Goal: Task Accomplishment & Management: Use online tool/utility

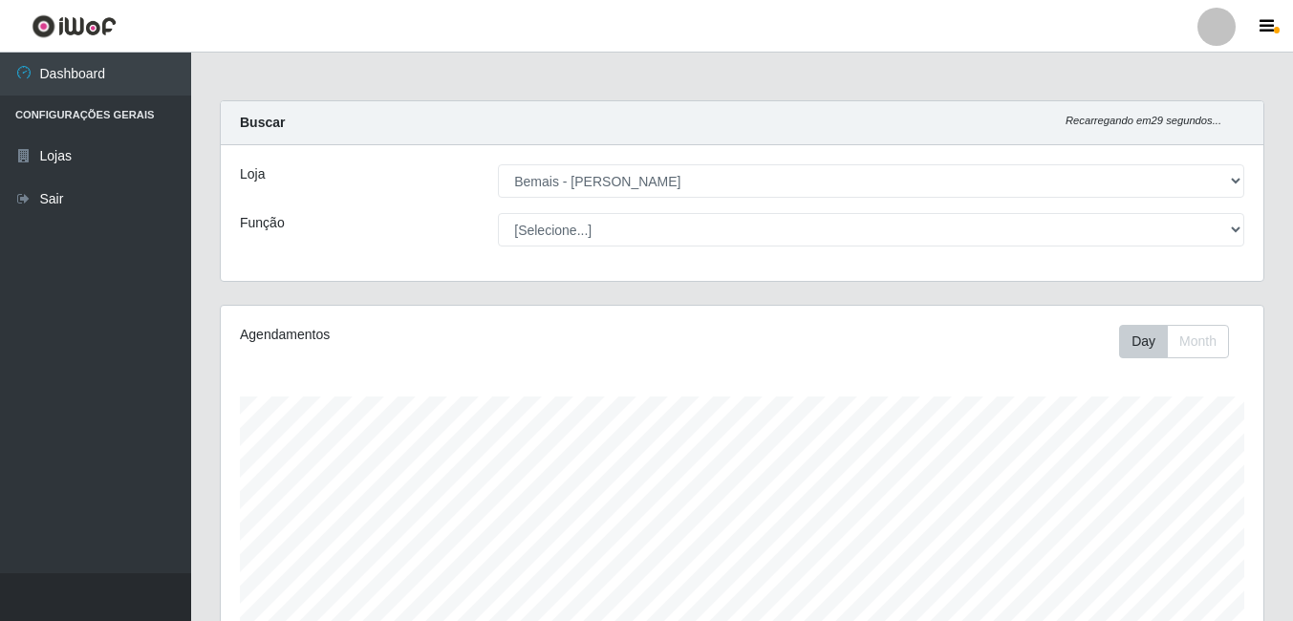
select select "230"
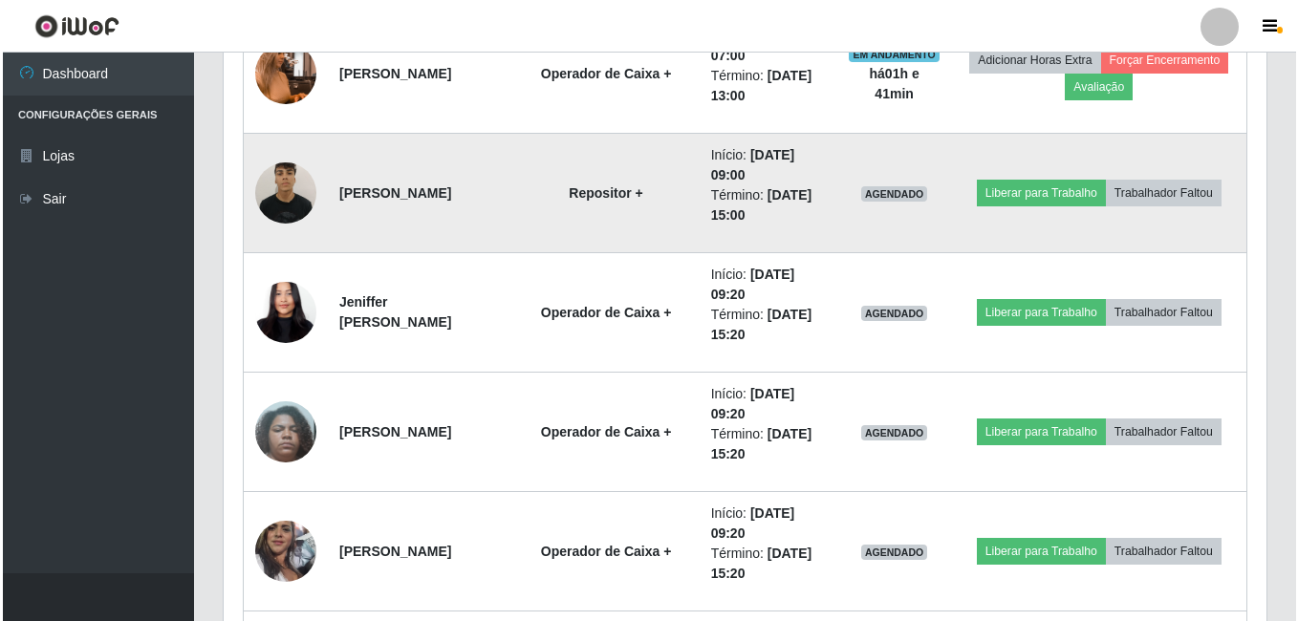
scroll to position [977, 0]
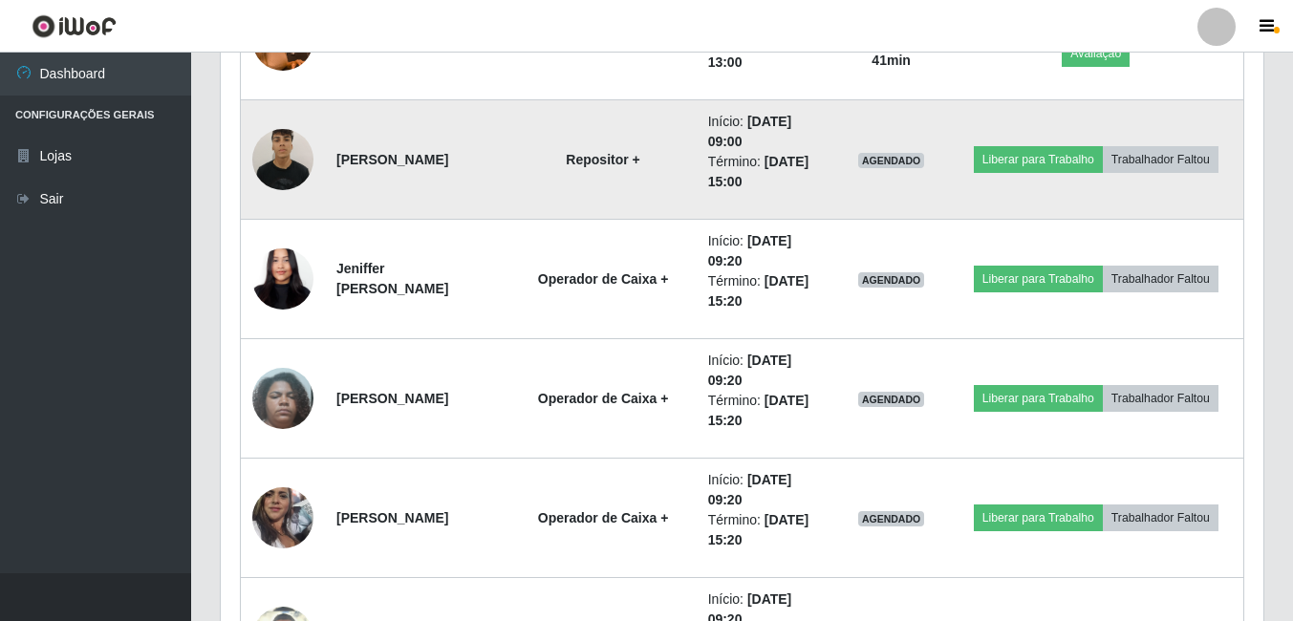
click at [274, 140] on img at bounding box center [282, 158] width 61 height 81
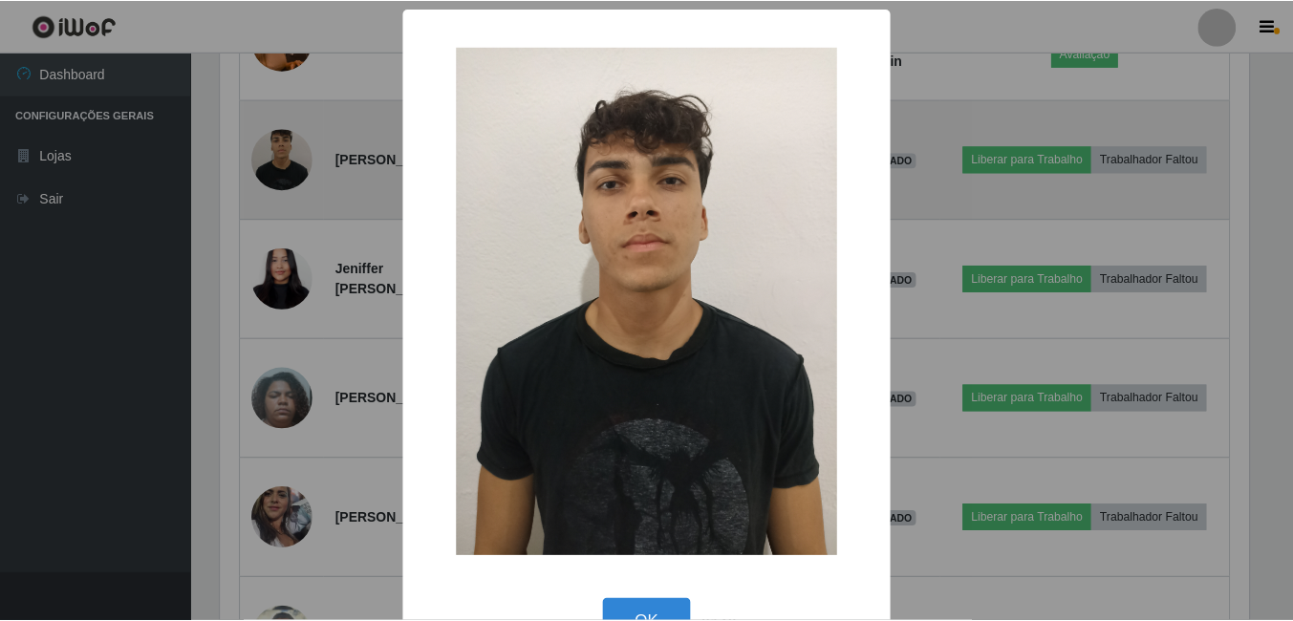
scroll to position [397, 1033]
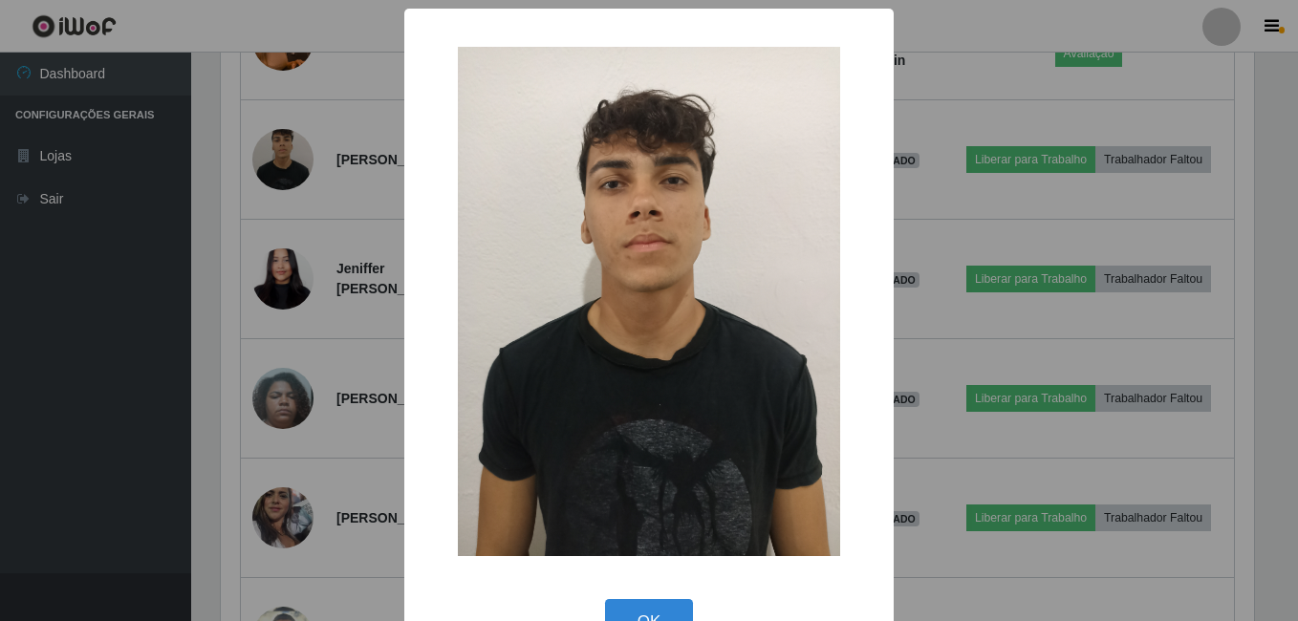
click at [273, 140] on div "× OK Cancel" at bounding box center [649, 310] width 1298 height 621
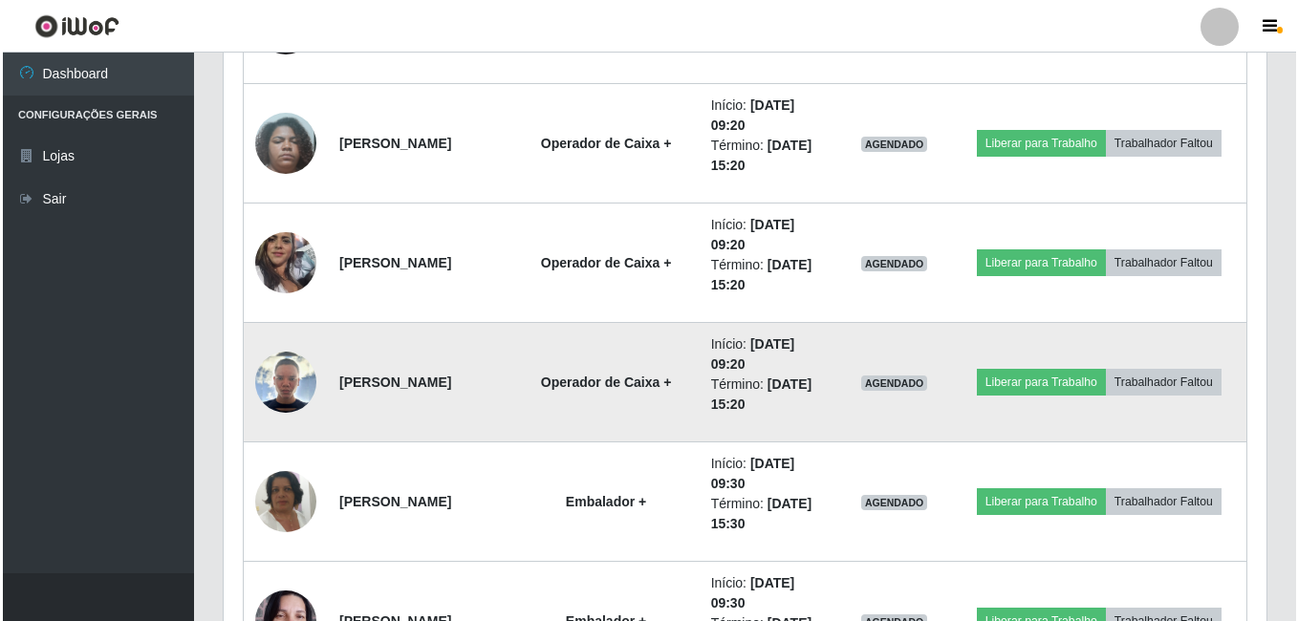
scroll to position [1263, 0]
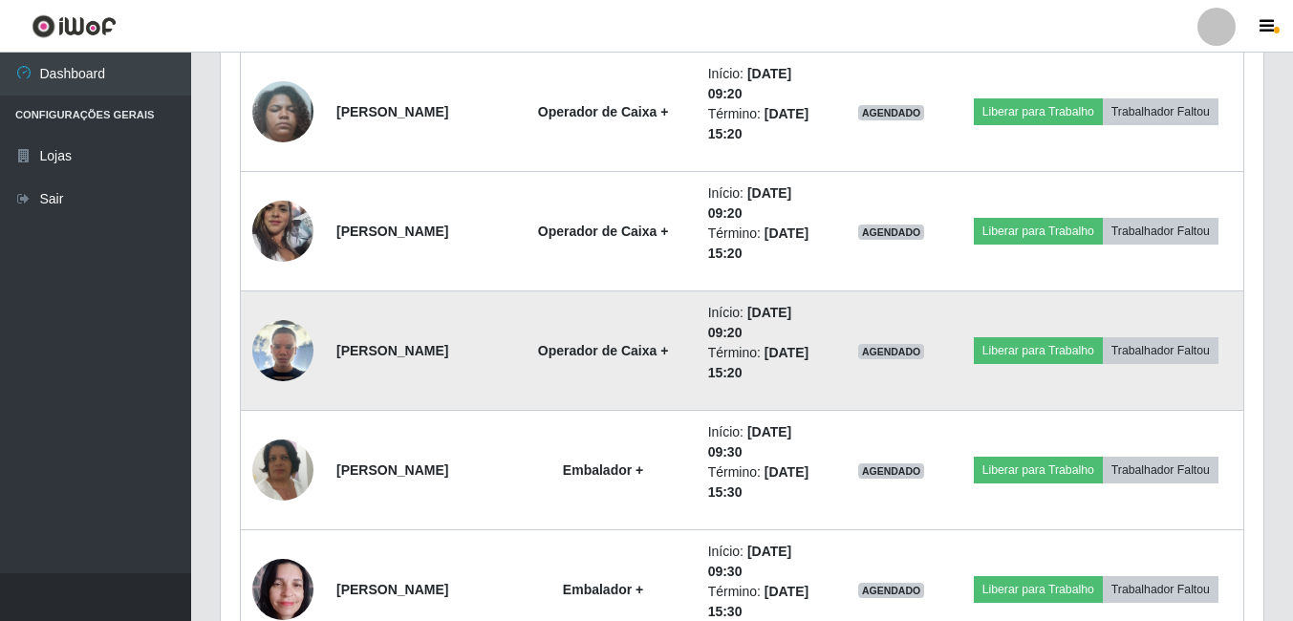
click at [271, 364] on img at bounding box center [282, 350] width 61 height 61
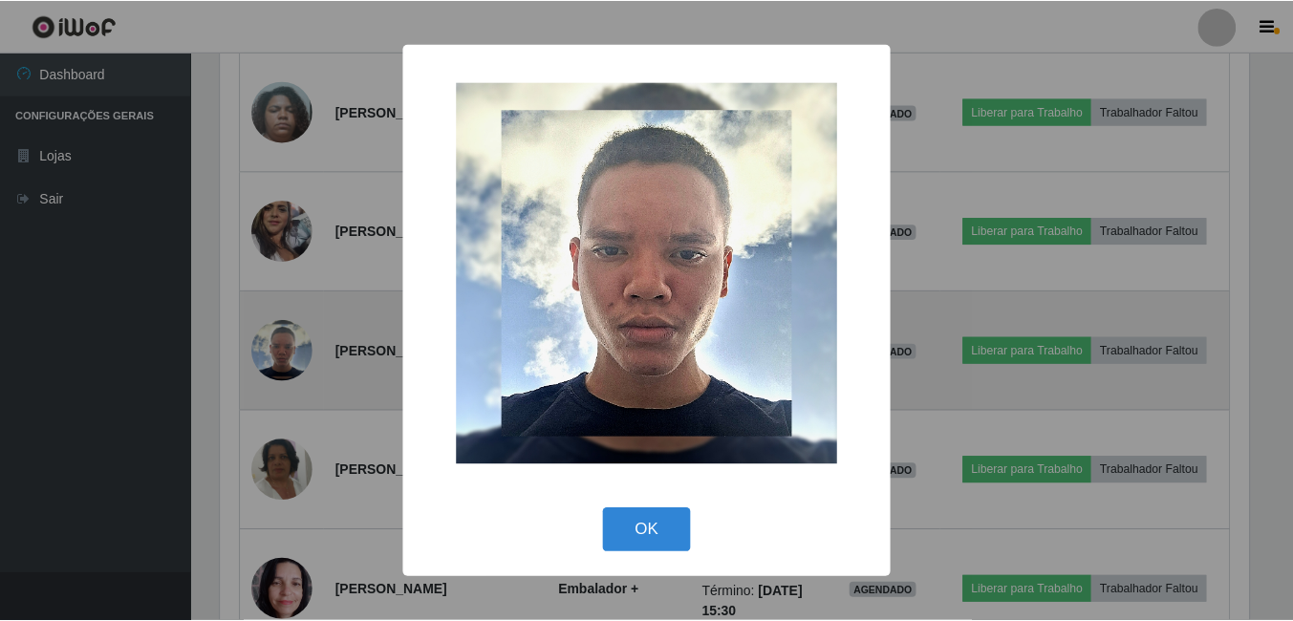
scroll to position [397, 1033]
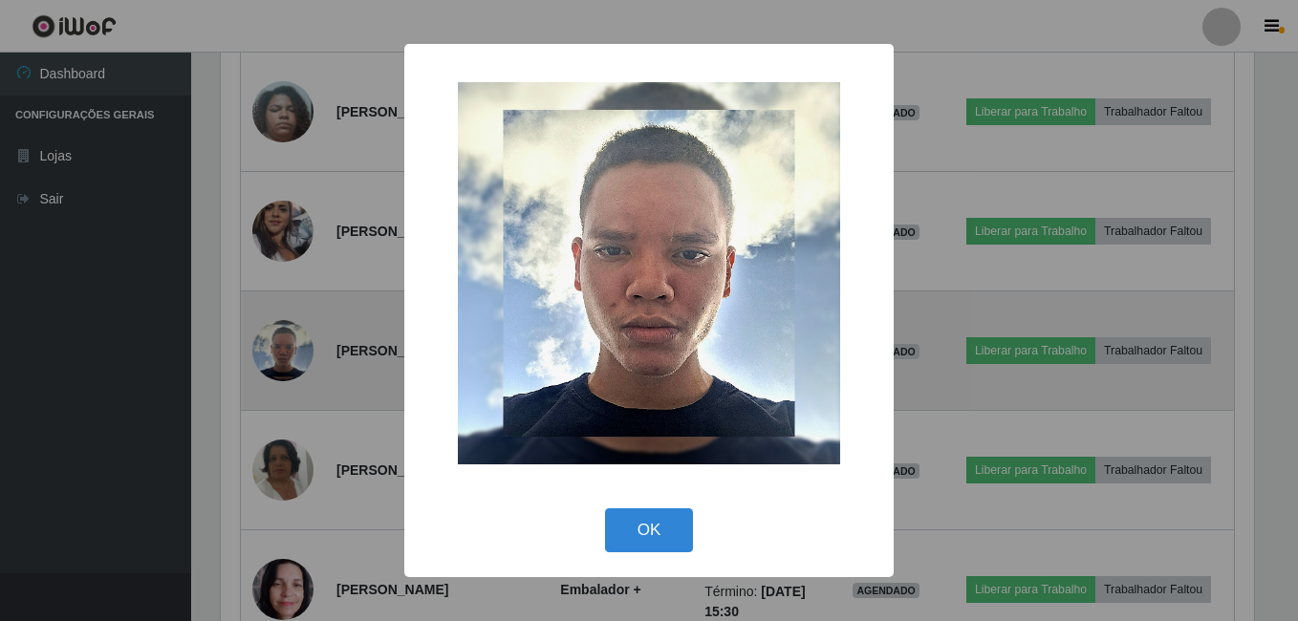
click at [271, 364] on div "× OK Cancel" at bounding box center [649, 310] width 1298 height 621
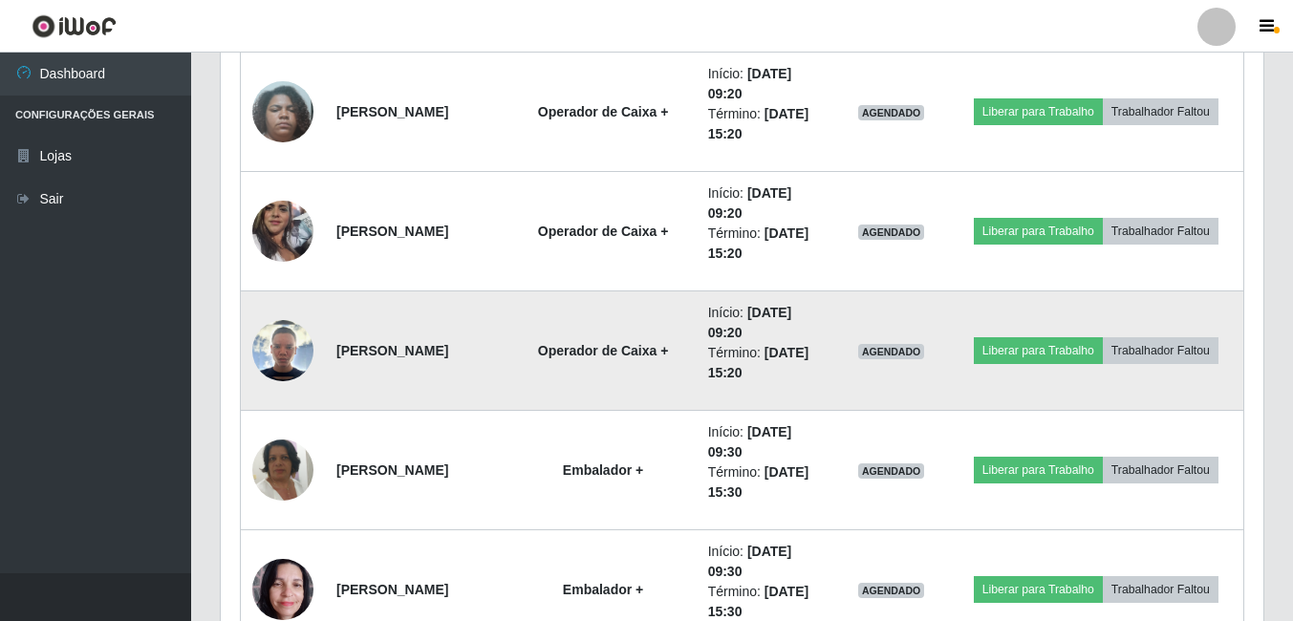
scroll to position [397, 1042]
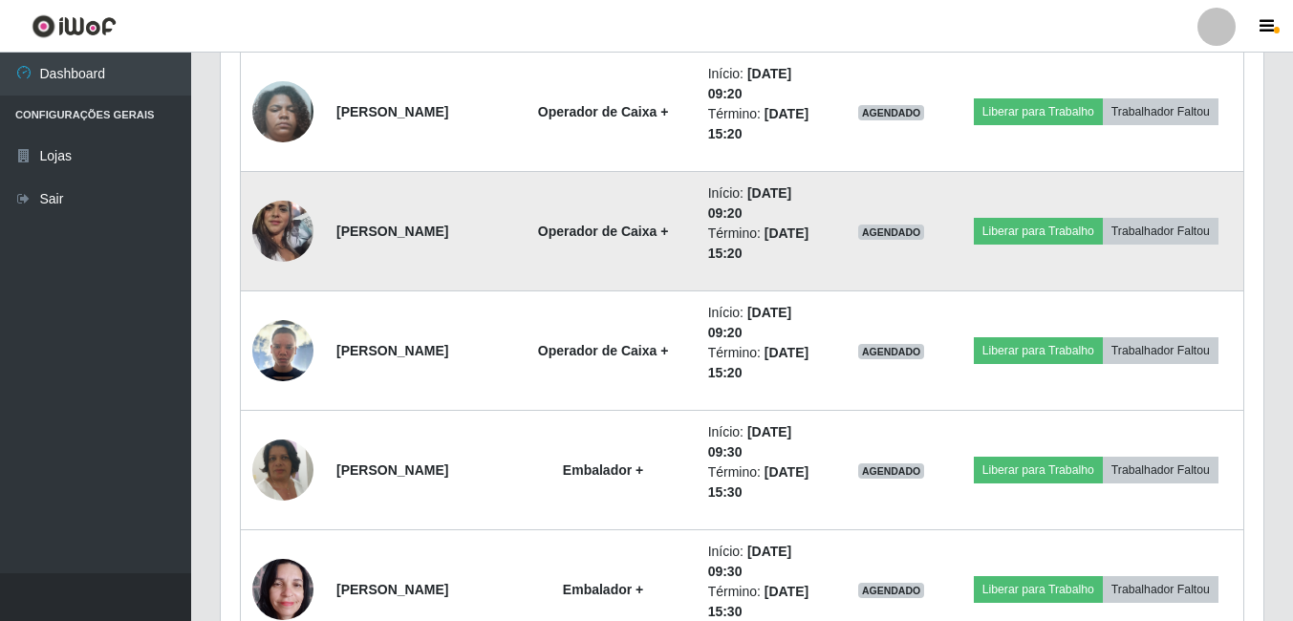
click at [280, 250] on img at bounding box center [282, 231] width 61 height 109
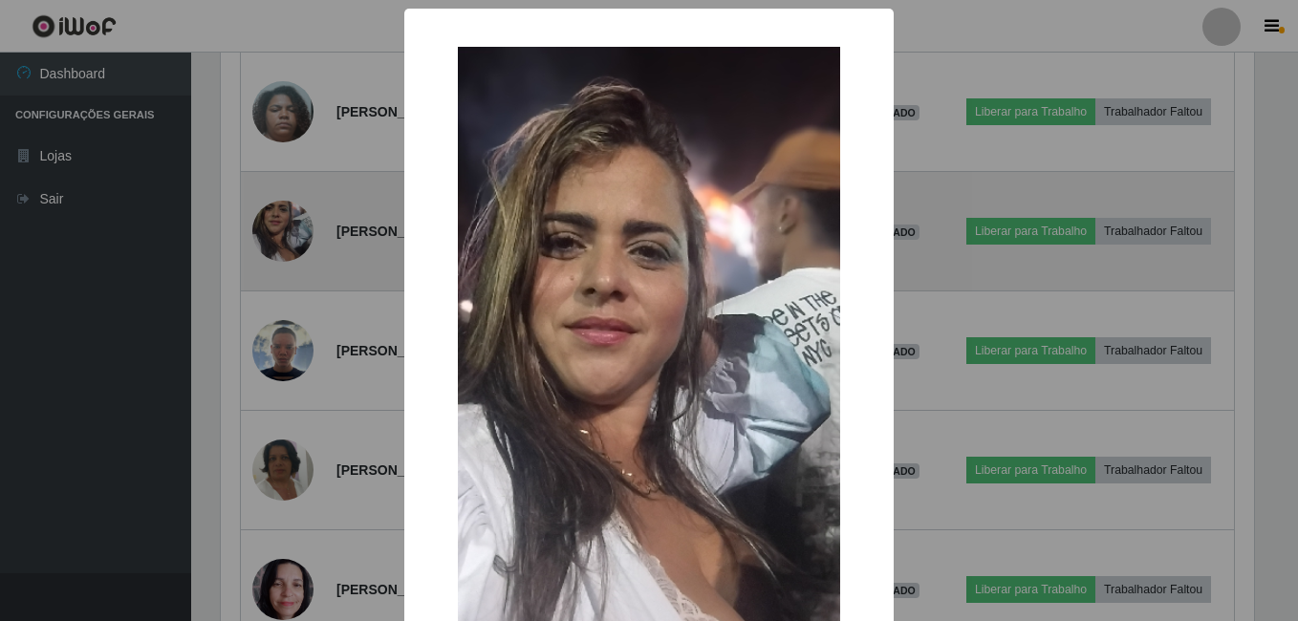
click at [280, 250] on div "× OK Cancel" at bounding box center [649, 310] width 1298 height 621
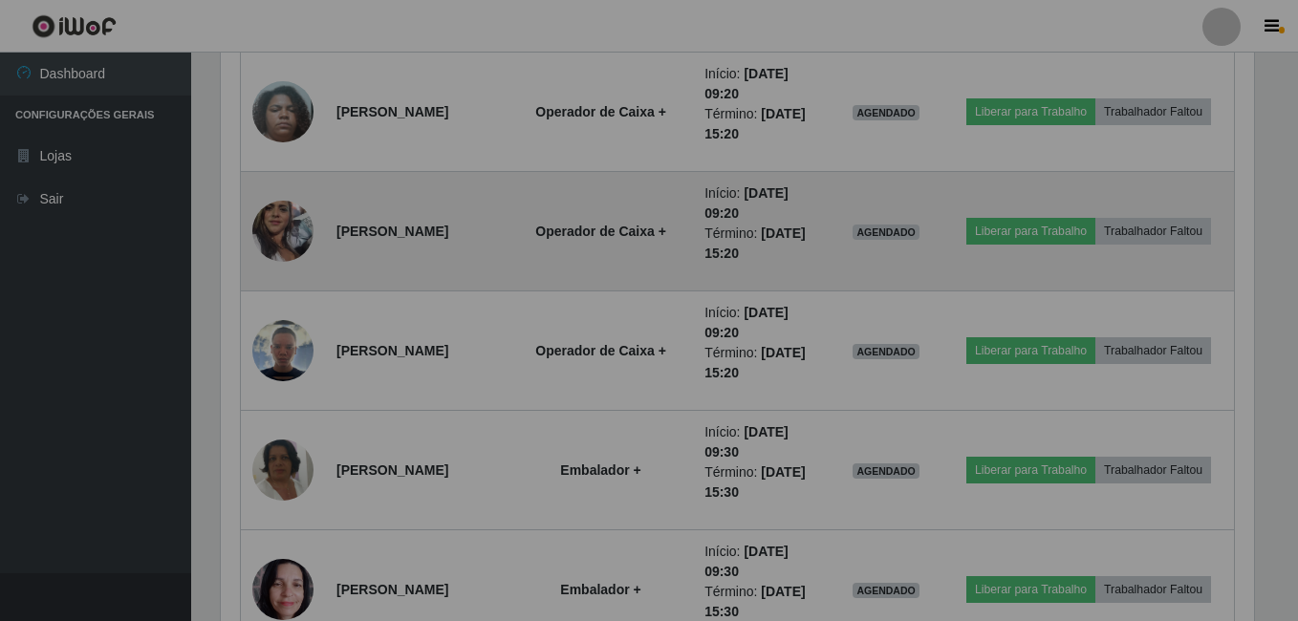
scroll to position [397, 1042]
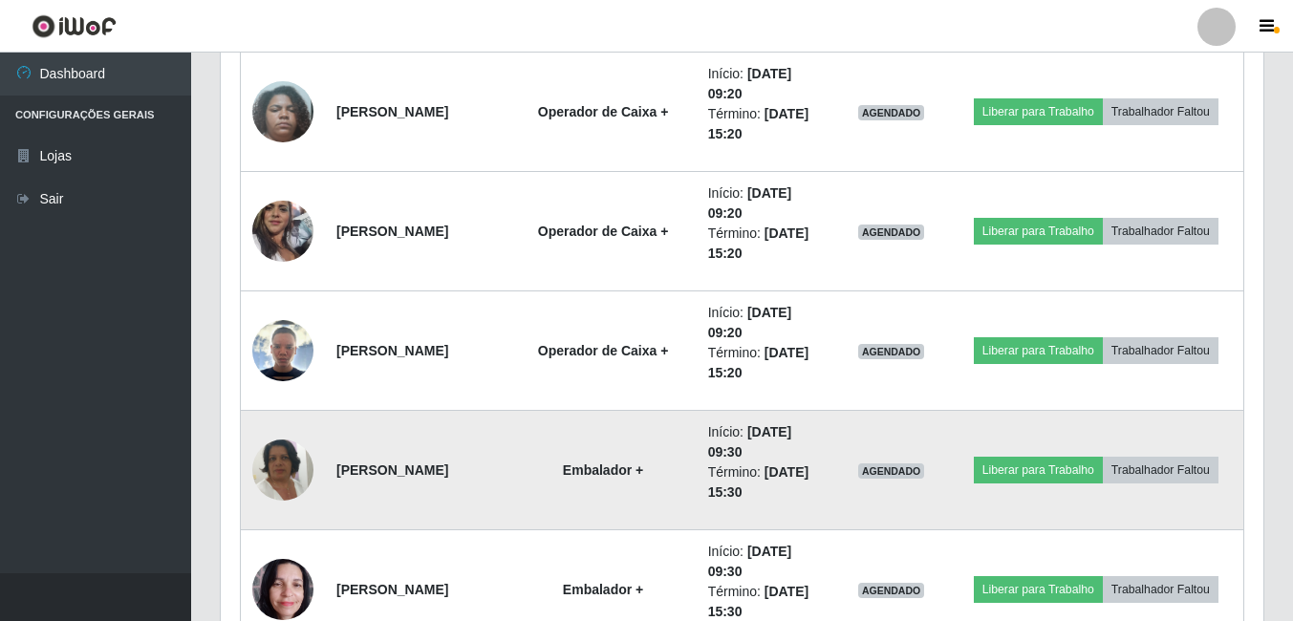
click at [267, 465] on img at bounding box center [282, 470] width 61 height 109
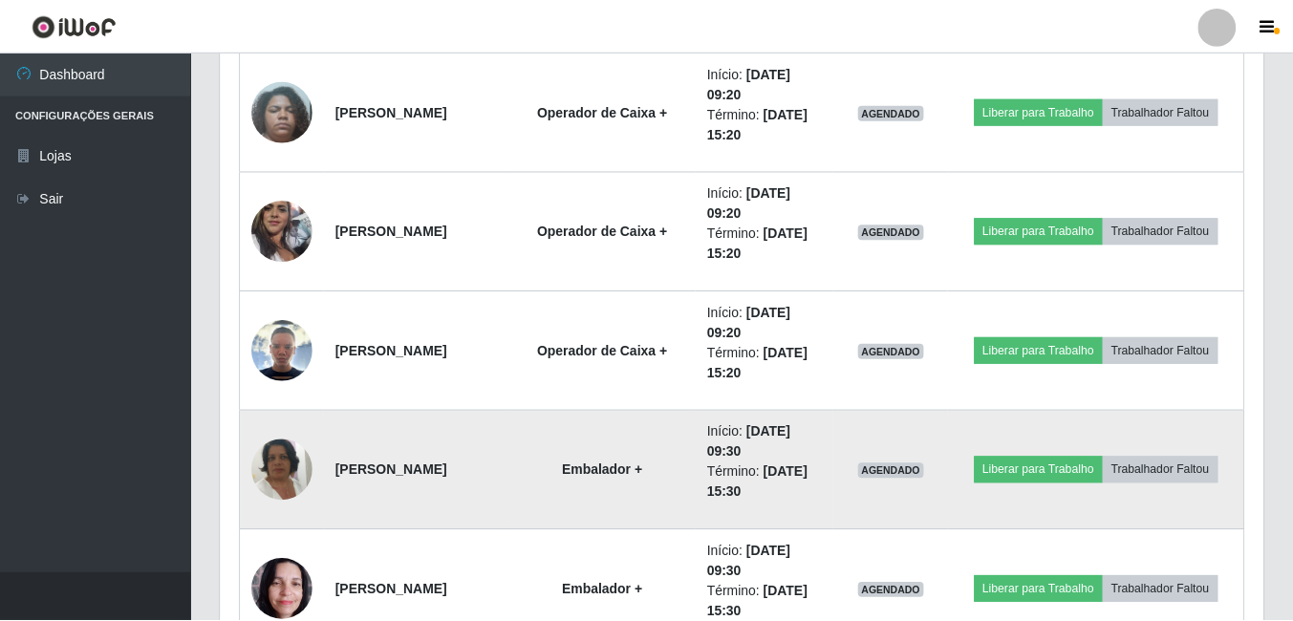
scroll to position [397, 1033]
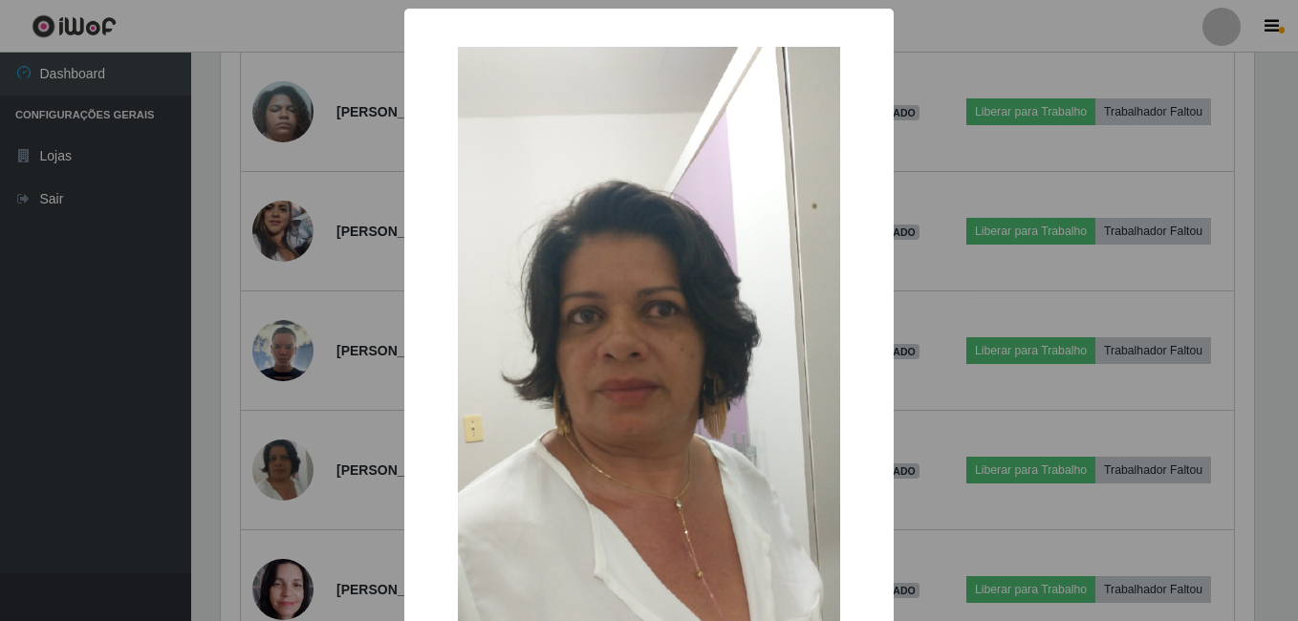
click at [351, 388] on div "× OK Cancel" at bounding box center [649, 310] width 1298 height 621
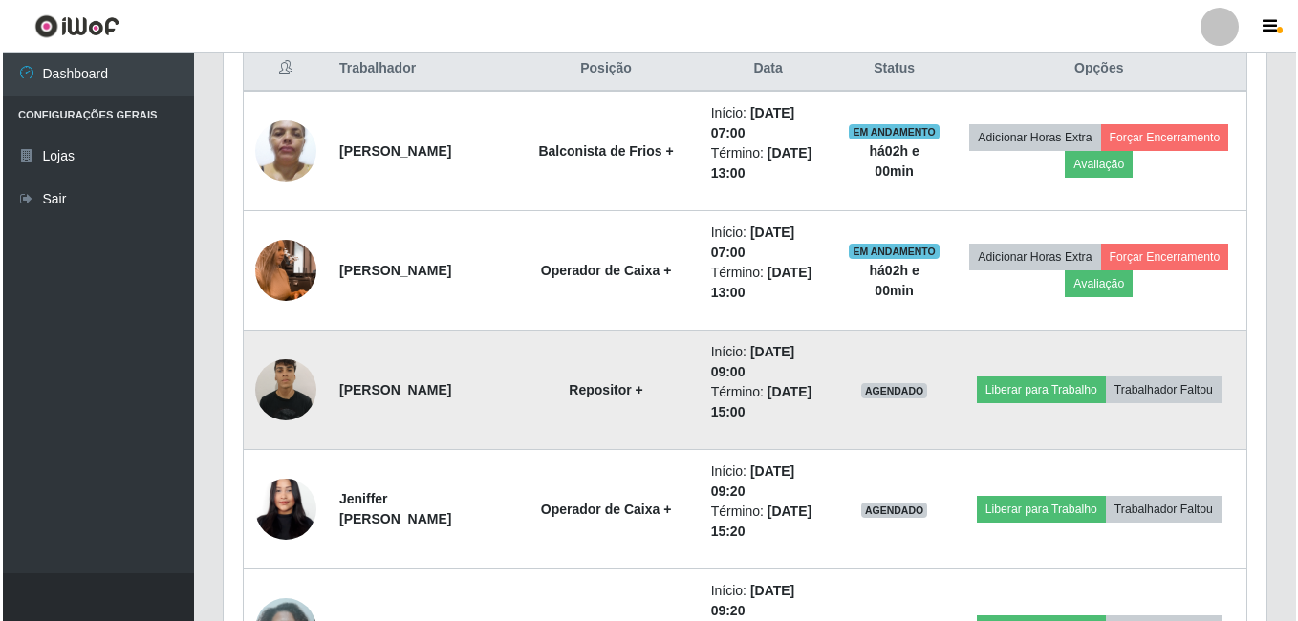
scroll to position [738, 0]
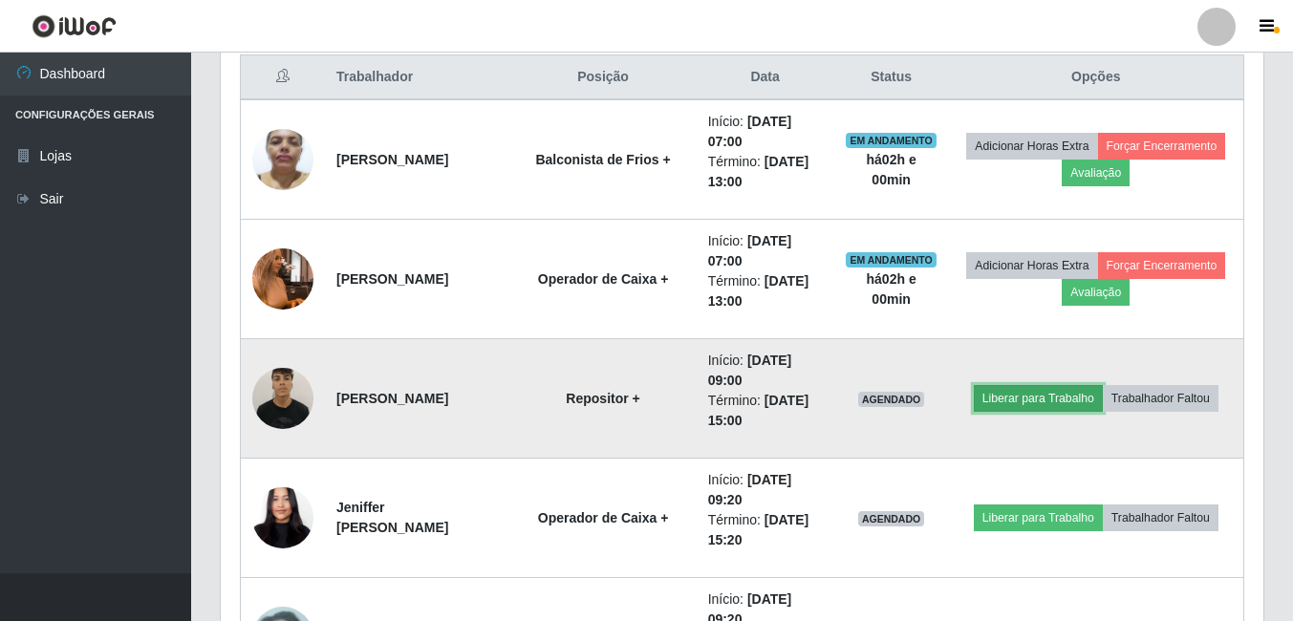
click at [1035, 397] on button "Liberar para Trabalho" at bounding box center [1038, 398] width 129 height 27
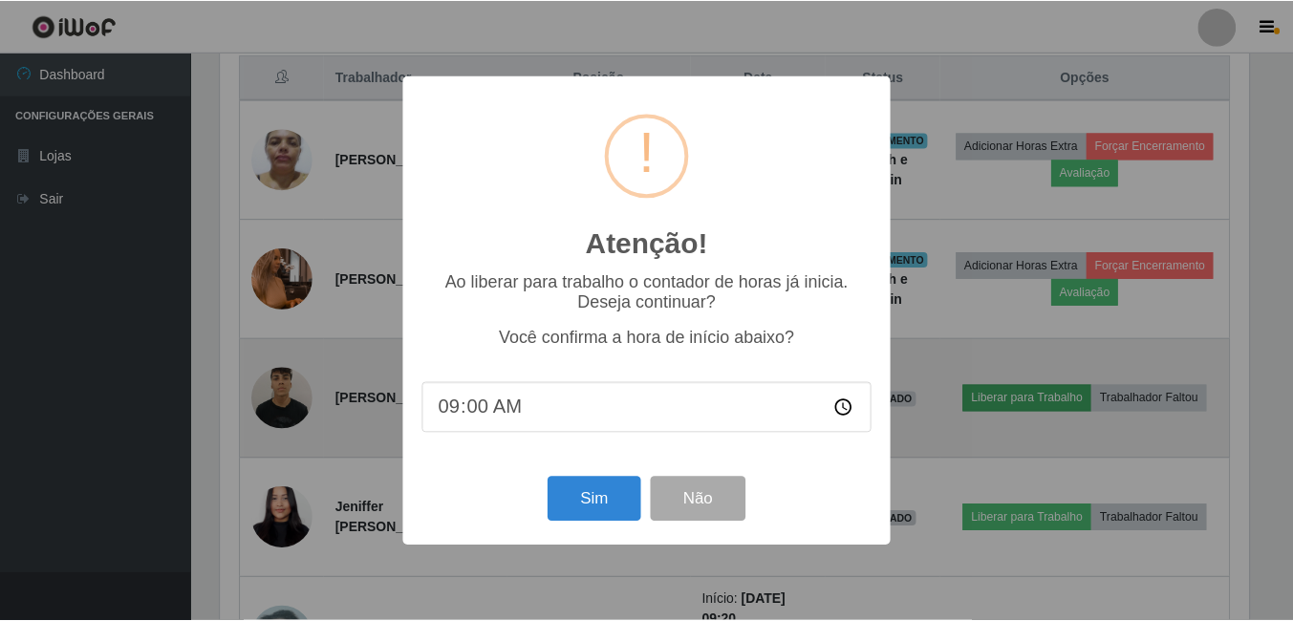
scroll to position [397, 1033]
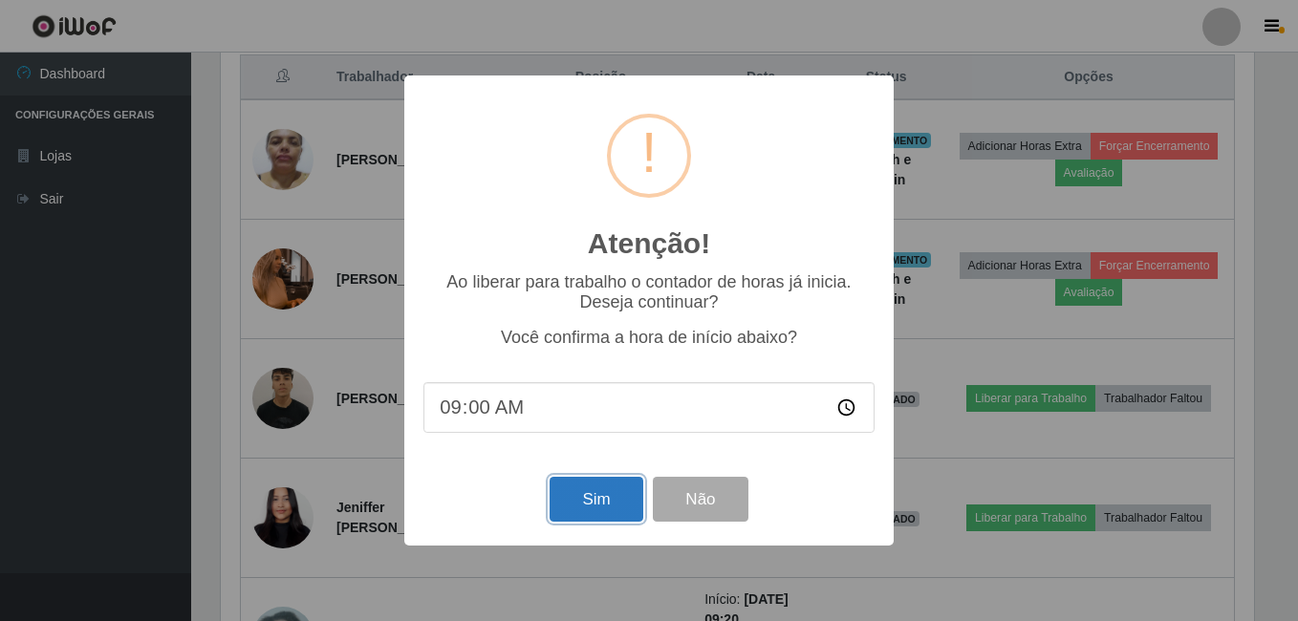
click at [605, 501] on button "Sim" at bounding box center [595, 499] width 93 height 45
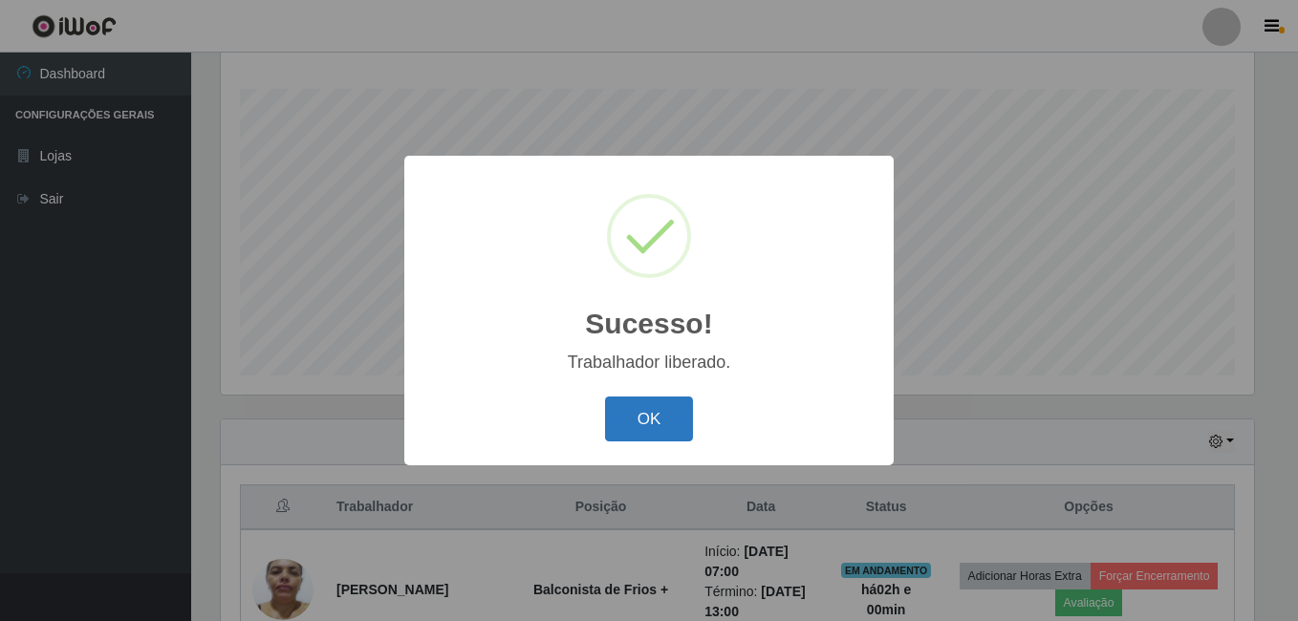
click at [670, 424] on button "OK" at bounding box center [649, 419] width 89 height 45
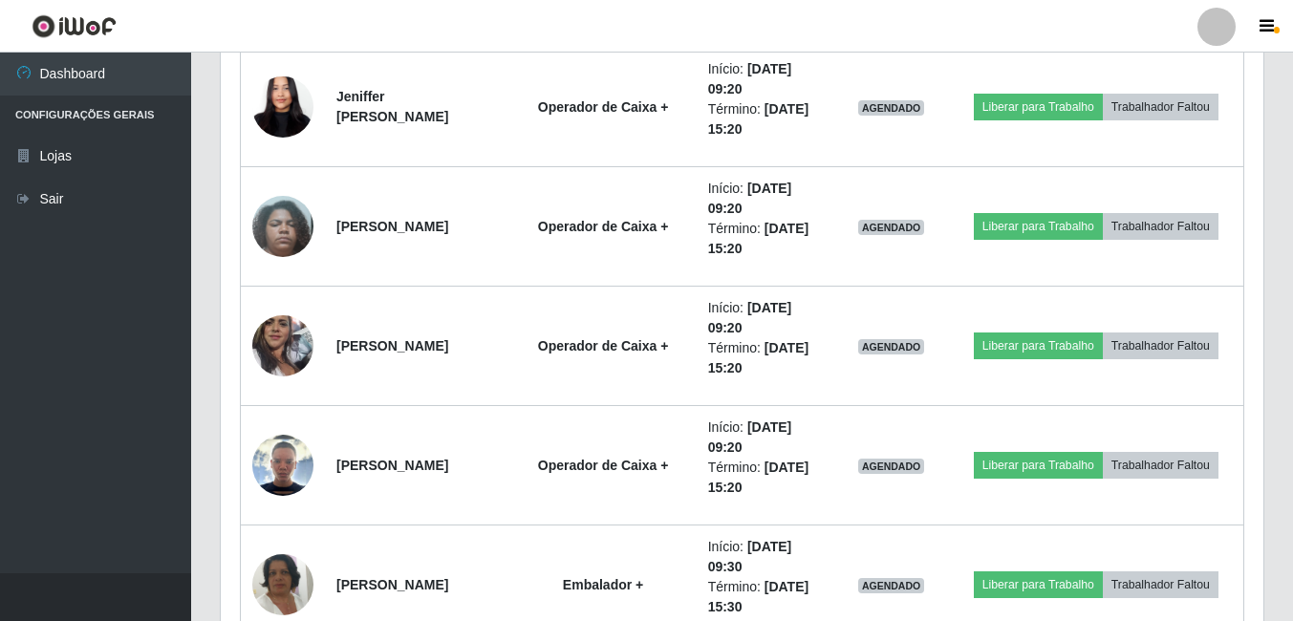
scroll to position [1141, 0]
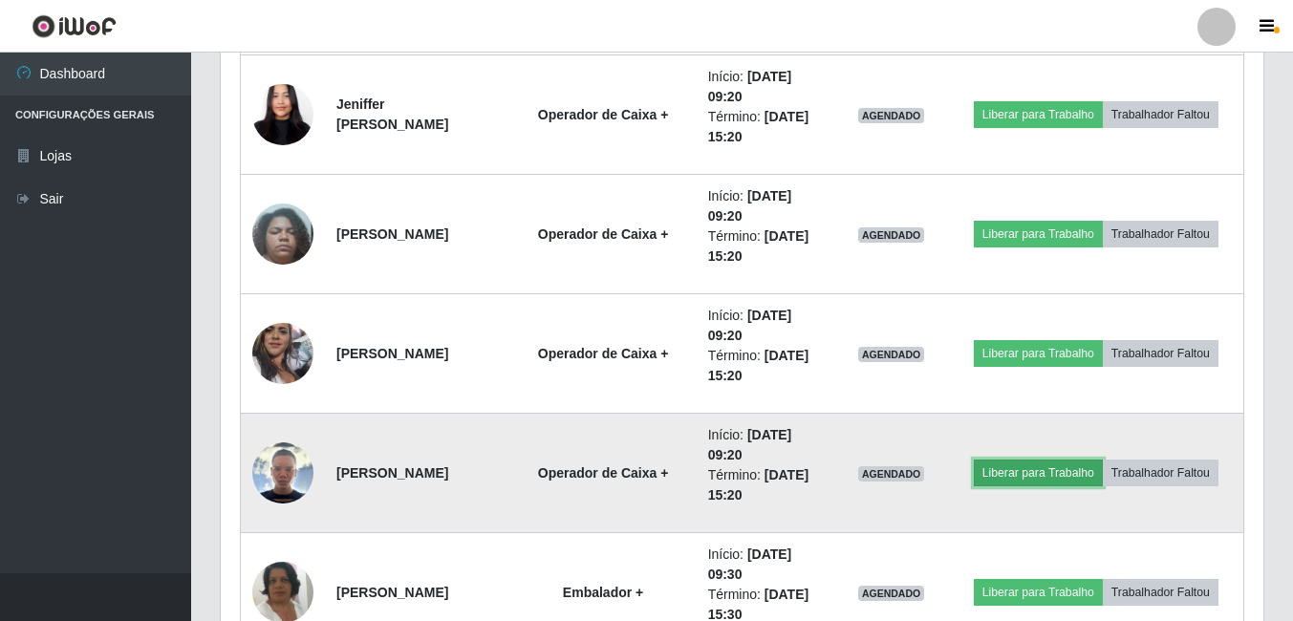
click at [1036, 465] on button "Liberar para Trabalho" at bounding box center [1038, 473] width 129 height 27
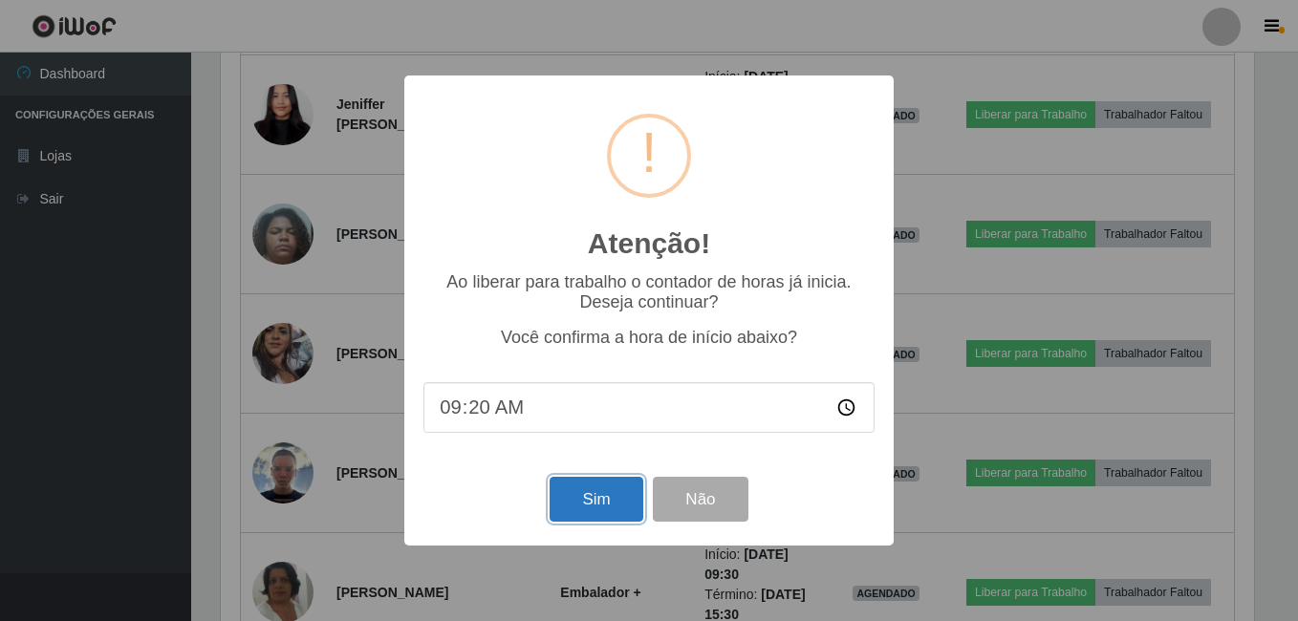
click at [590, 500] on button "Sim" at bounding box center [595, 499] width 93 height 45
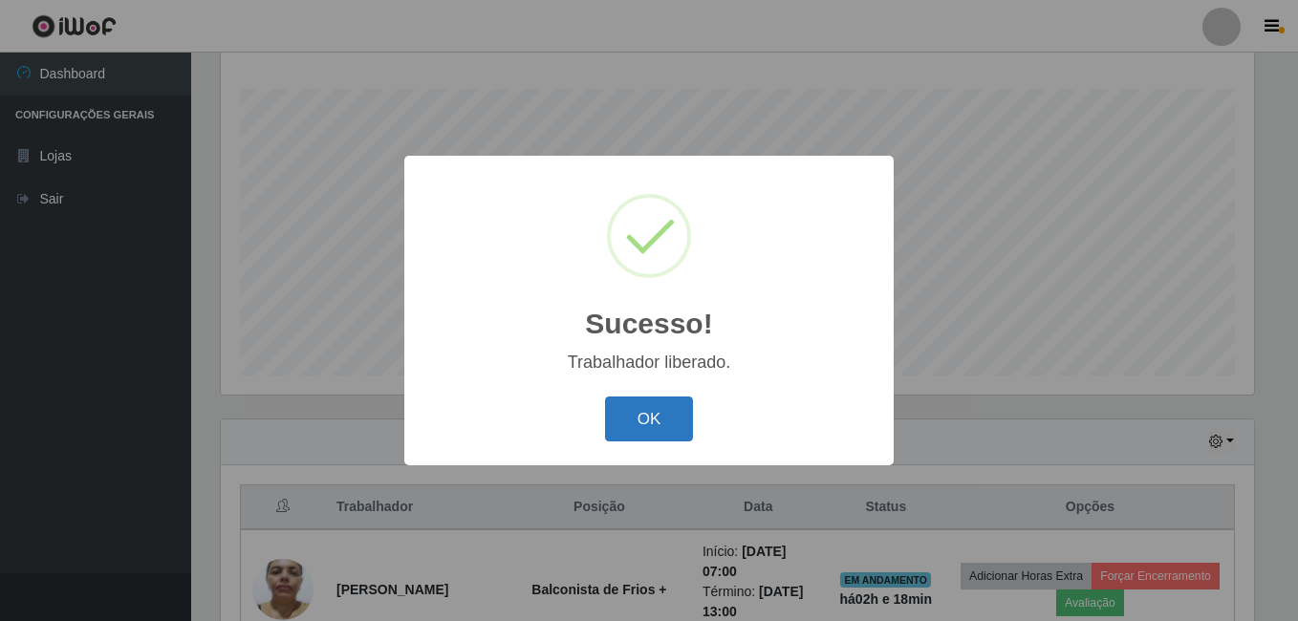
click at [646, 425] on button "OK" at bounding box center [649, 419] width 89 height 45
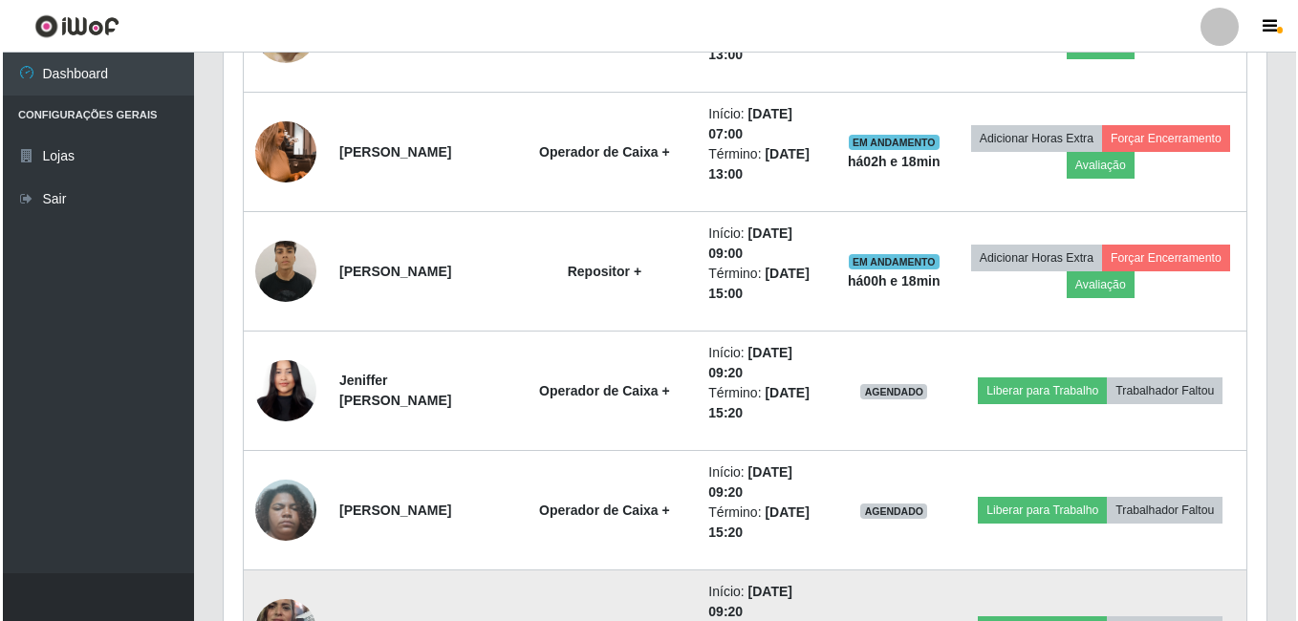
scroll to position [1072, 0]
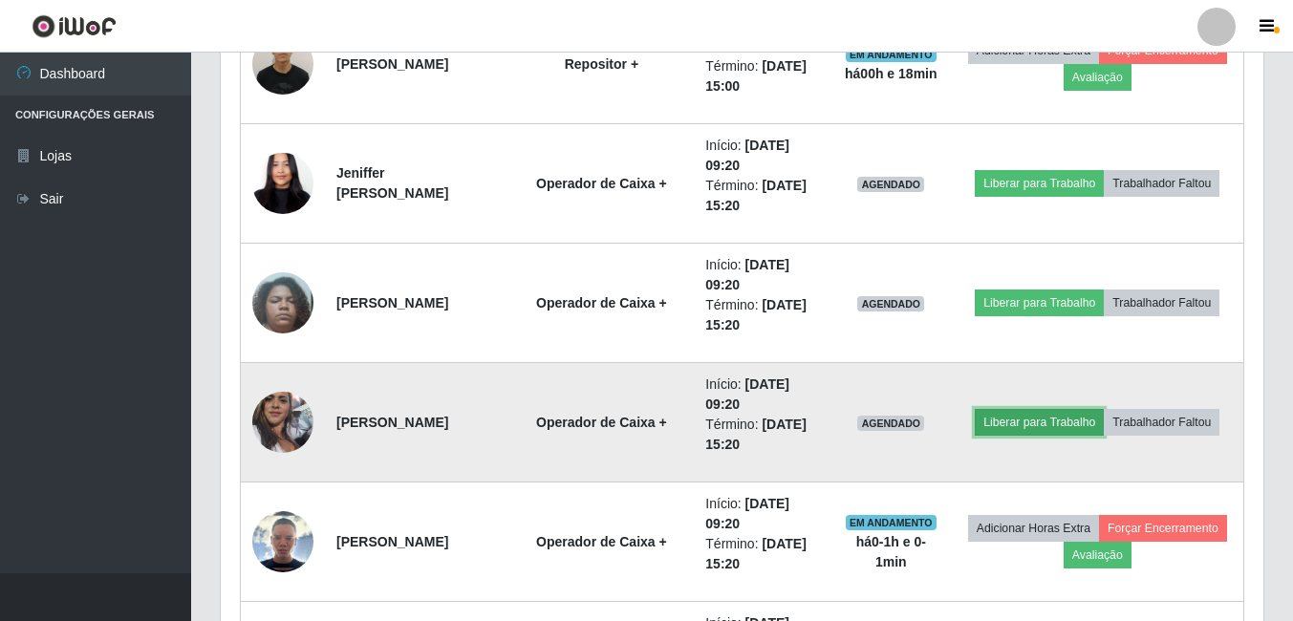
click at [1060, 418] on button "Liberar para Trabalho" at bounding box center [1039, 422] width 129 height 27
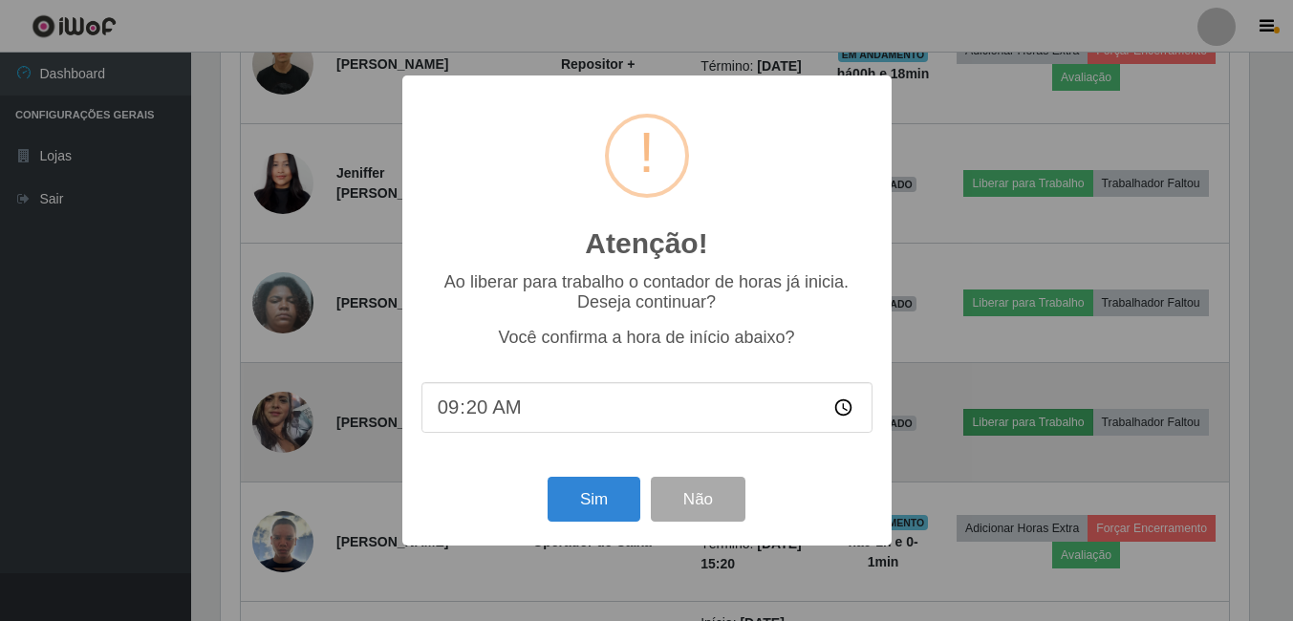
scroll to position [397, 1033]
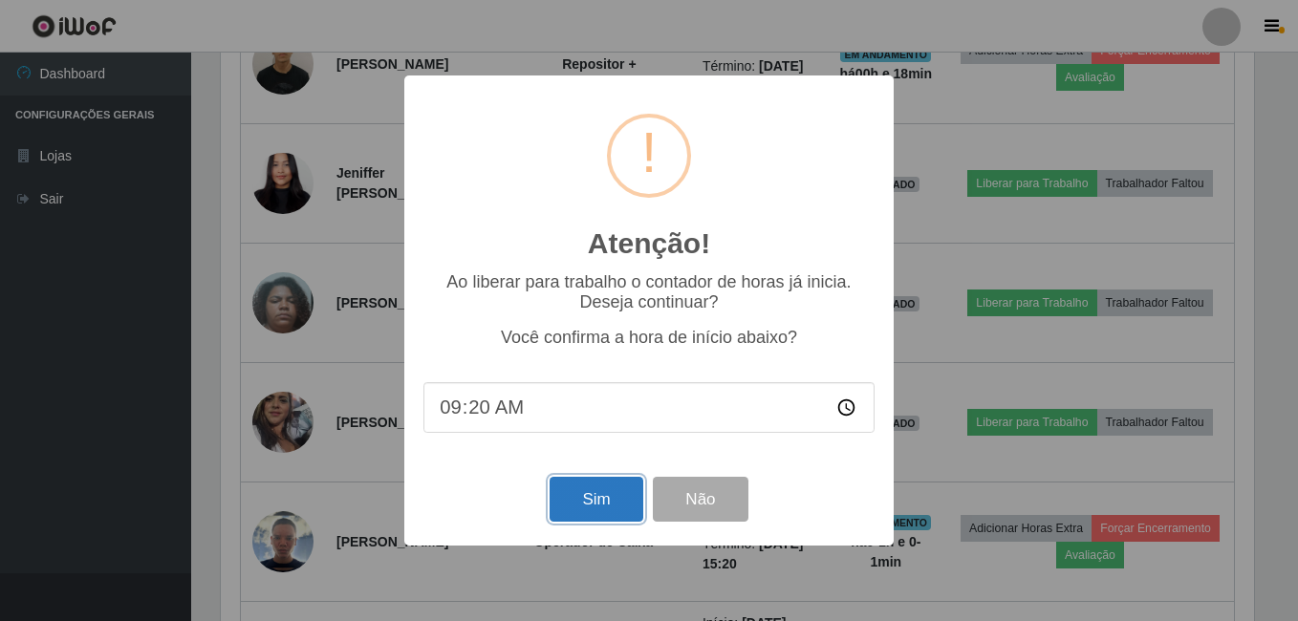
click at [582, 494] on button "Sim" at bounding box center [595, 499] width 93 height 45
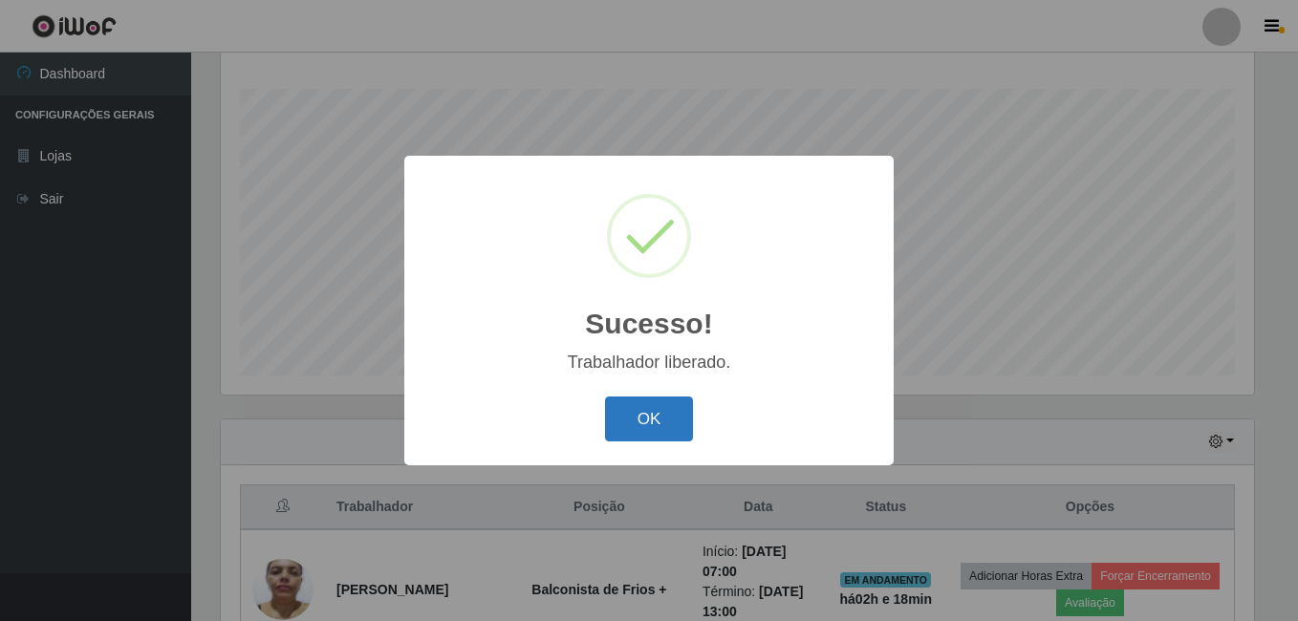
click at [616, 415] on button "OK" at bounding box center [649, 419] width 89 height 45
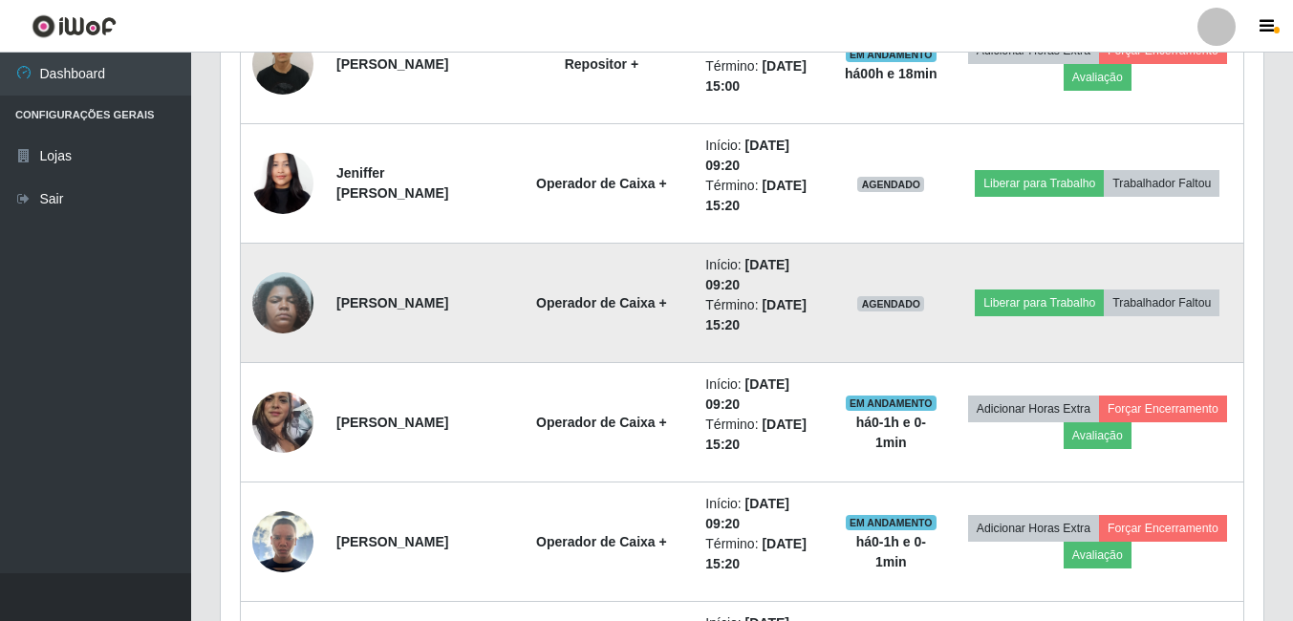
scroll to position [1168, 0]
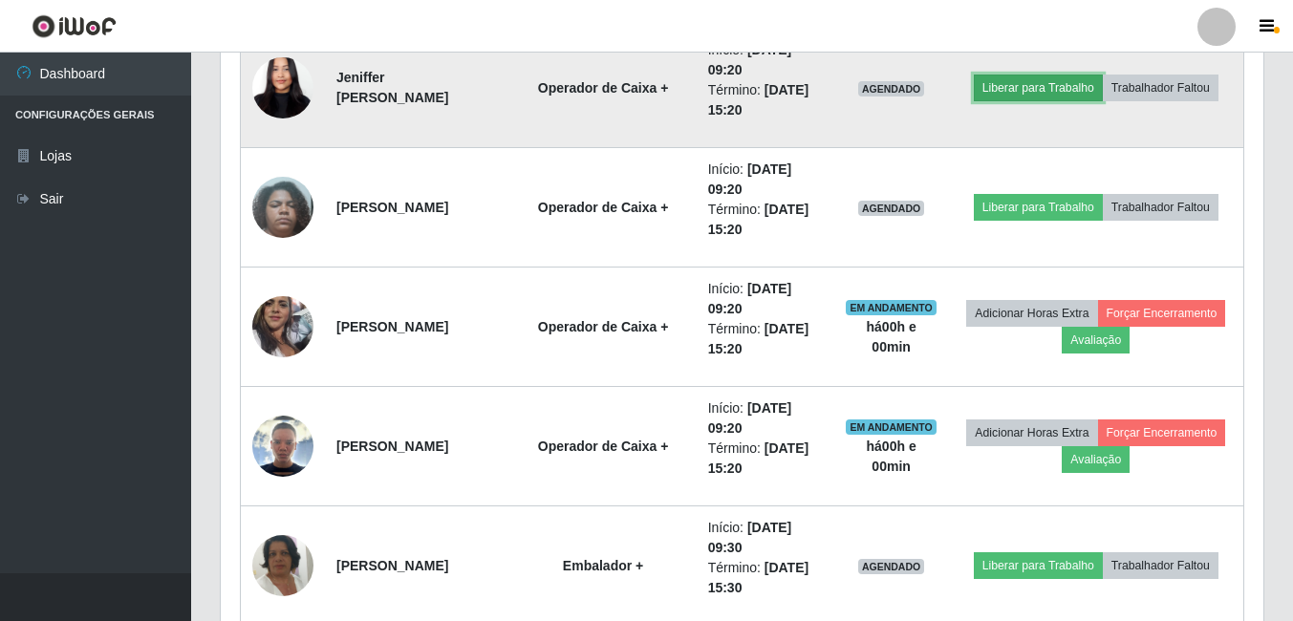
click at [1030, 86] on button "Liberar para Trabalho" at bounding box center [1038, 88] width 129 height 27
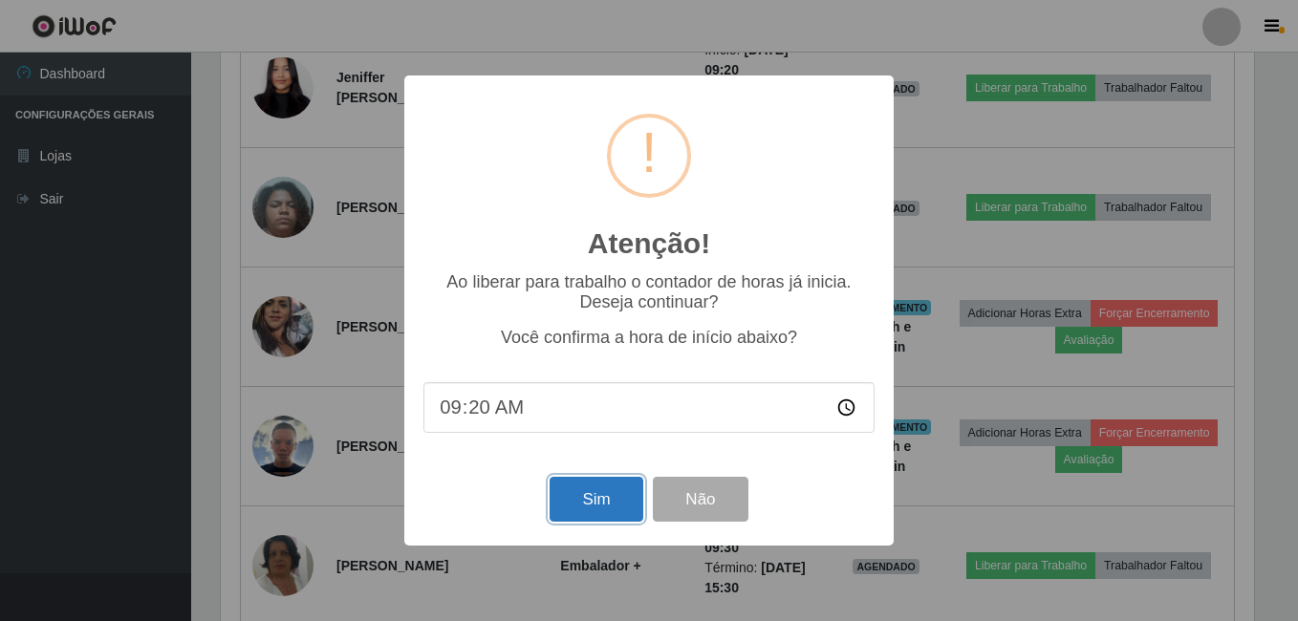
click at [624, 491] on button "Sim" at bounding box center [595, 499] width 93 height 45
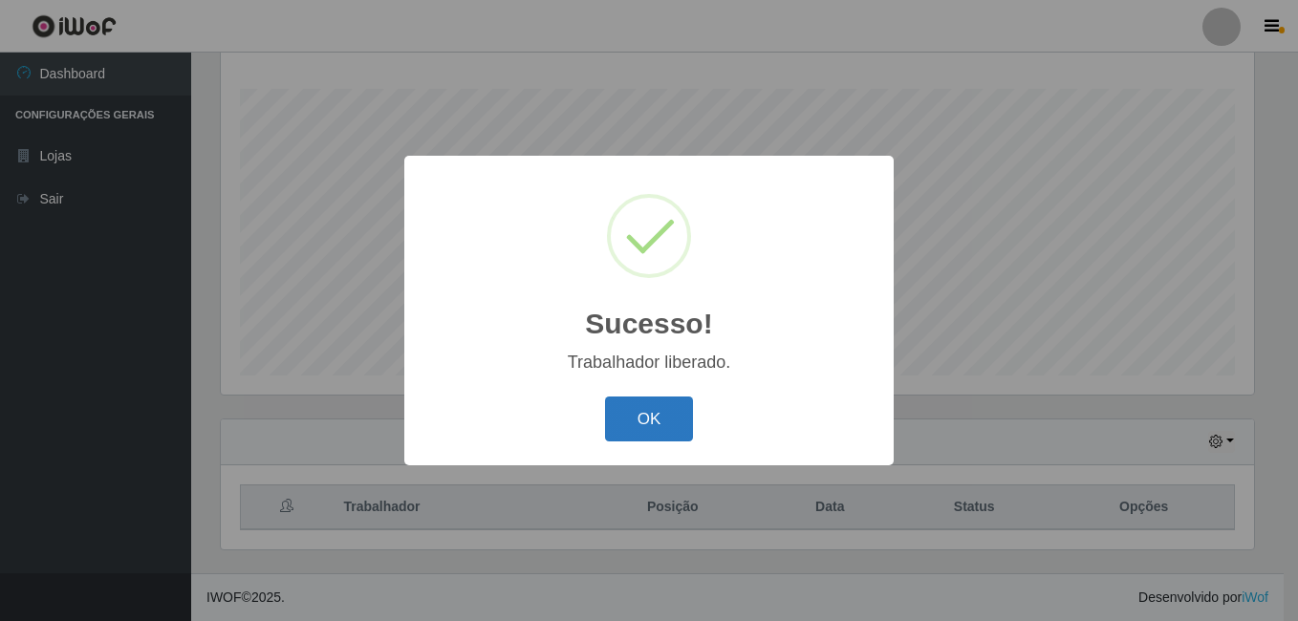
click at [633, 417] on button "OK" at bounding box center [649, 419] width 89 height 45
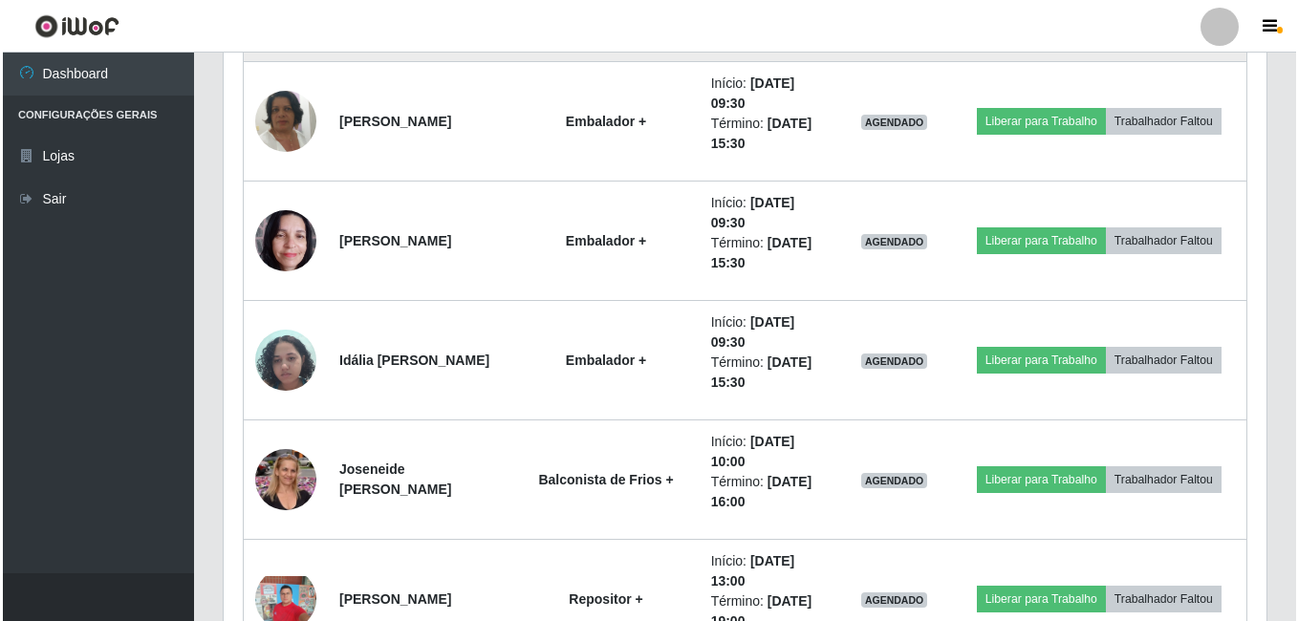
scroll to position [1645, 0]
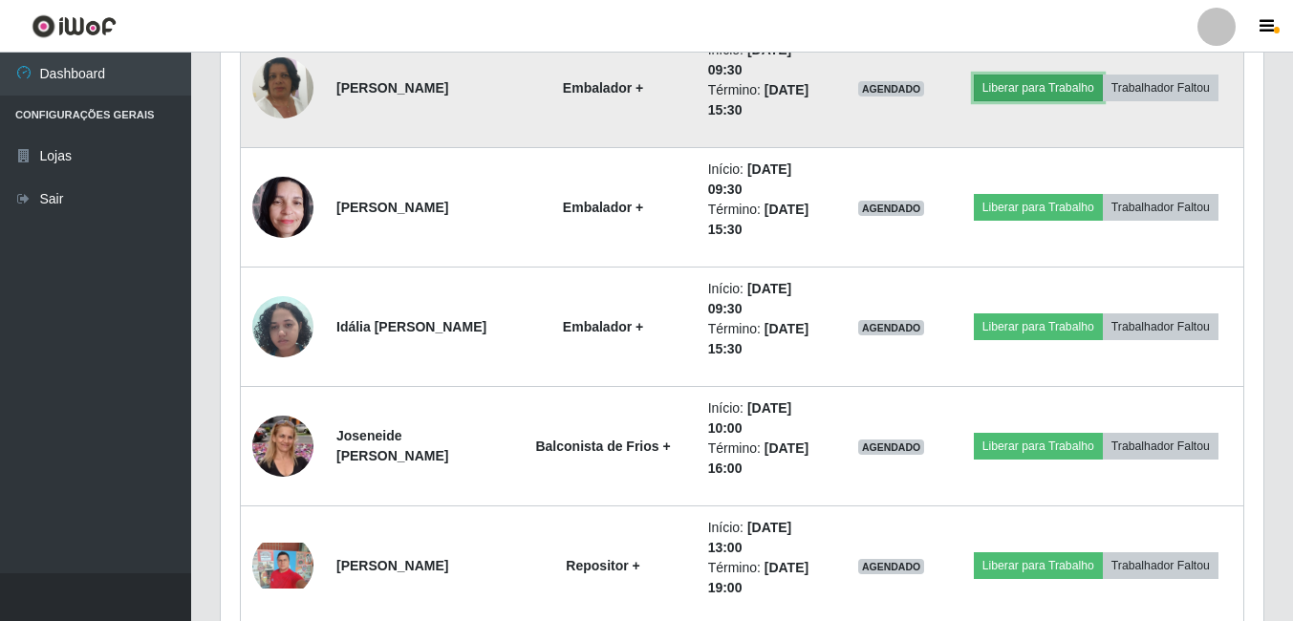
click at [1025, 80] on button "Liberar para Trabalho" at bounding box center [1038, 88] width 129 height 27
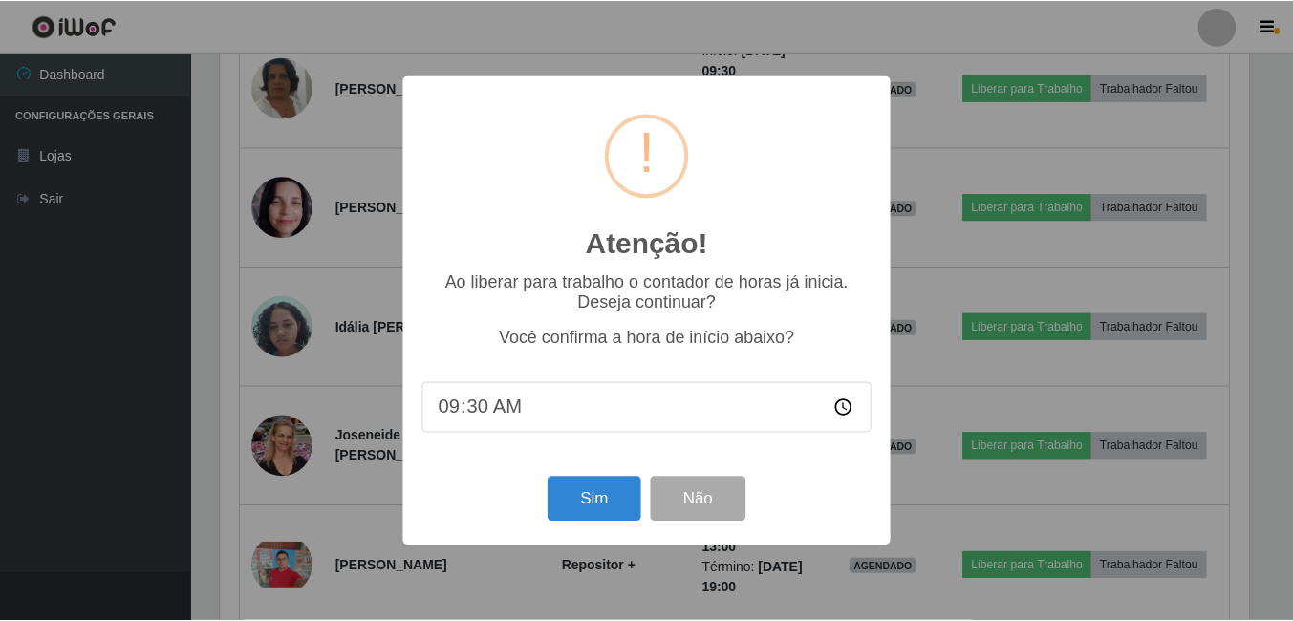
scroll to position [397, 1033]
click at [576, 496] on button "Sim" at bounding box center [595, 499] width 93 height 45
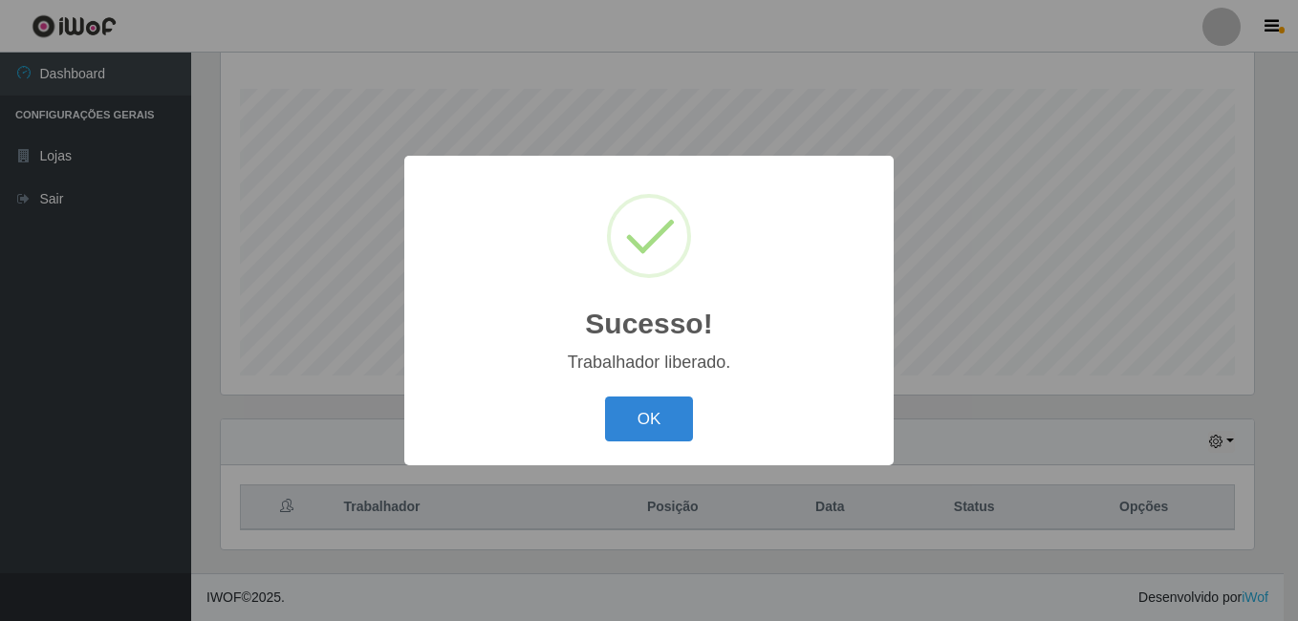
click at [624, 397] on div "OK Cancel" at bounding box center [648, 419] width 451 height 54
click at [634, 422] on button "OK" at bounding box center [649, 419] width 89 height 45
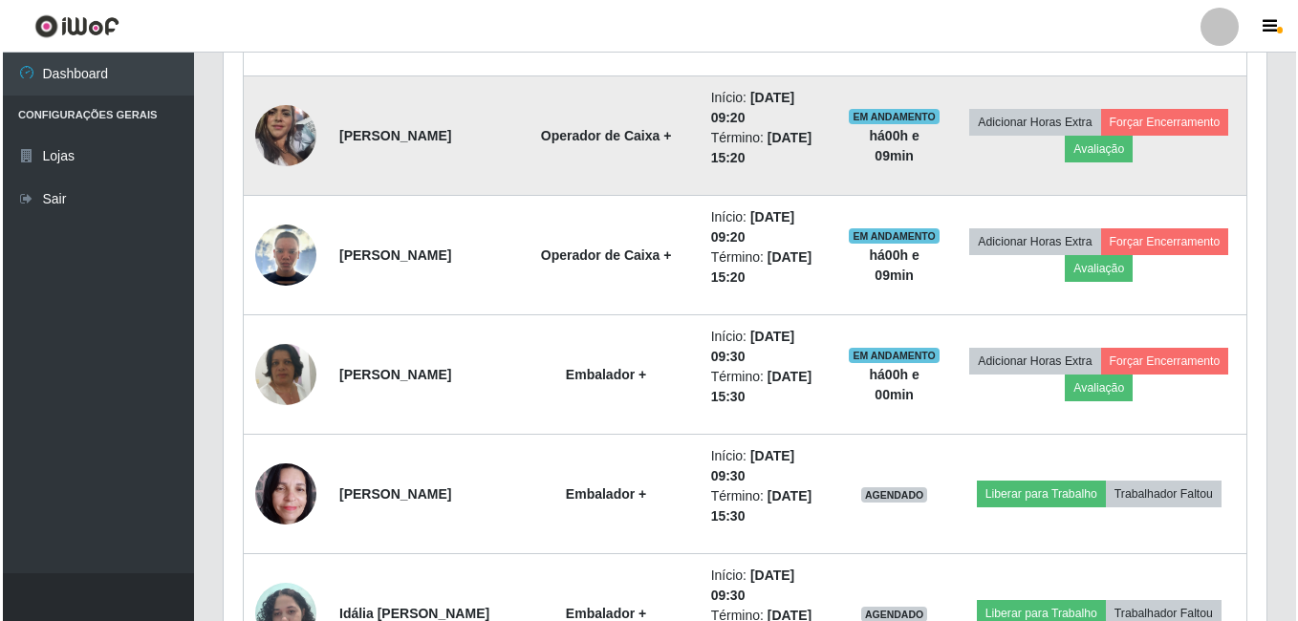
scroll to position [1454, 0]
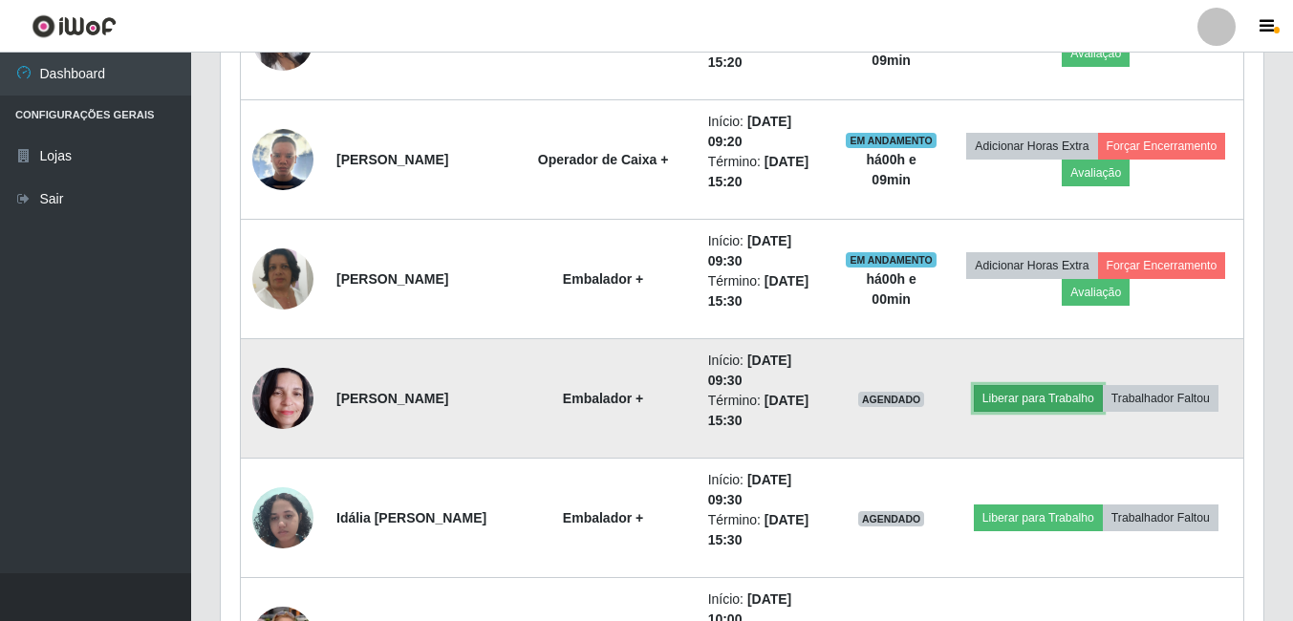
click at [1027, 396] on button "Liberar para Trabalho" at bounding box center [1038, 398] width 129 height 27
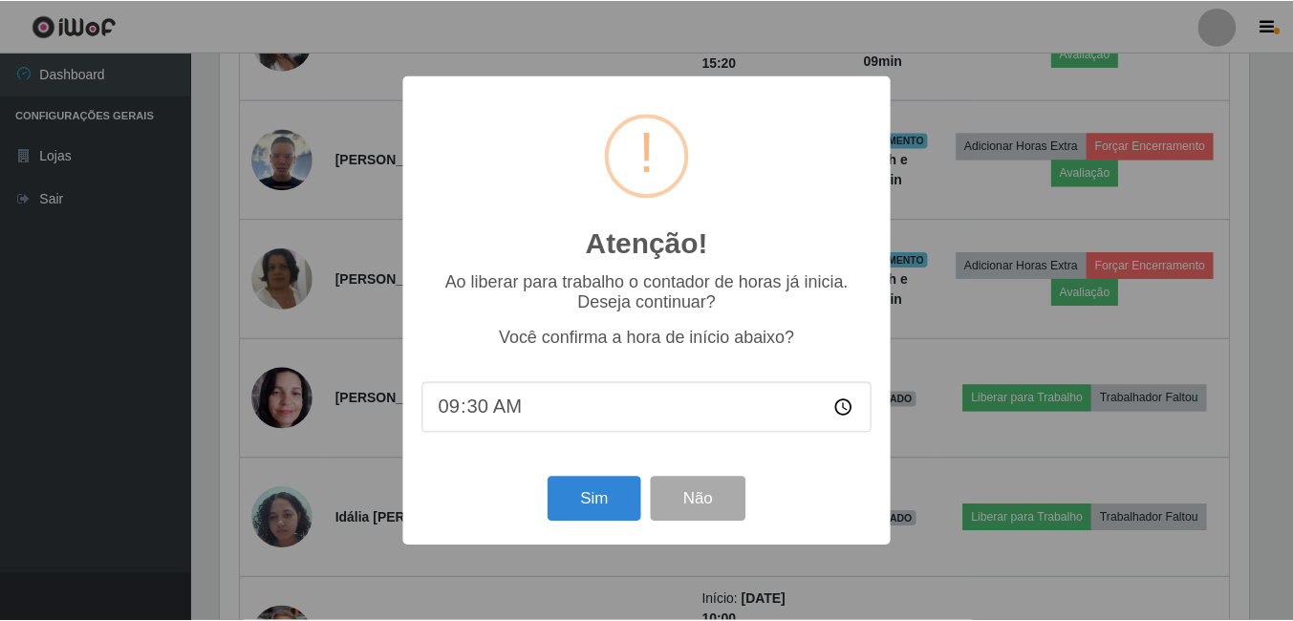
scroll to position [397, 1033]
click at [622, 498] on button "Sim" at bounding box center [595, 499] width 93 height 45
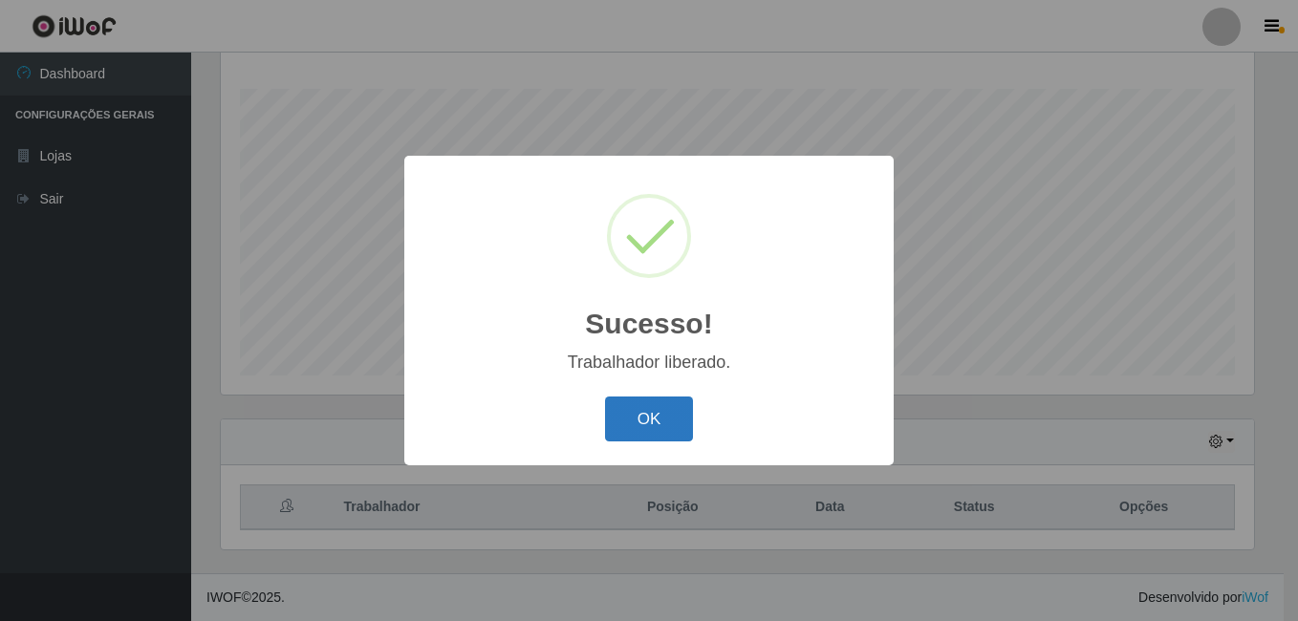
click at [665, 410] on button "OK" at bounding box center [649, 419] width 89 height 45
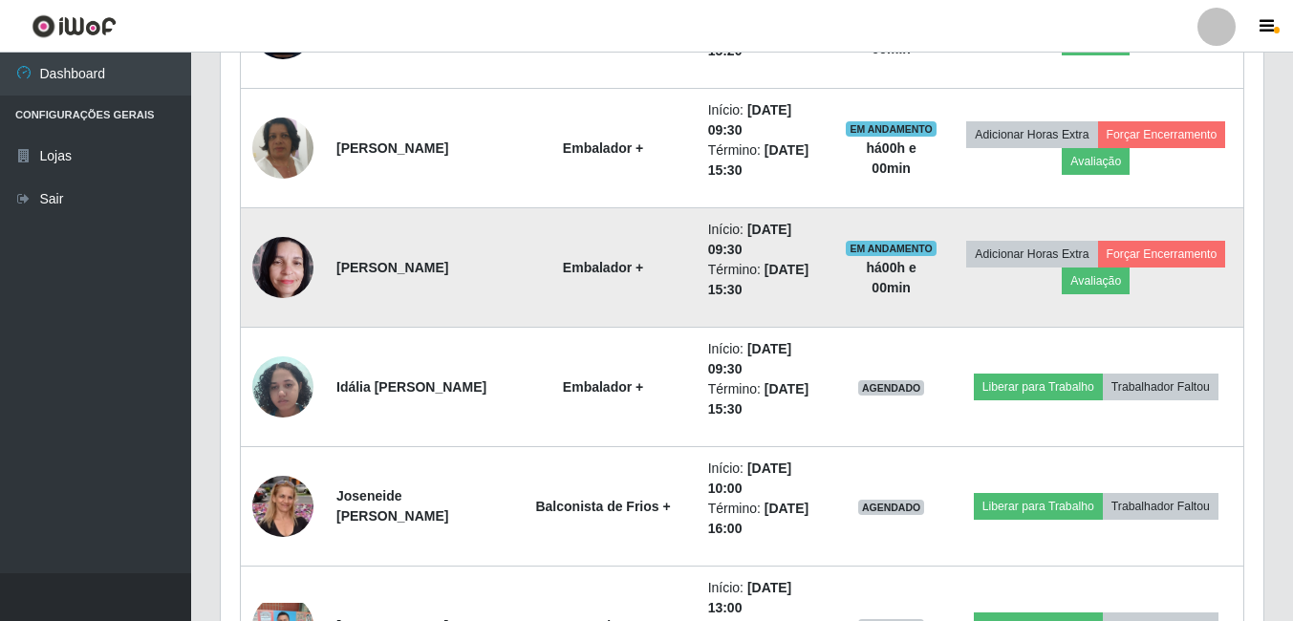
scroll to position [1645, 0]
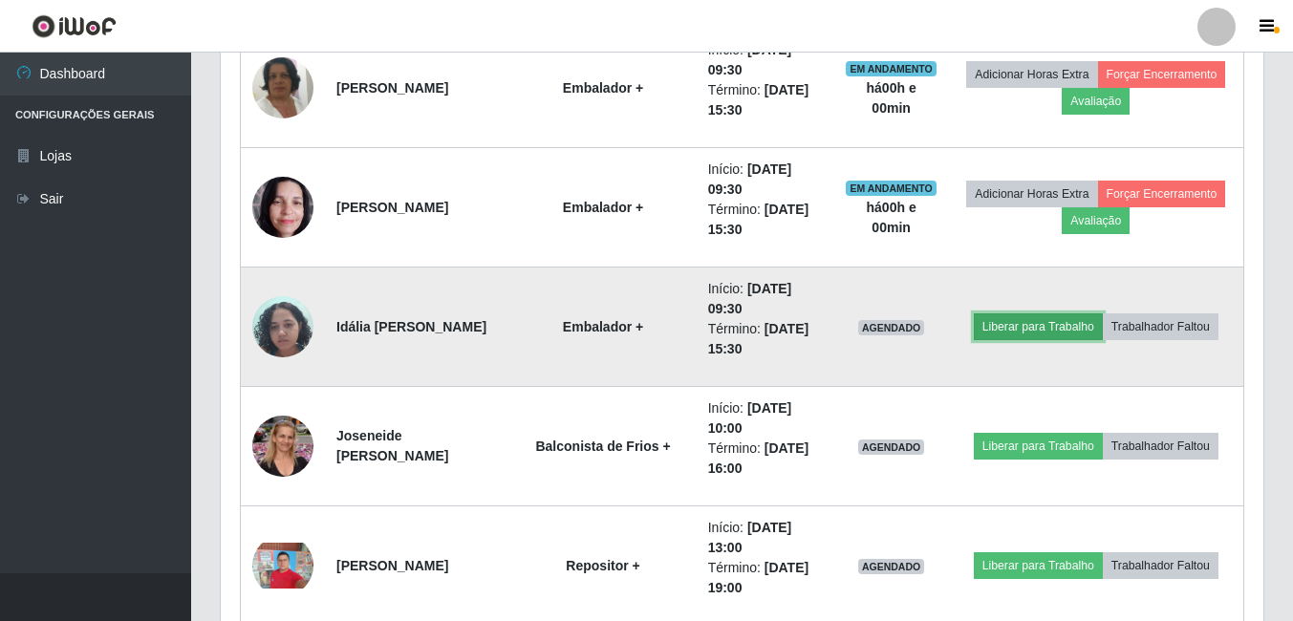
click at [1048, 339] on button "Liberar para Trabalho" at bounding box center [1038, 326] width 129 height 27
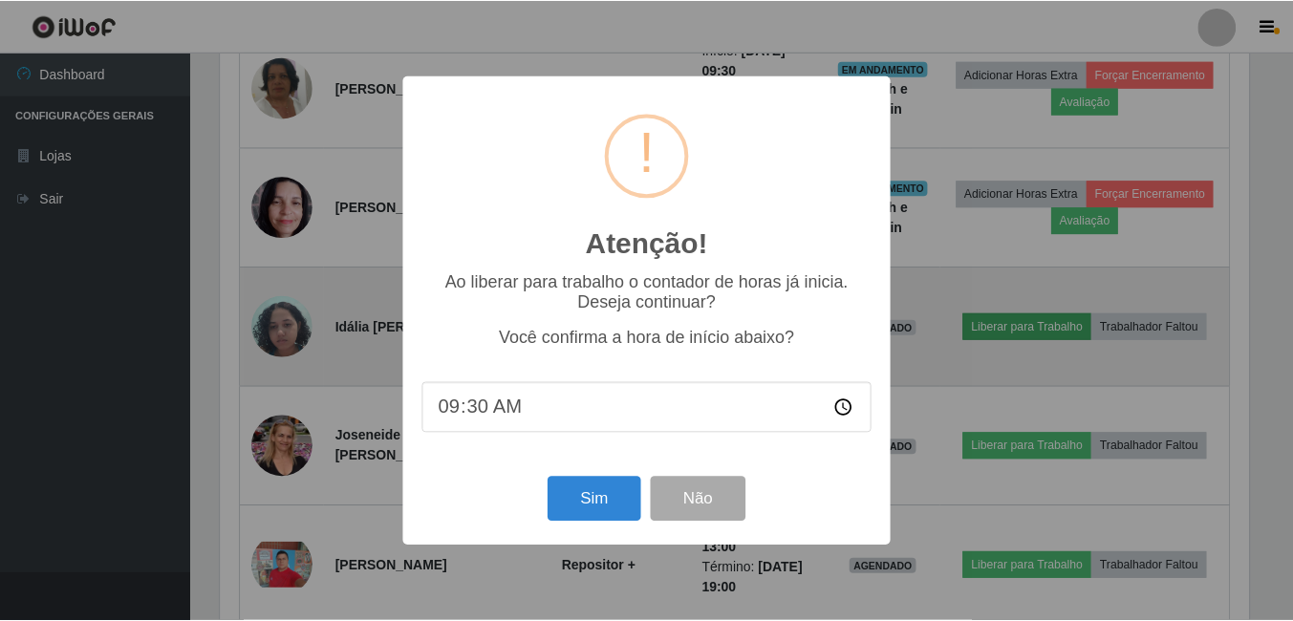
scroll to position [397, 1033]
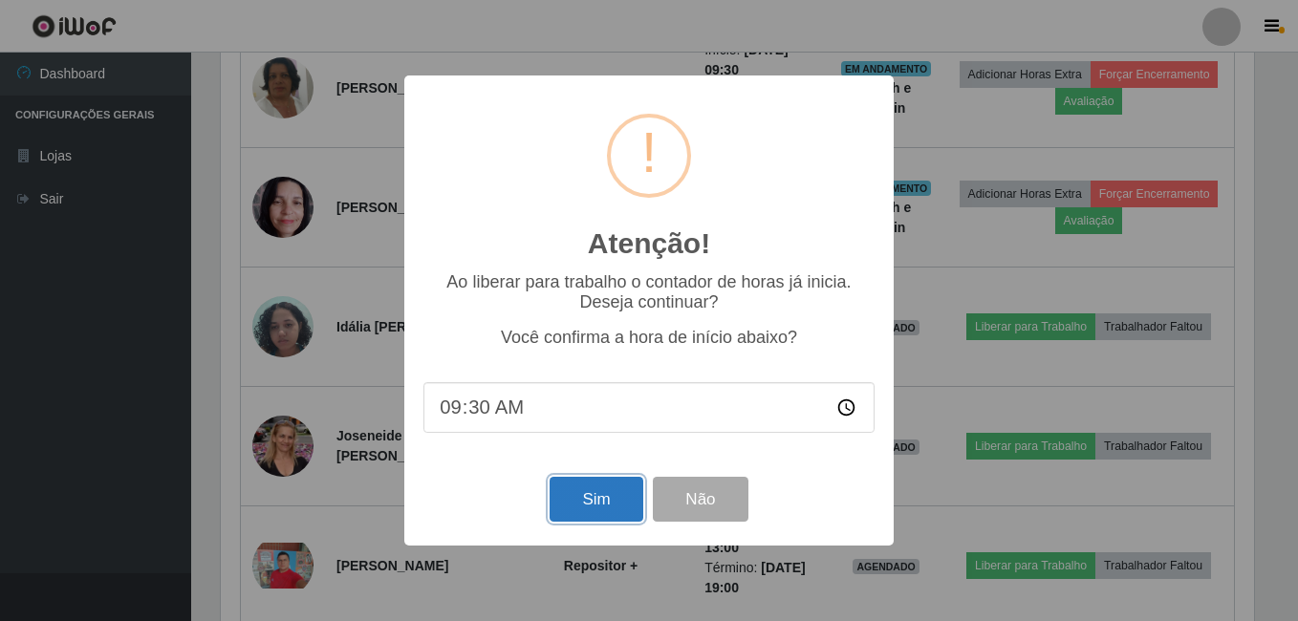
click at [585, 509] on button "Sim" at bounding box center [595, 499] width 93 height 45
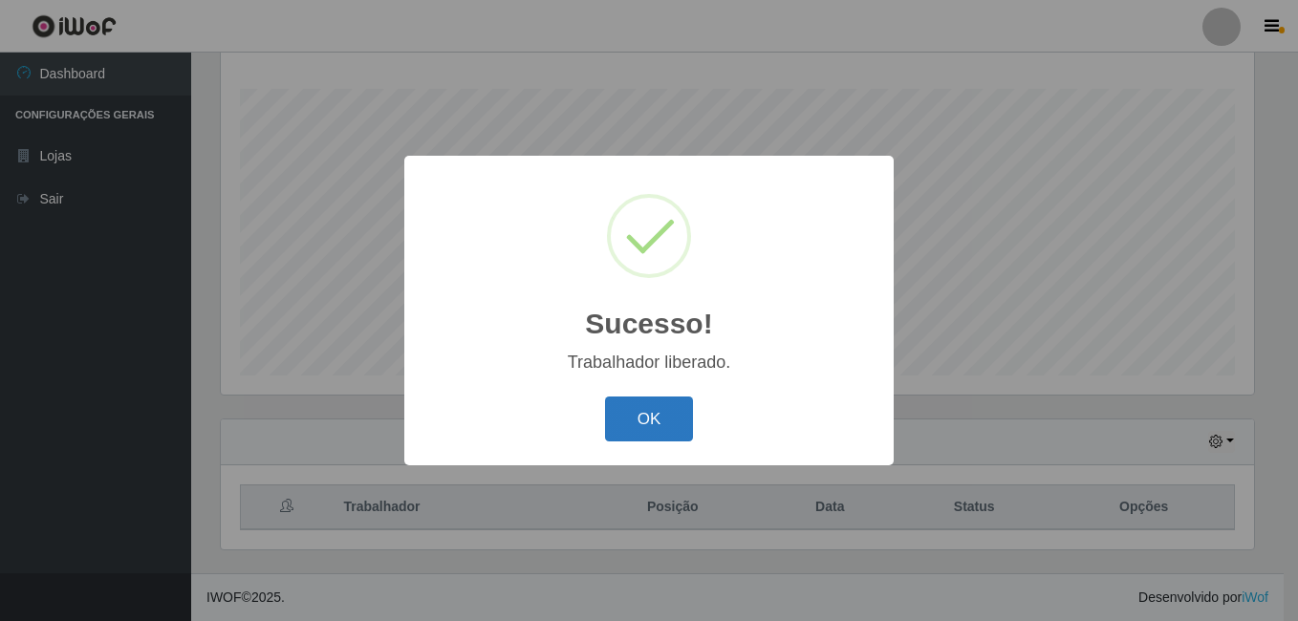
click at [634, 414] on button "OK" at bounding box center [649, 419] width 89 height 45
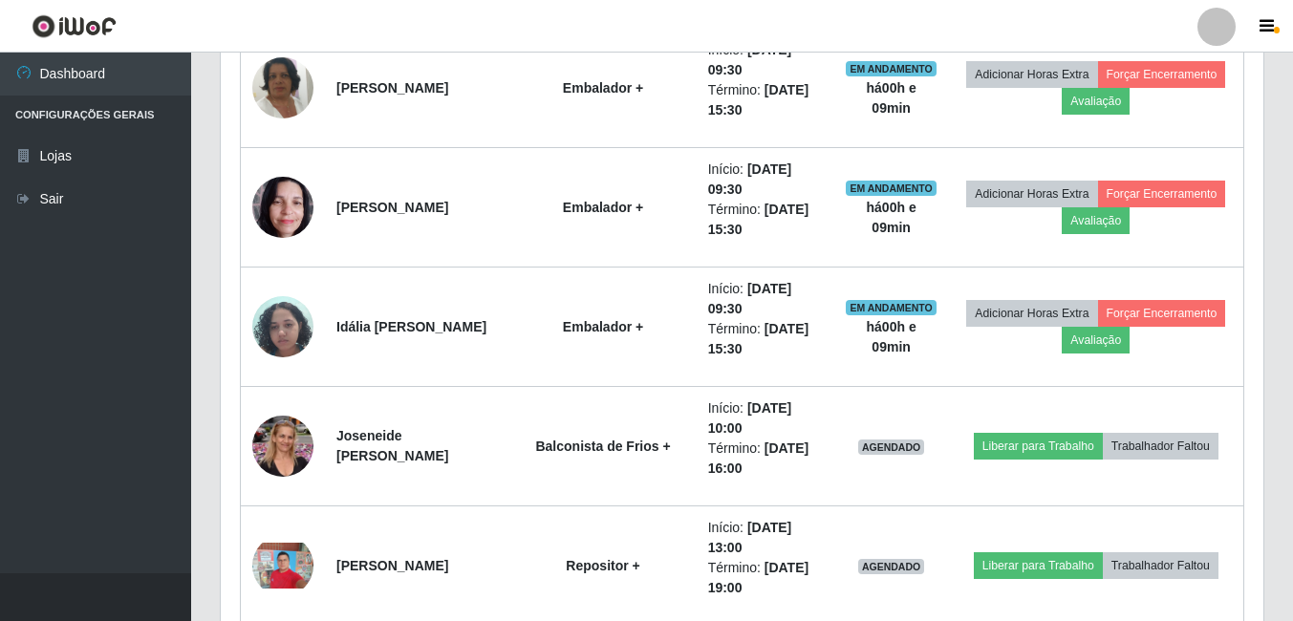
scroll to position [1168, 0]
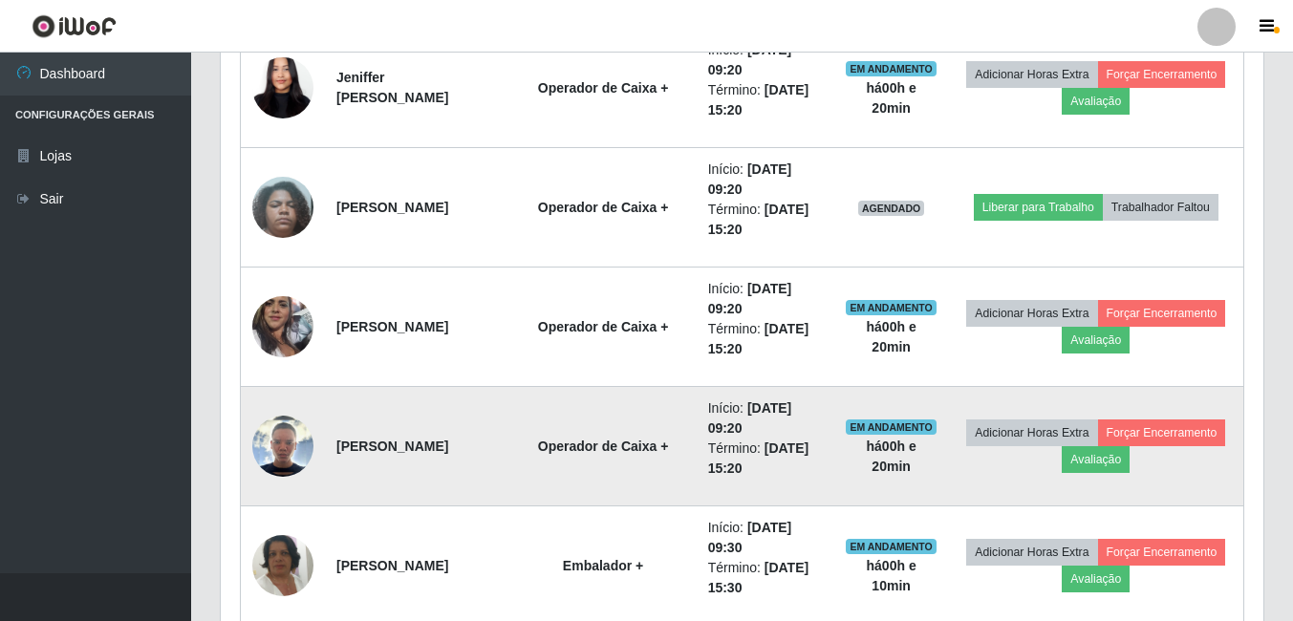
click at [292, 437] on img at bounding box center [282, 446] width 61 height 61
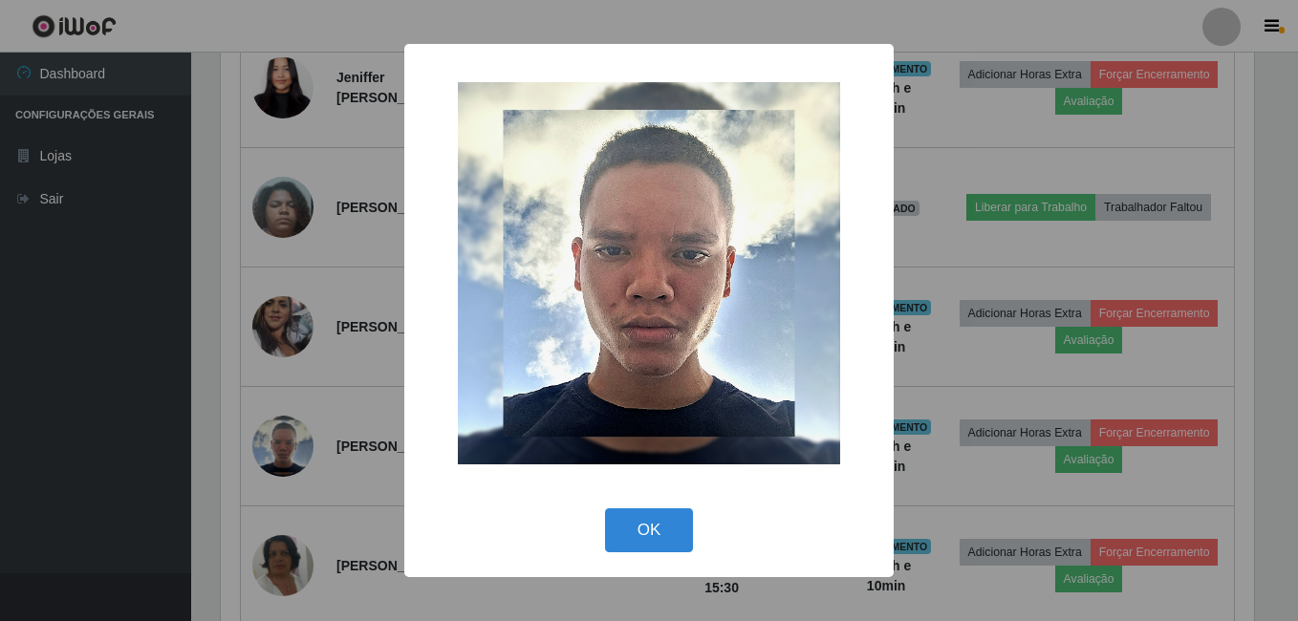
click at [339, 432] on div "× OK Cancel" at bounding box center [649, 310] width 1298 height 621
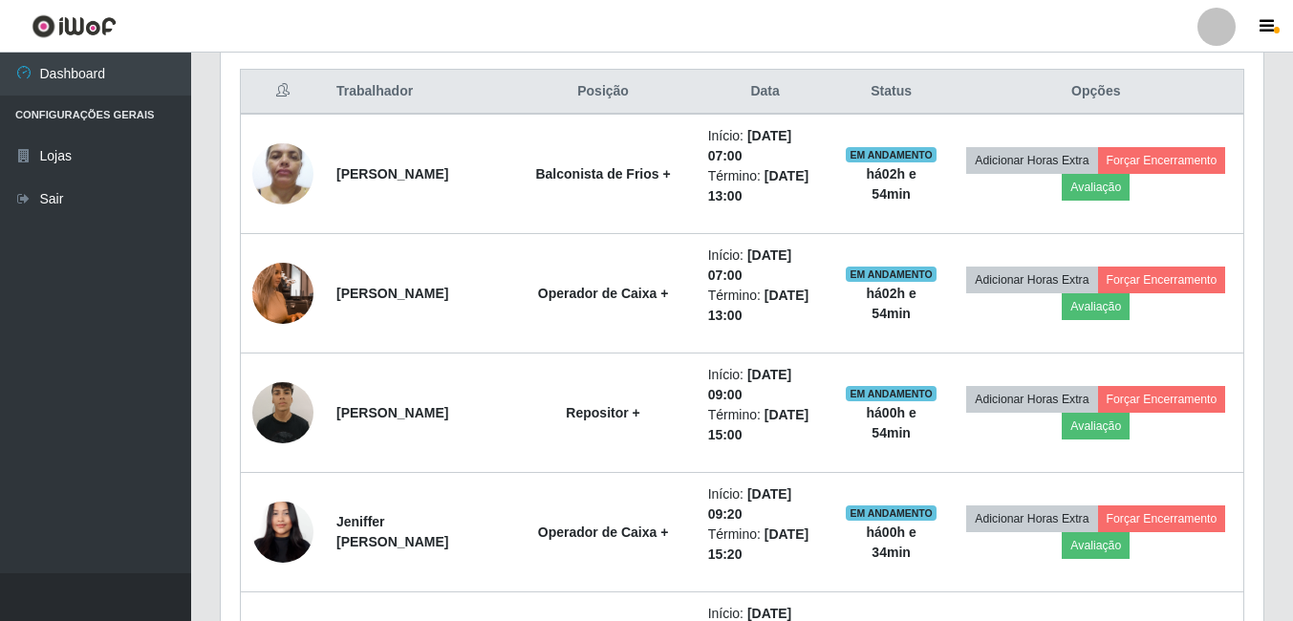
scroll to position [690, 0]
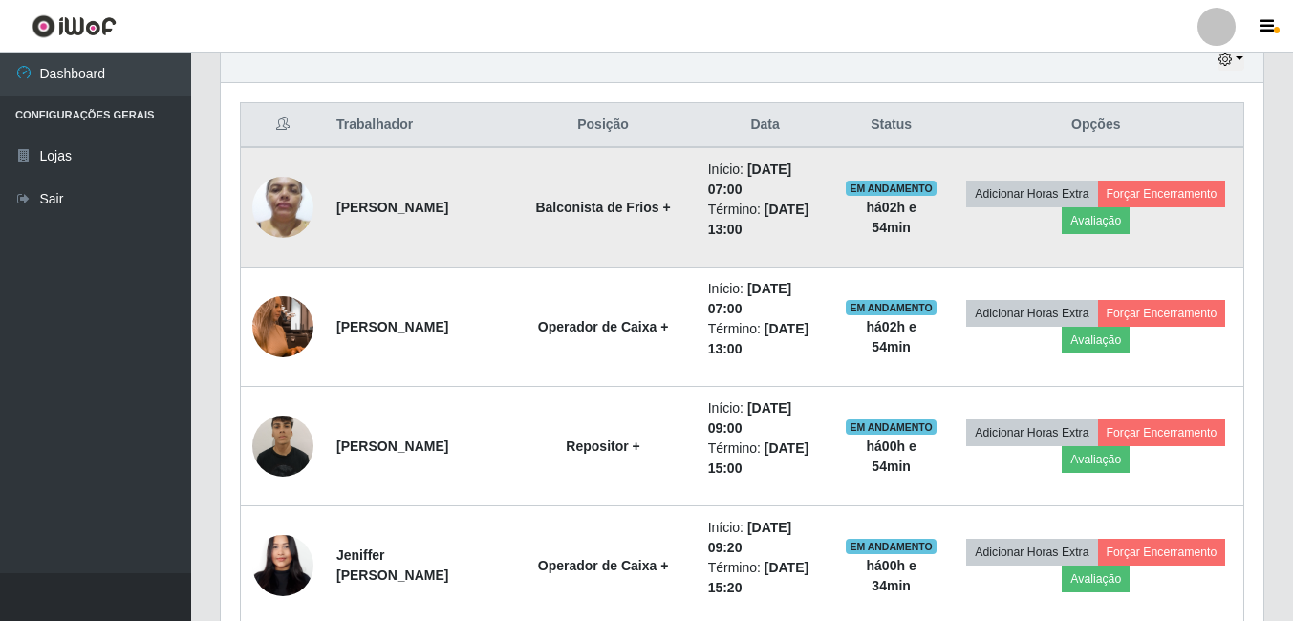
click at [253, 209] on img at bounding box center [282, 206] width 61 height 81
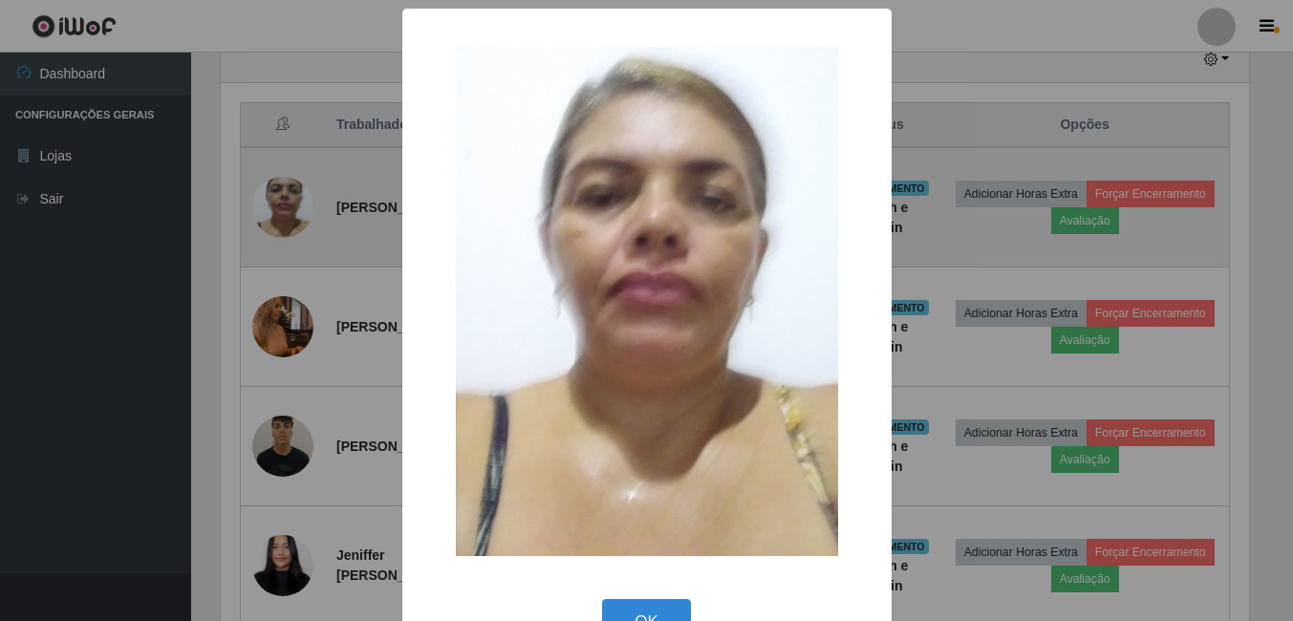
scroll to position [397, 1033]
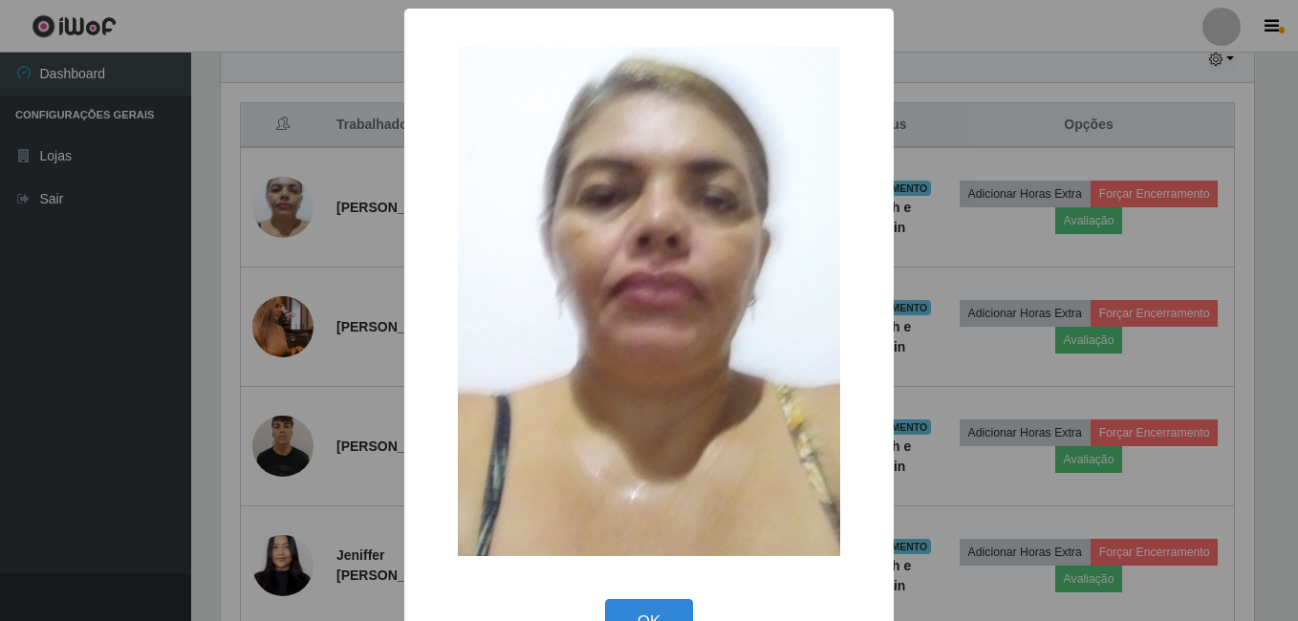
click at [283, 268] on div "× OK Cancel" at bounding box center [649, 310] width 1298 height 621
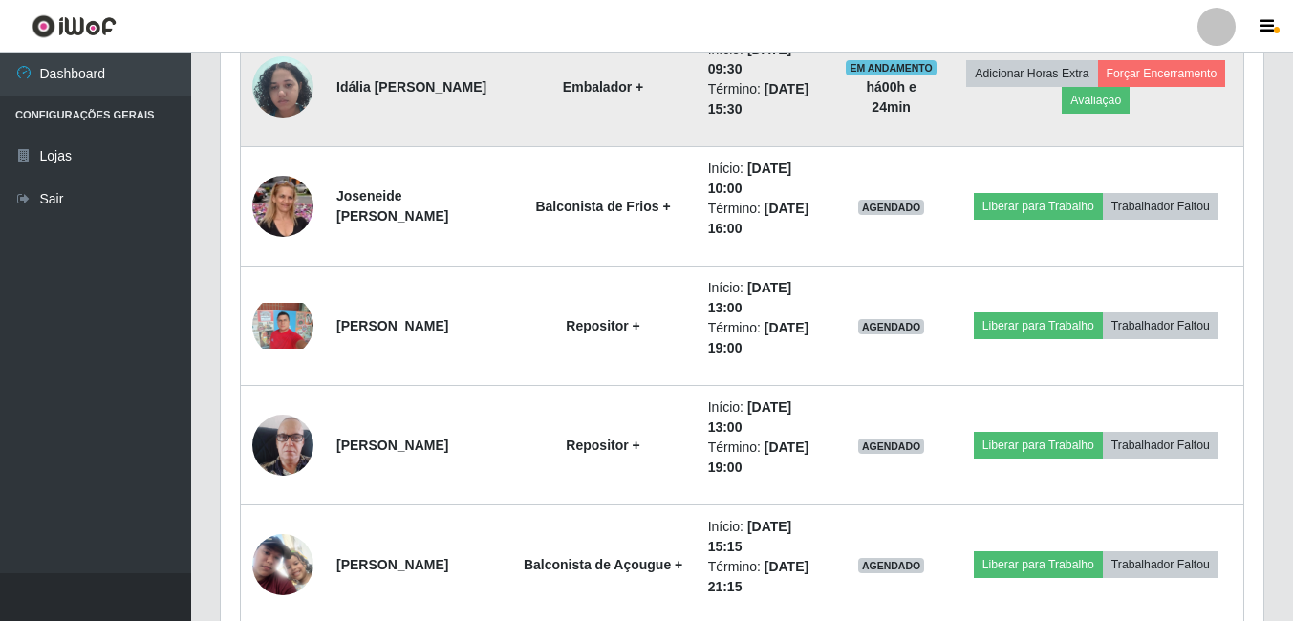
scroll to position [1932, 0]
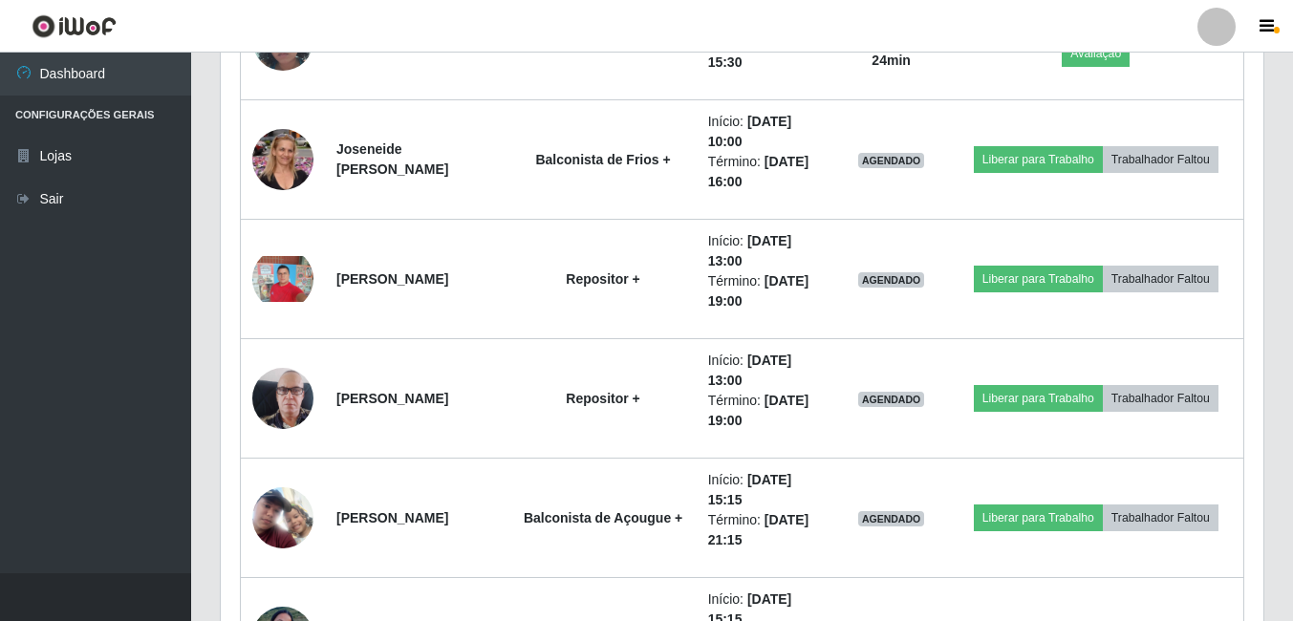
drag, startPoint x: 1292, startPoint y: 374, endPoint x: 1289, endPoint y: 395, distance: 21.2
click at [1289, 395] on div "Carregando... Buscar Recarregando em 8 segundos... Loja [Selecione...] Bemais -…" at bounding box center [742, 171] width 1102 height 4006
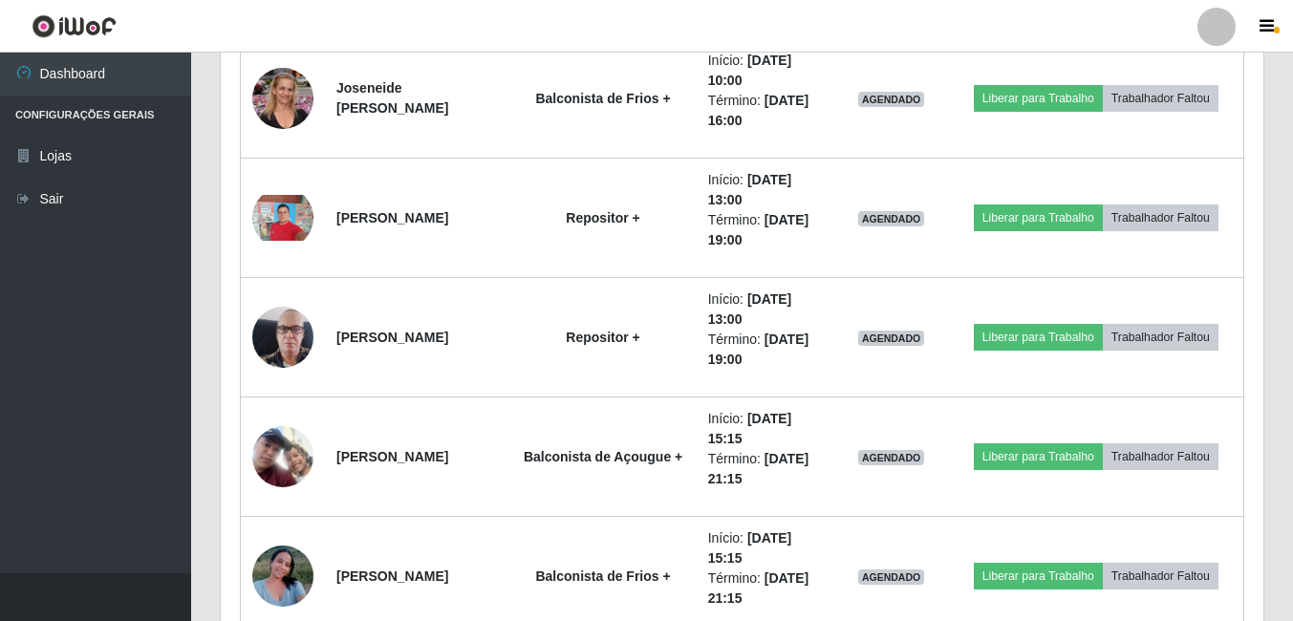
scroll to position [2000, 0]
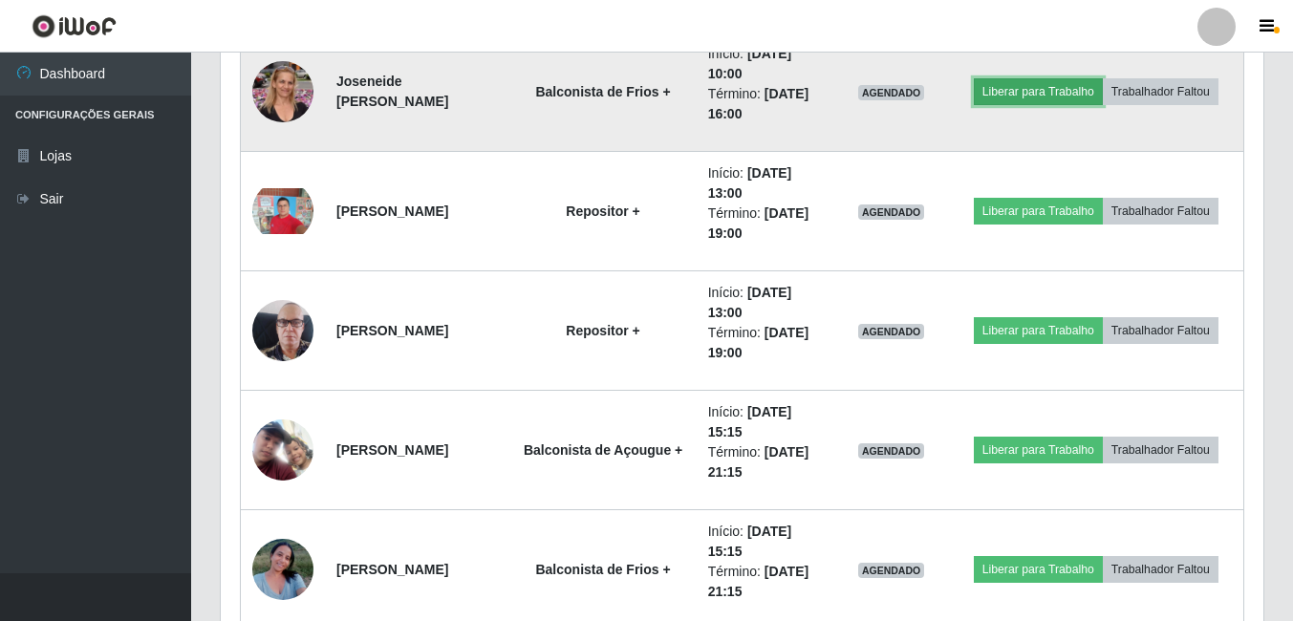
click at [1041, 93] on button "Liberar para Trabalho" at bounding box center [1038, 91] width 129 height 27
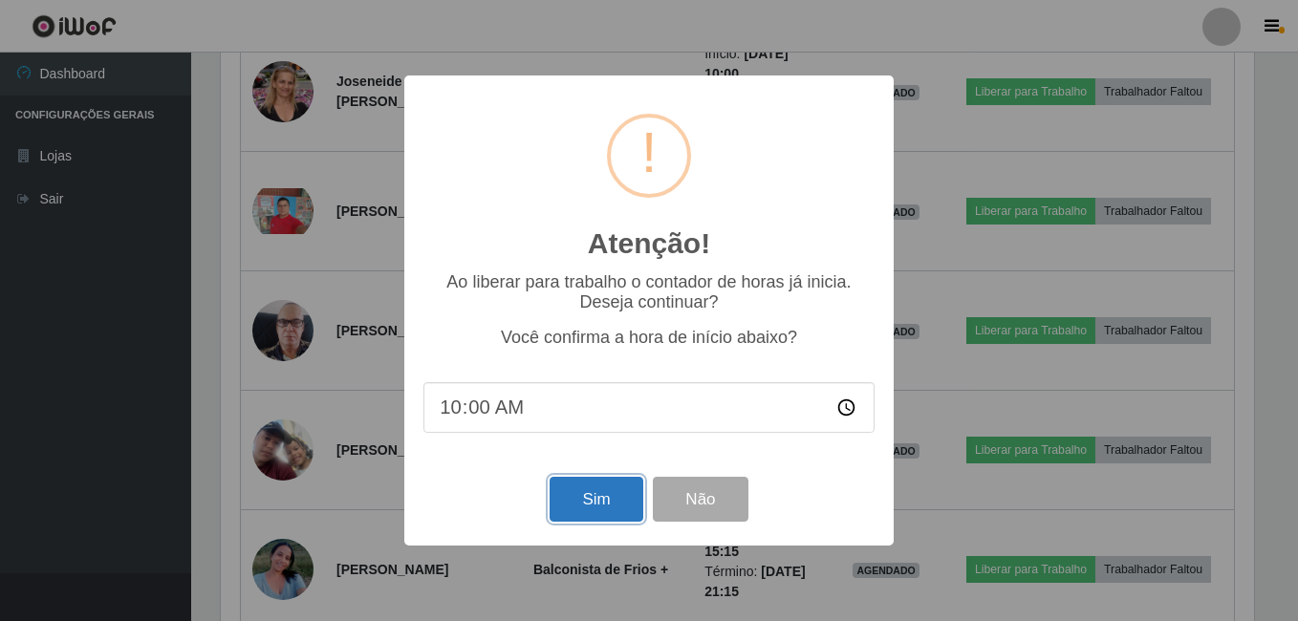
click at [595, 497] on button "Sim" at bounding box center [595, 499] width 93 height 45
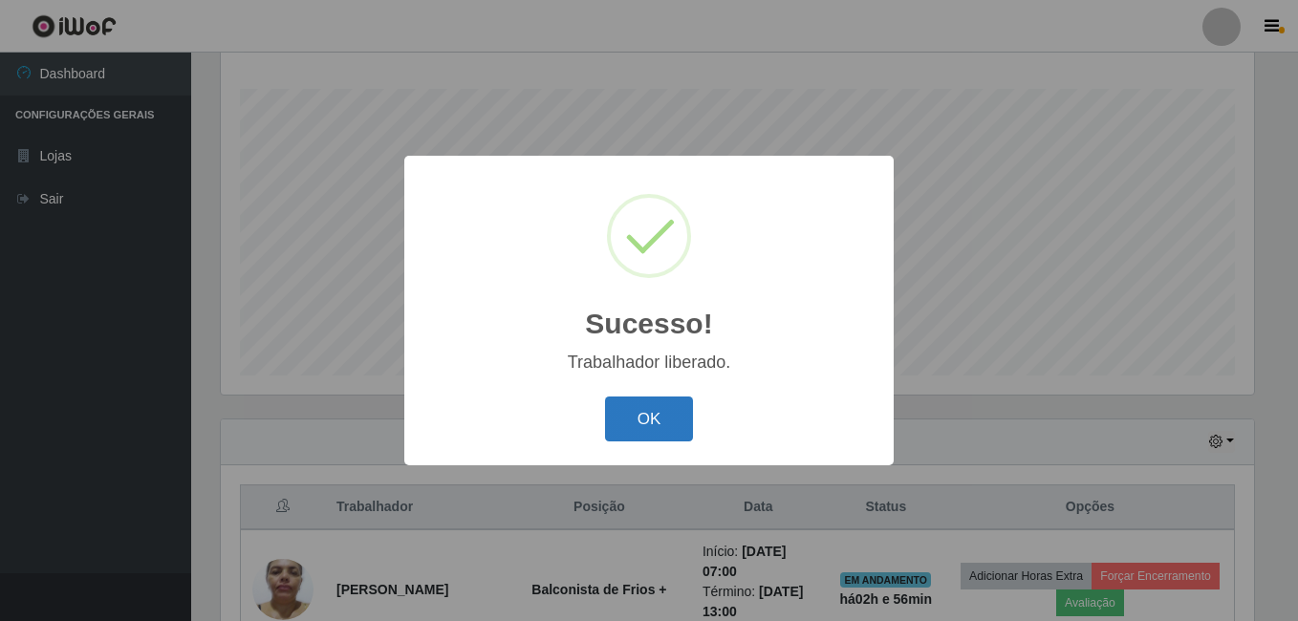
click at [617, 416] on button "OK" at bounding box center [649, 419] width 89 height 45
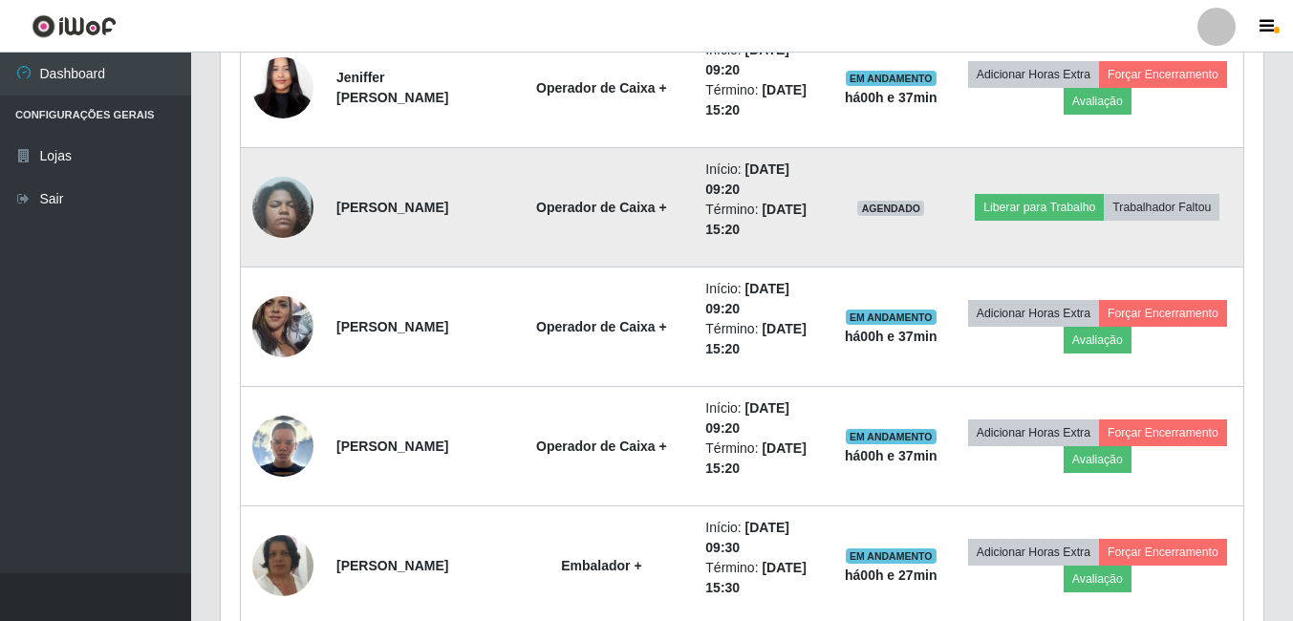
scroll to position [1263, 0]
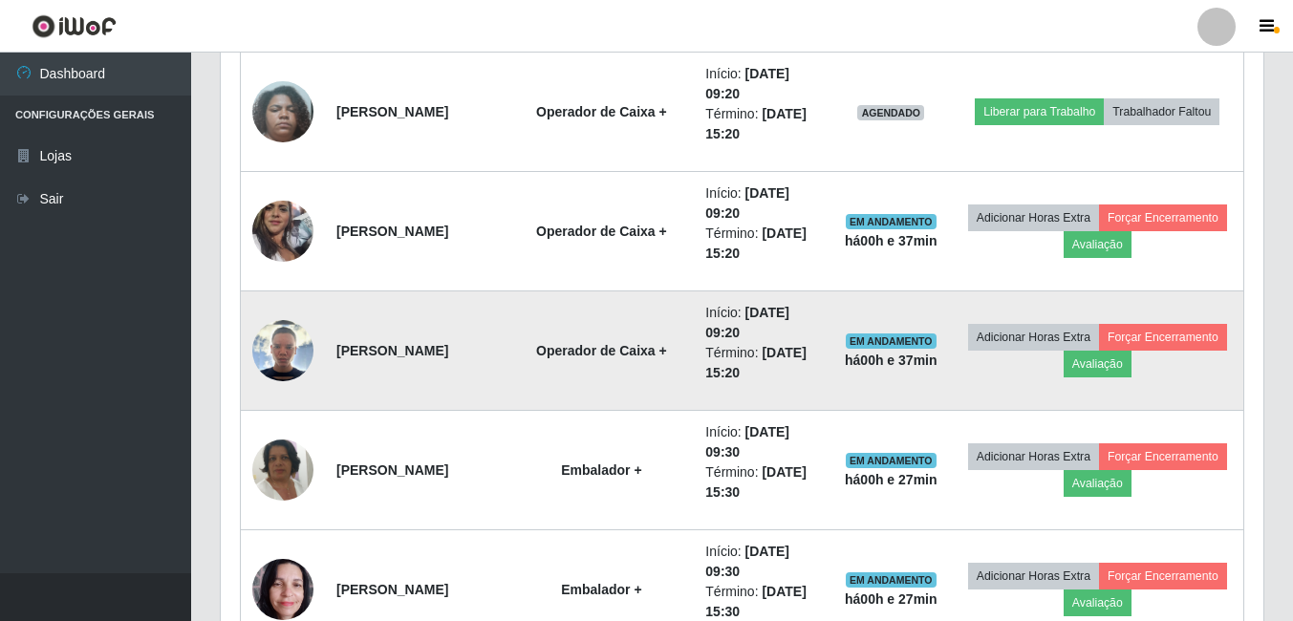
click at [293, 376] on img at bounding box center [282, 350] width 61 height 61
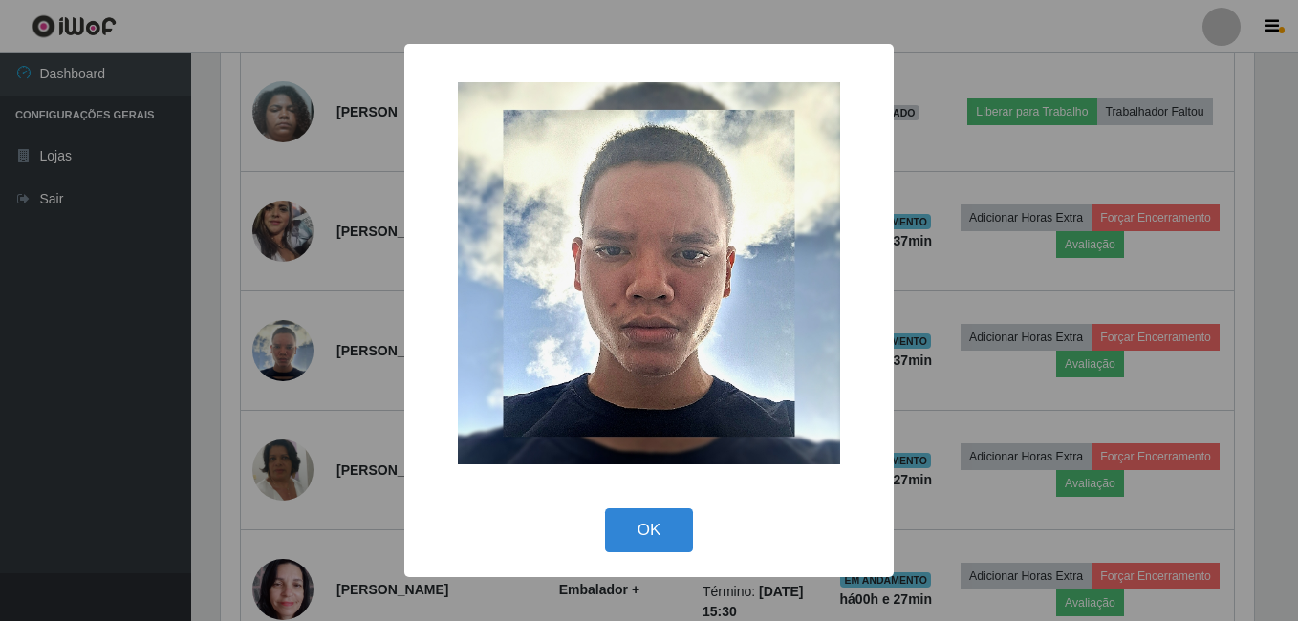
click at [333, 363] on div "× OK Cancel" at bounding box center [649, 310] width 1298 height 621
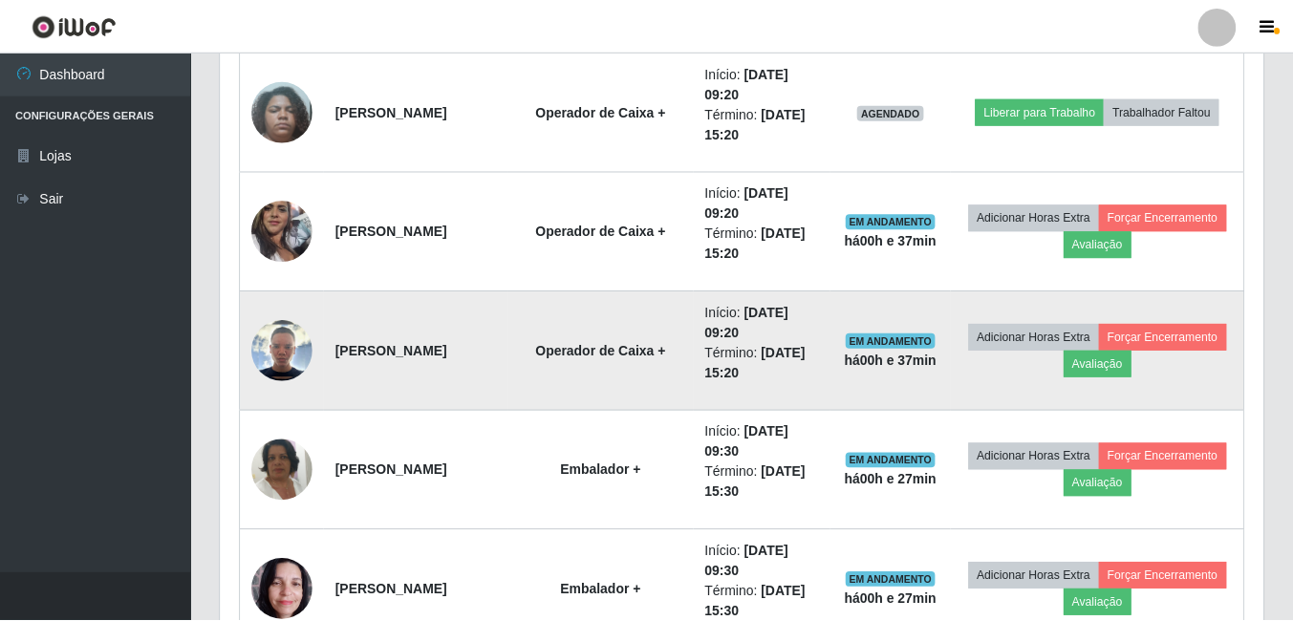
scroll to position [397, 1042]
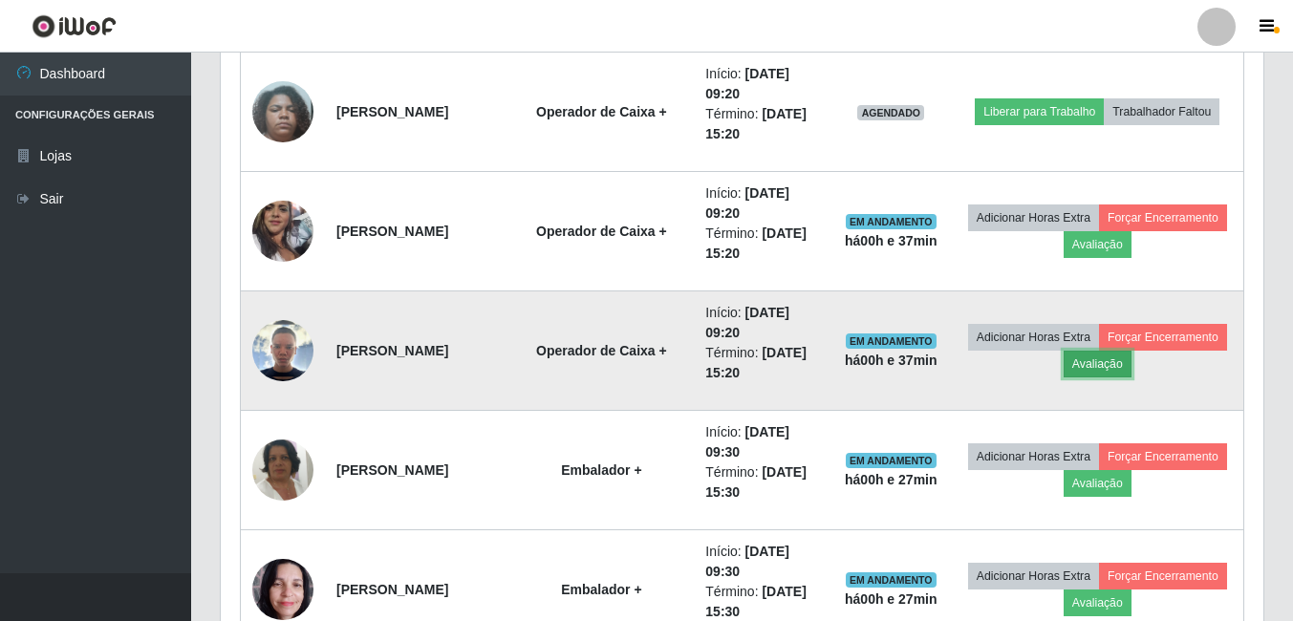
click at [1131, 366] on button "Avaliação" at bounding box center [1098, 364] width 68 height 27
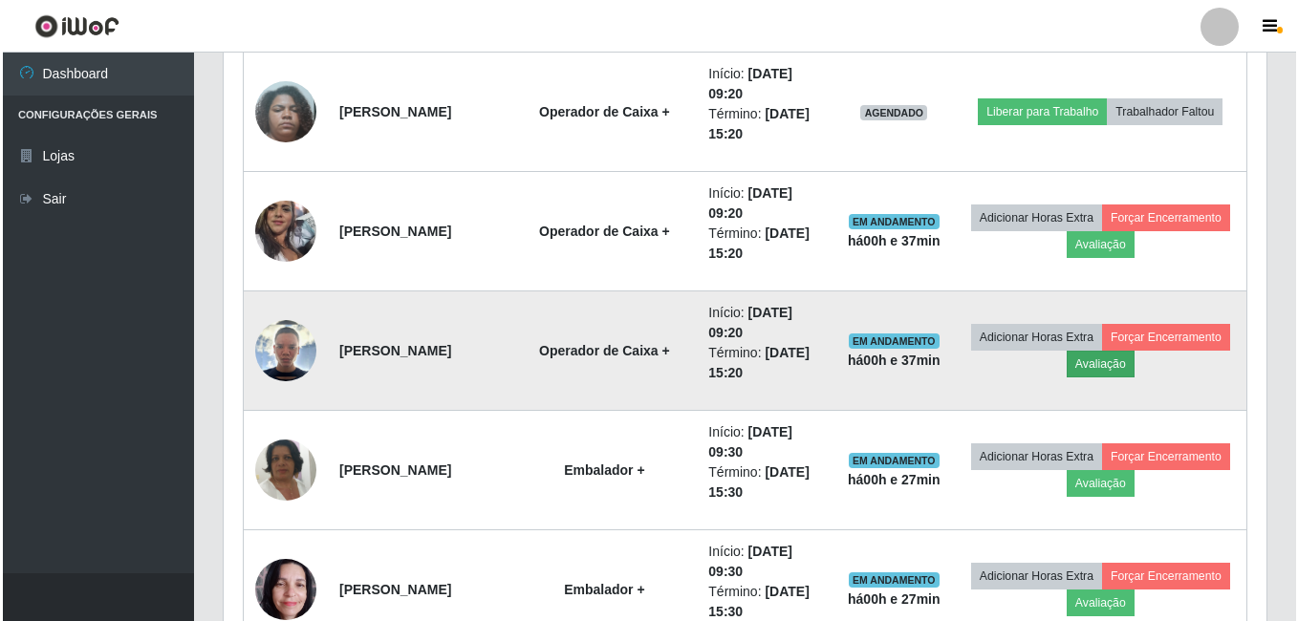
scroll to position [397, 1033]
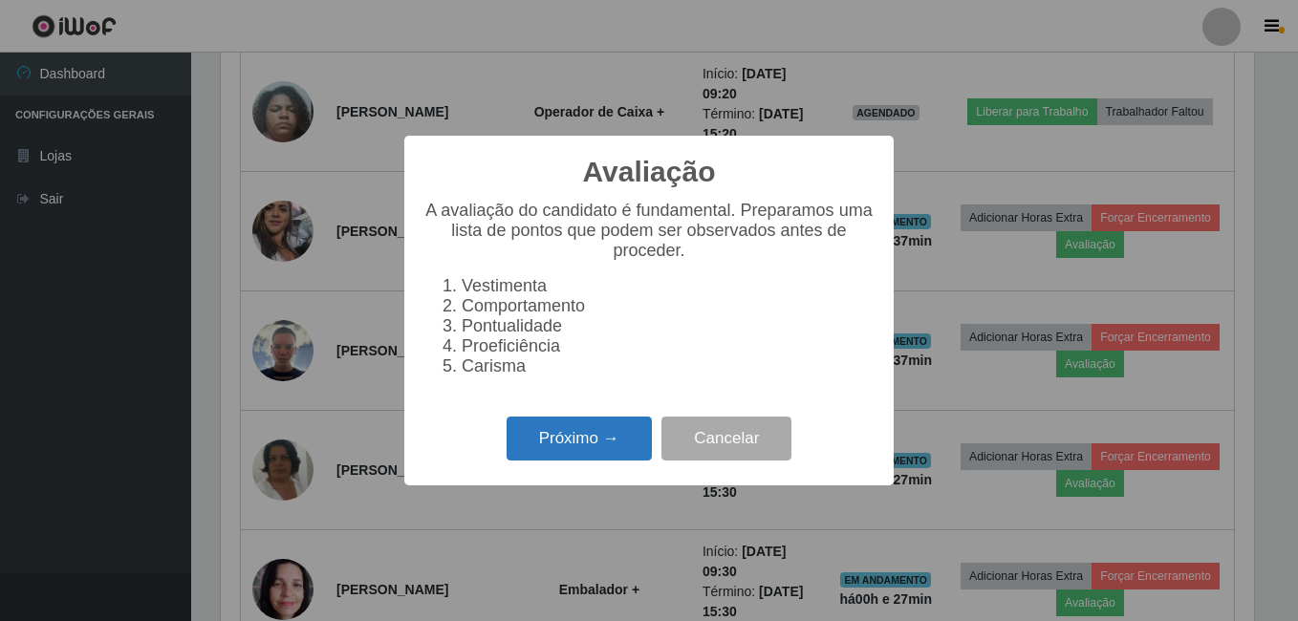
click at [563, 446] on button "Próximo →" at bounding box center [578, 439] width 145 height 45
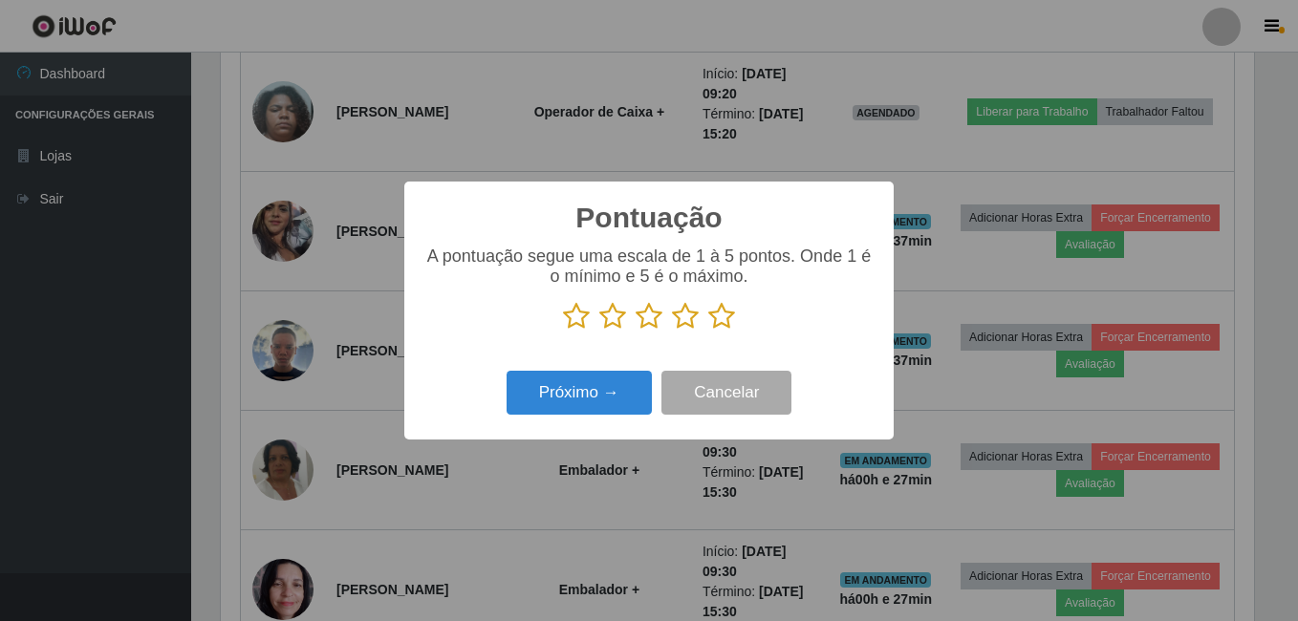
click at [607, 315] on icon at bounding box center [612, 316] width 27 height 29
click at [599, 331] on input "radio" at bounding box center [599, 331] width 0 height 0
click at [592, 397] on button "Próximo →" at bounding box center [578, 393] width 145 height 45
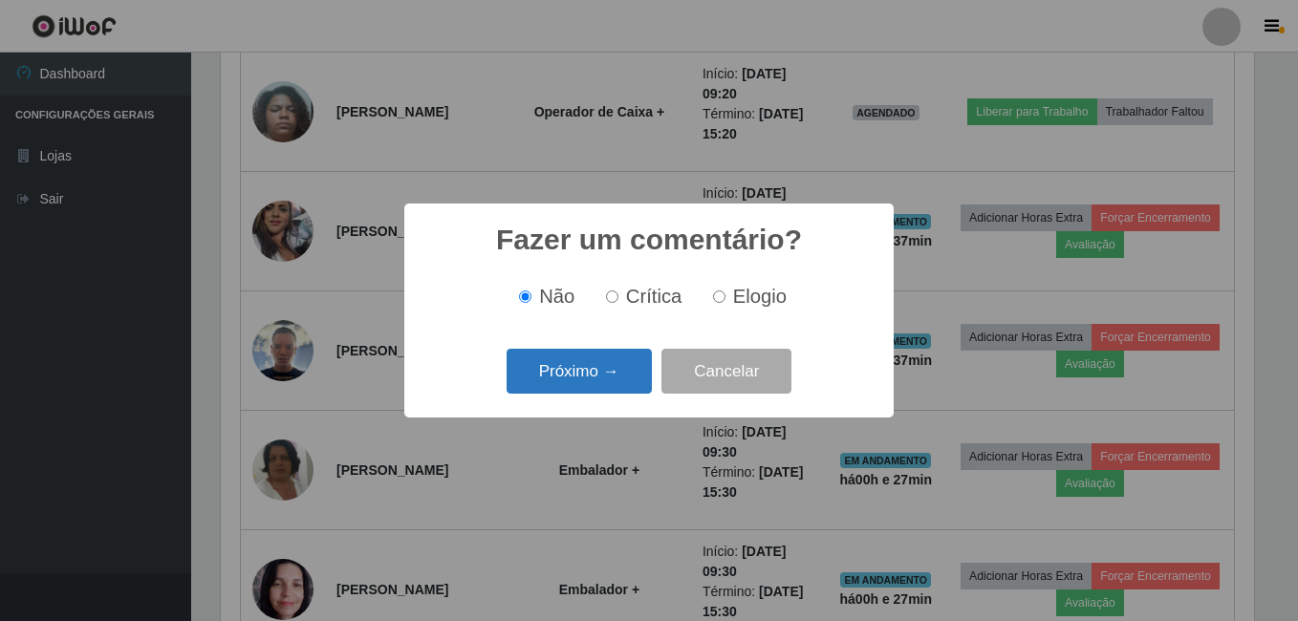
click at [553, 361] on button "Próximo →" at bounding box center [578, 371] width 145 height 45
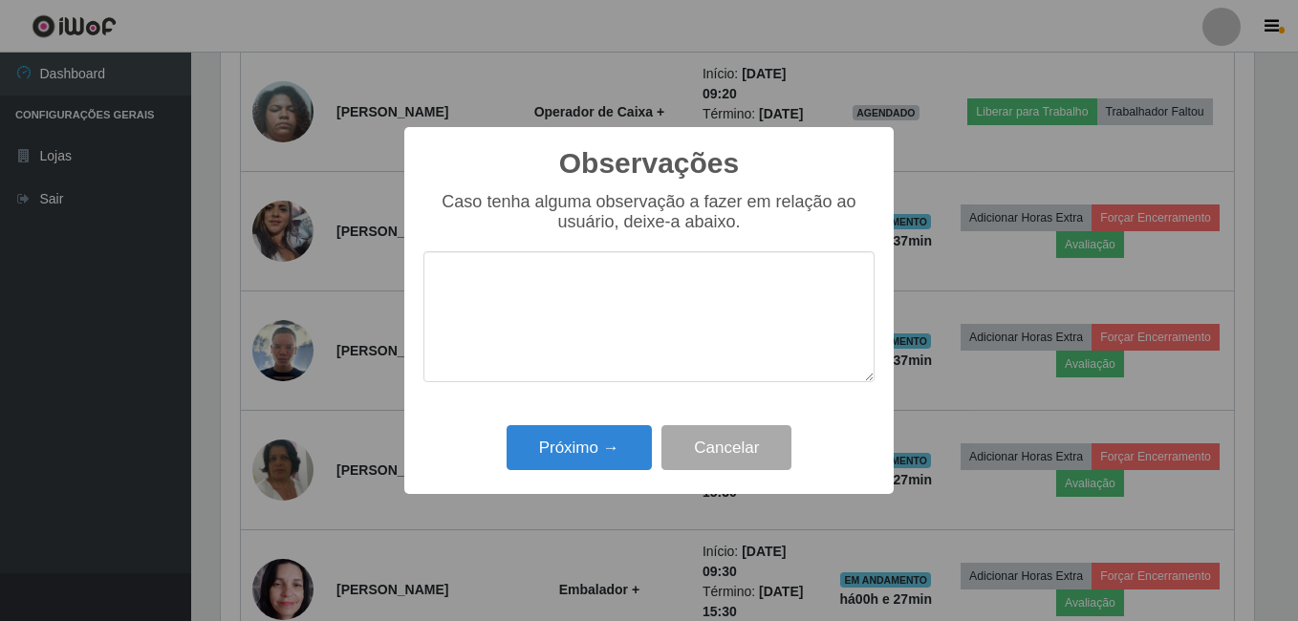
click at [480, 283] on textarea at bounding box center [648, 316] width 451 height 131
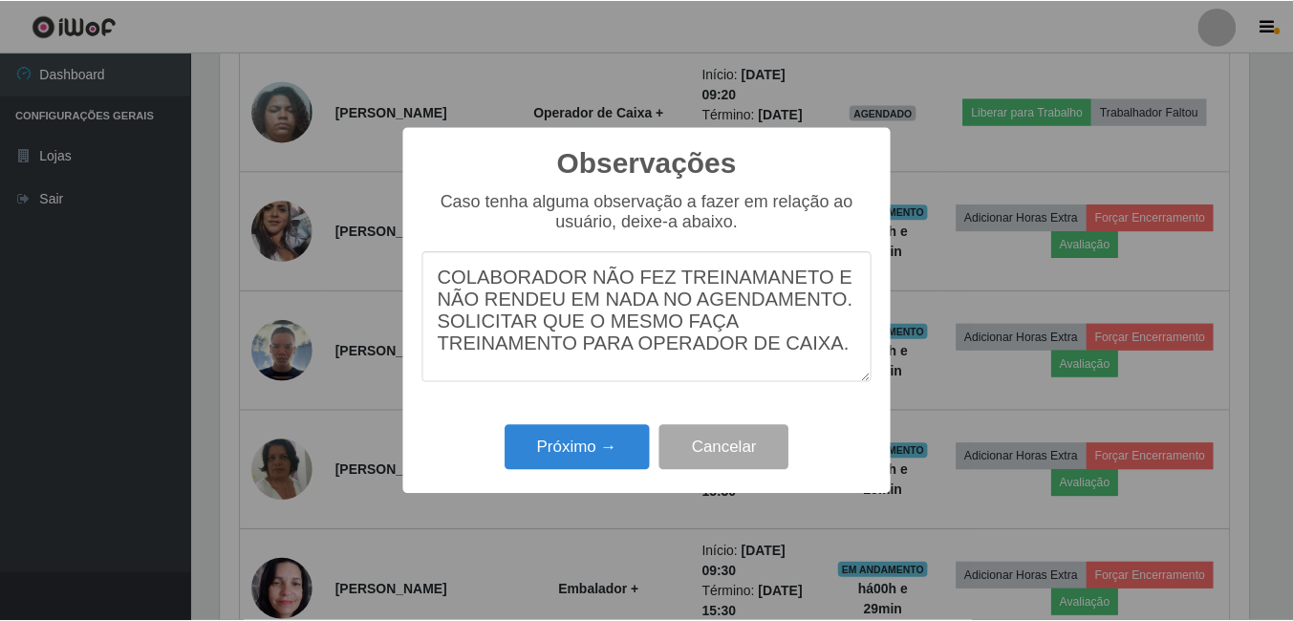
scroll to position [3, 0]
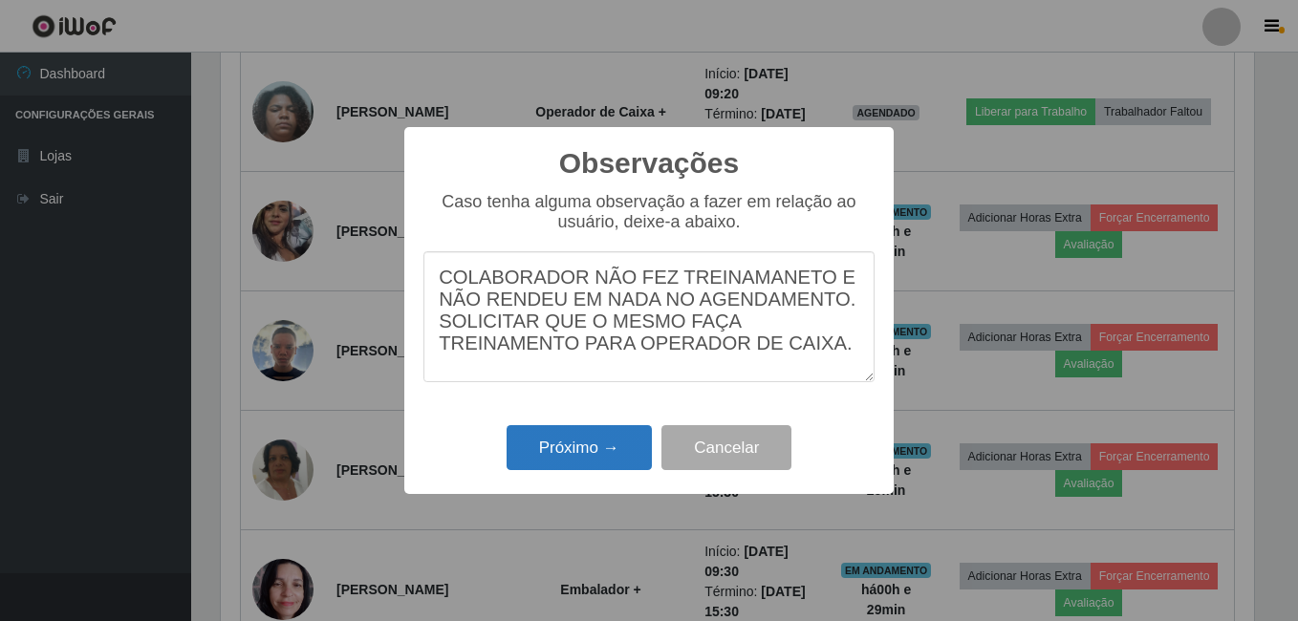
type textarea "COLABORADOR NÃO FEZ TREINAMANETO E NÃO RENDEU EM NADA NO AGENDAMENTO. SOLICITAR…"
click at [612, 440] on button "Próximo →" at bounding box center [578, 447] width 145 height 45
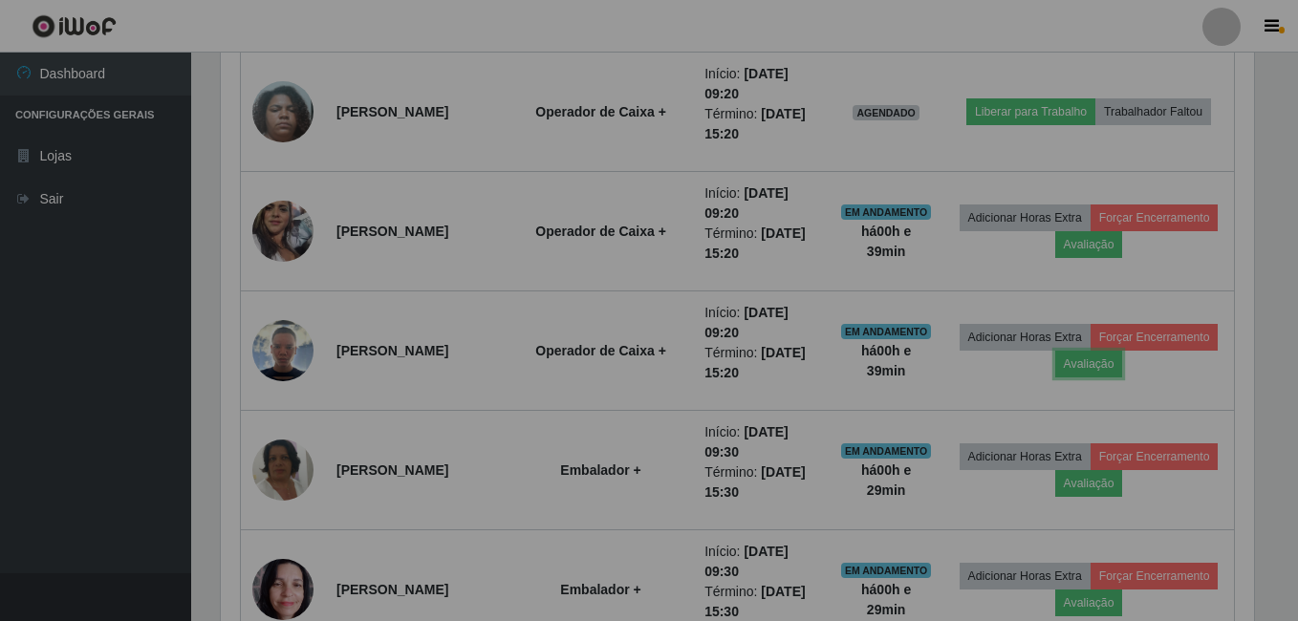
scroll to position [397, 1042]
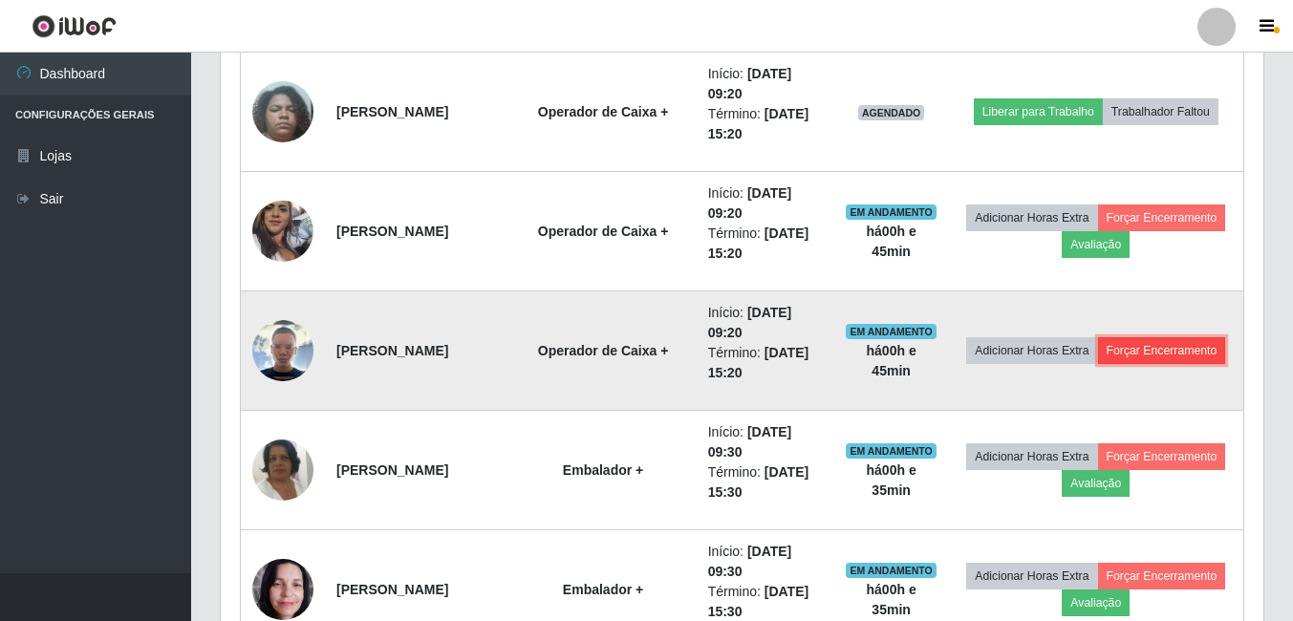
click at [1114, 364] on button "Forçar Encerramento" at bounding box center [1162, 350] width 128 height 27
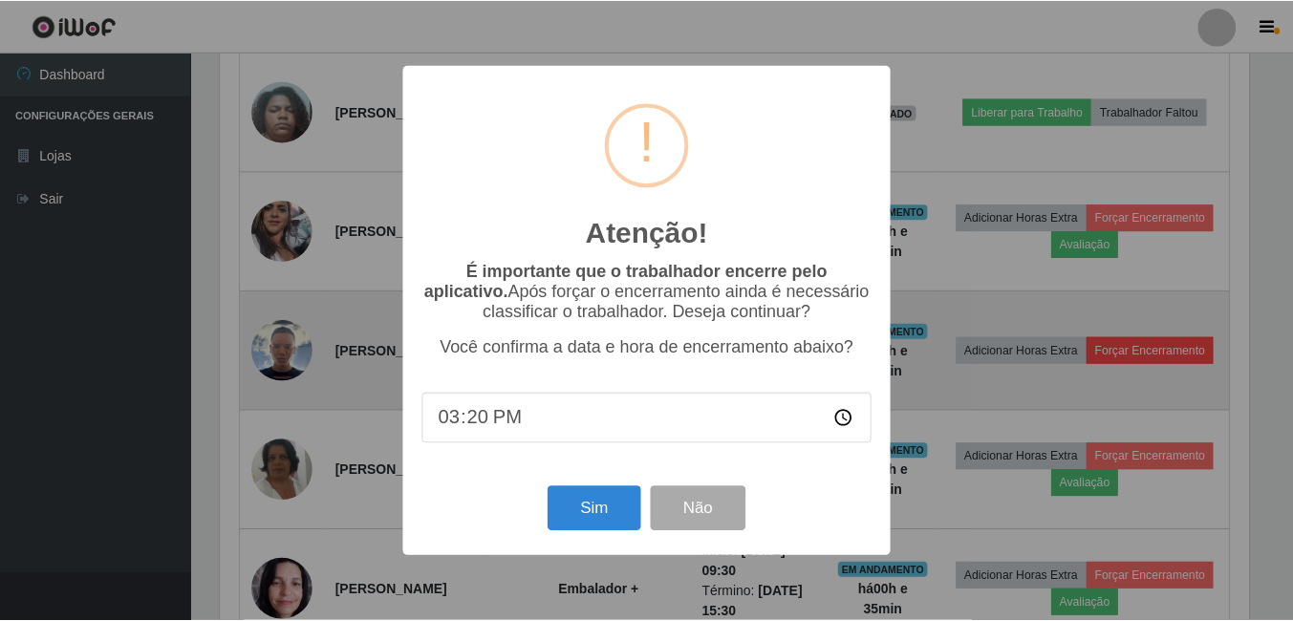
scroll to position [397, 1033]
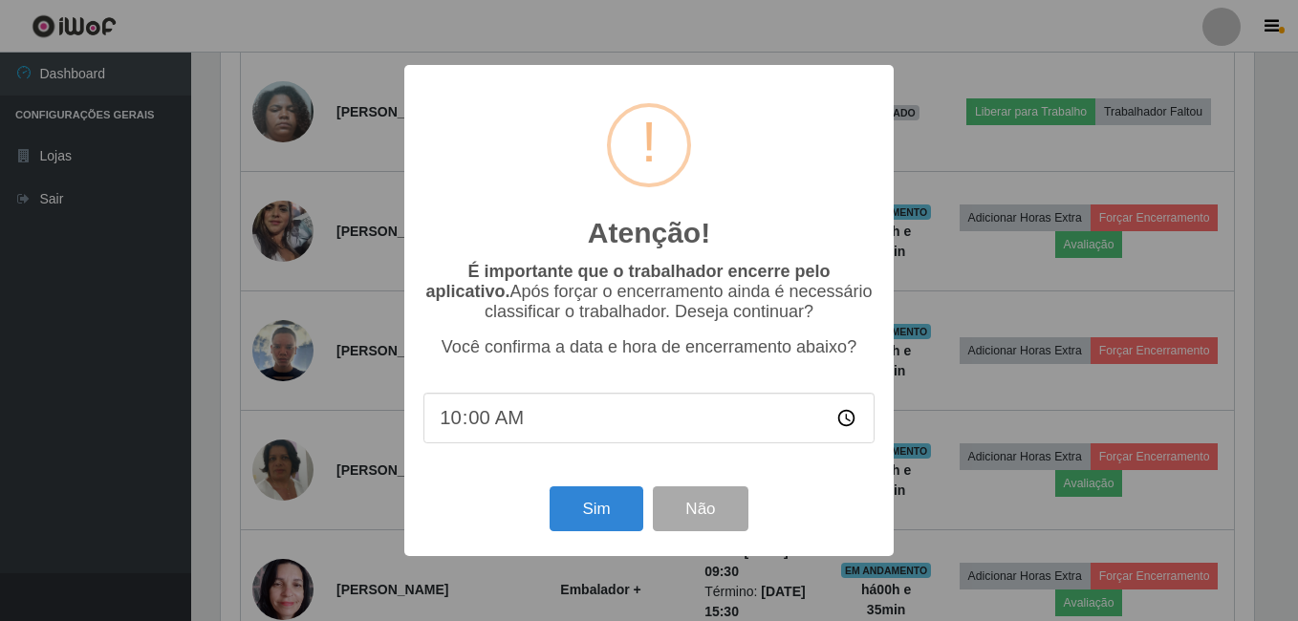
type input "10:07"
click at [595, 508] on button "Sim" at bounding box center [595, 508] width 93 height 45
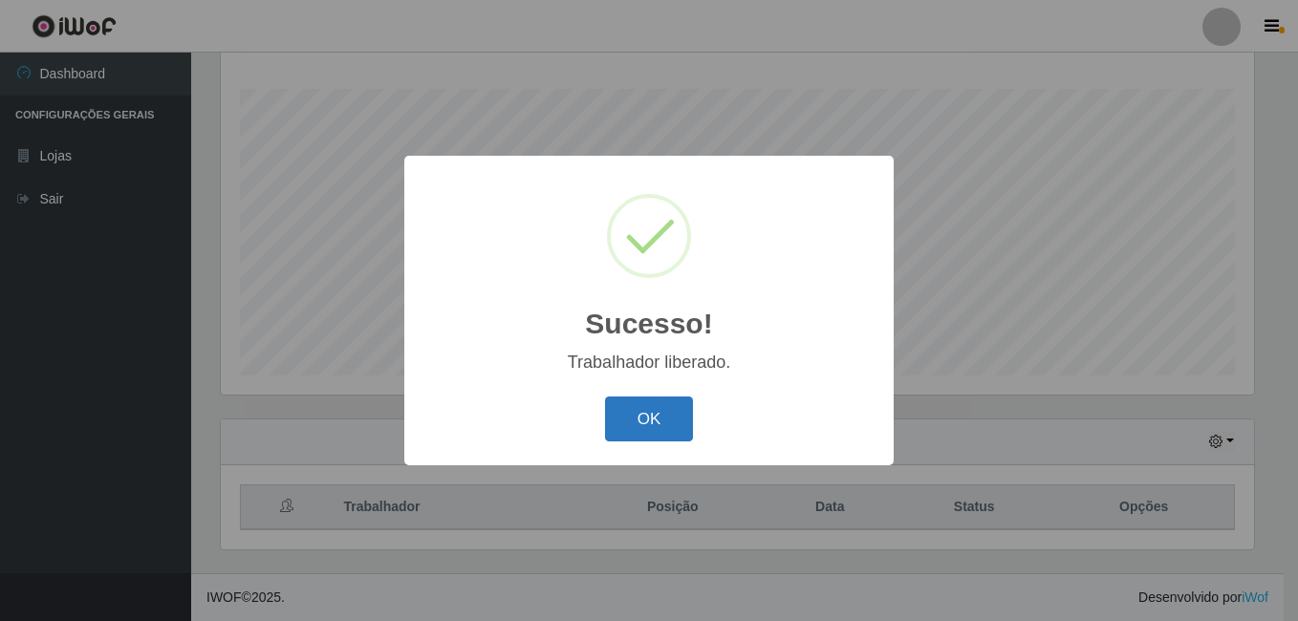
click at [646, 404] on button "OK" at bounding box center [649, 419] width 89 height 45
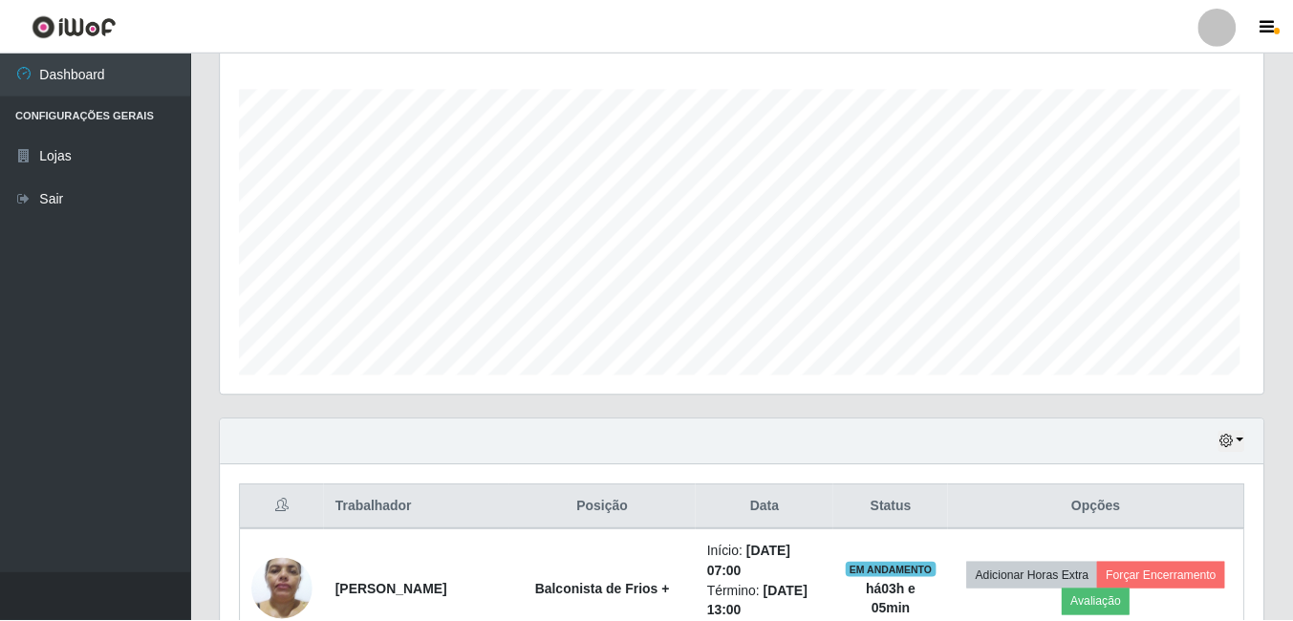
scroll to position [397, 1042]
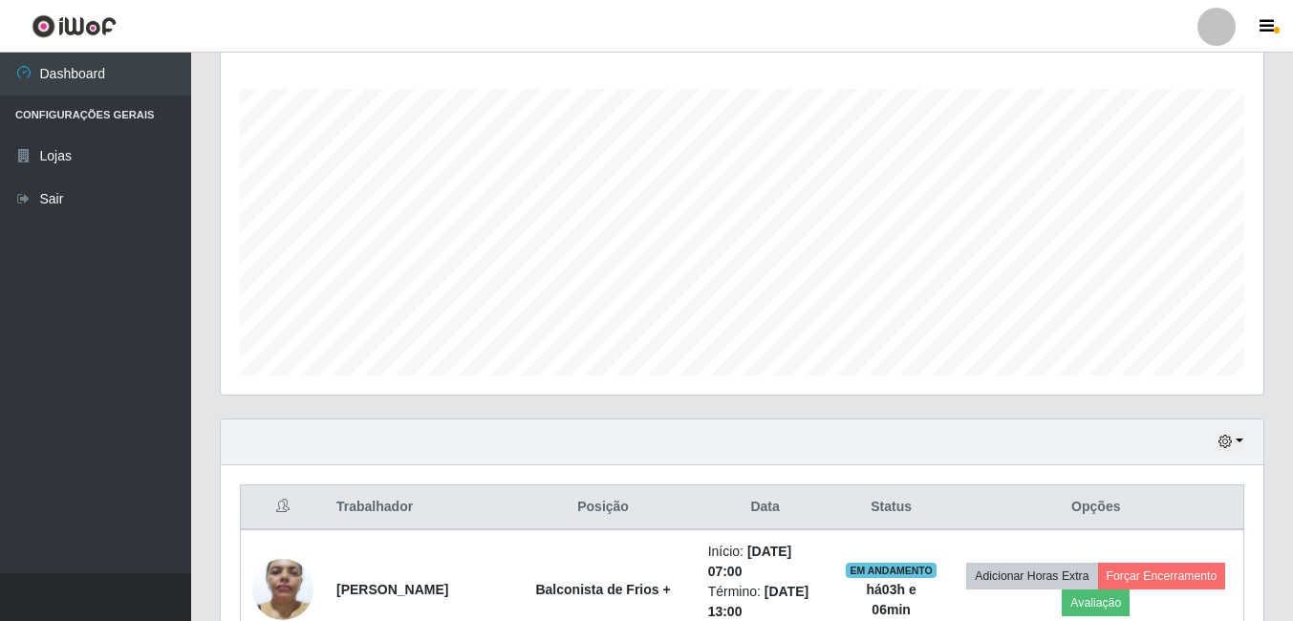
click at [1234, 455] on div "Hoje 1 dia 3 dias 1 Semana Não encerrados" at bounding box center [742, 442] width 1042 height 46
click at [1220, 428] on div "Hoje 1 dia 3 dias 1 Semana Não encerrados" at bounding box center [742, 442] width 1042 height 46
click at [1233, 433] on button "button" at bounding box center [1230, 442] width 27 height 22
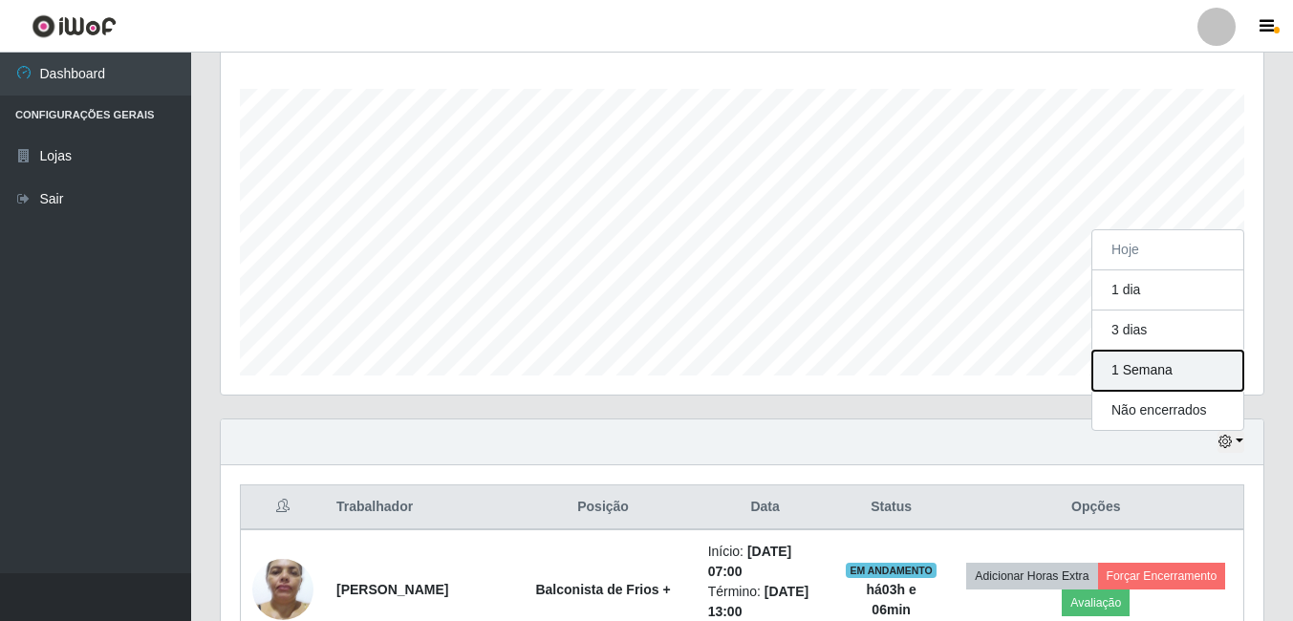
click at [1131, 374] on button "1 Semana" at bounding box center [1167, 371] width 151 height 40
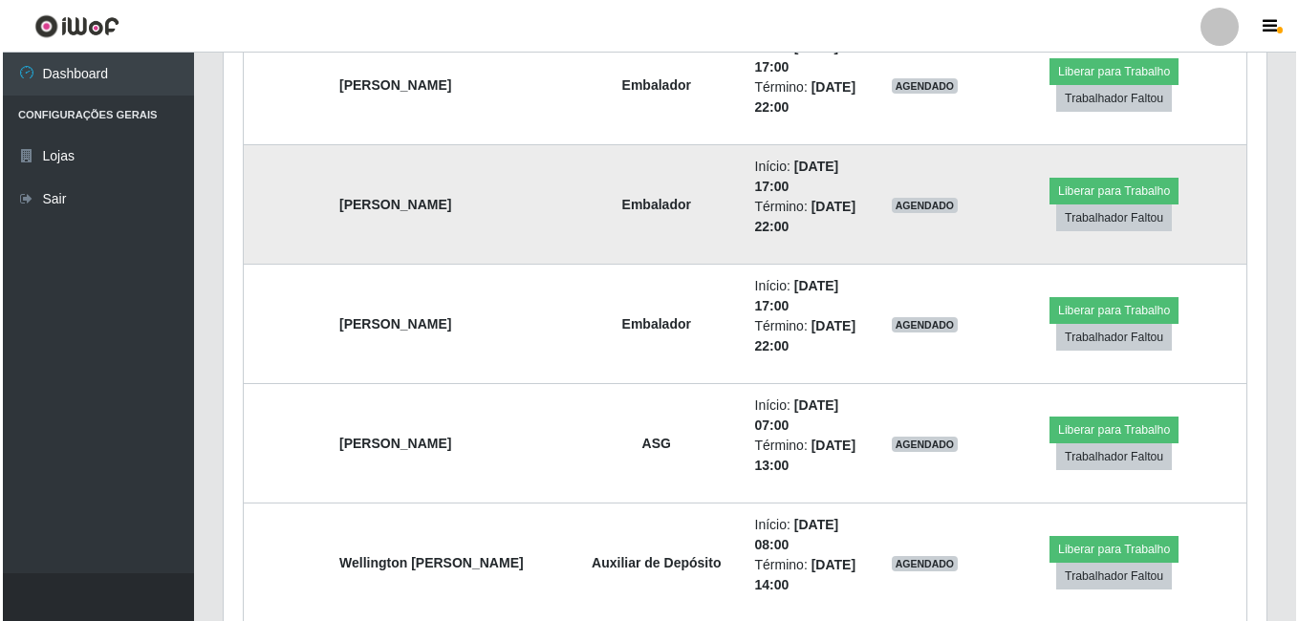
scroll to position [10532, 0]
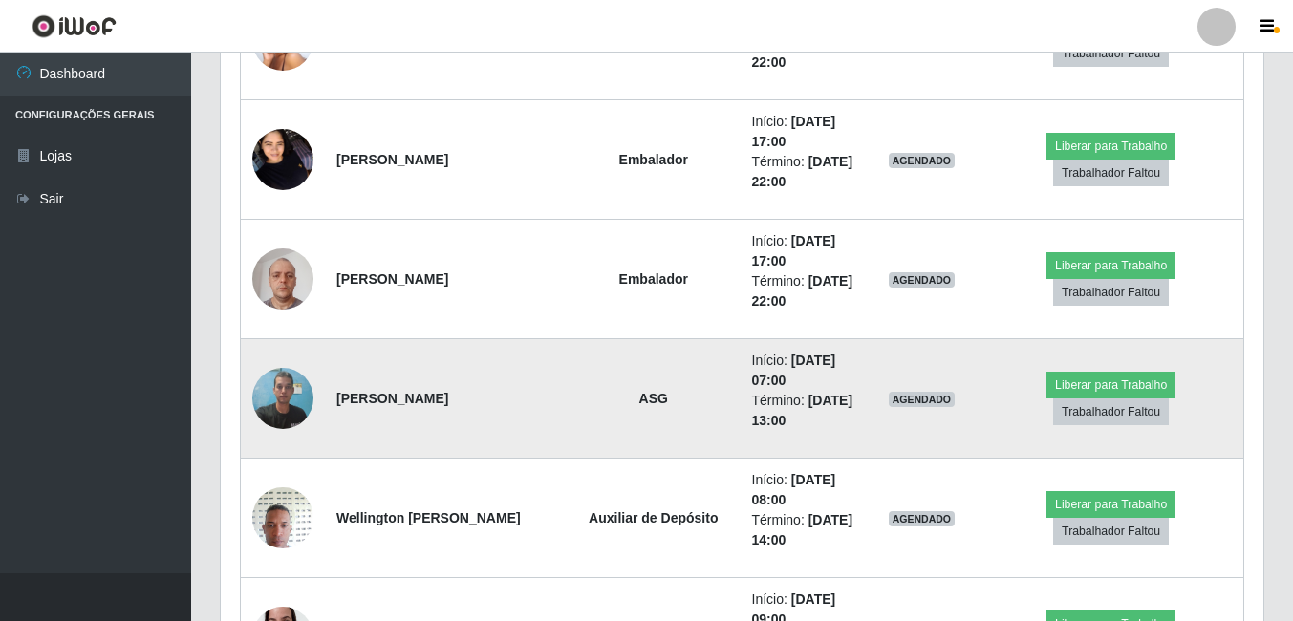
click at [287, 406] on img at bounding box center [282, 397] width 61 height 81
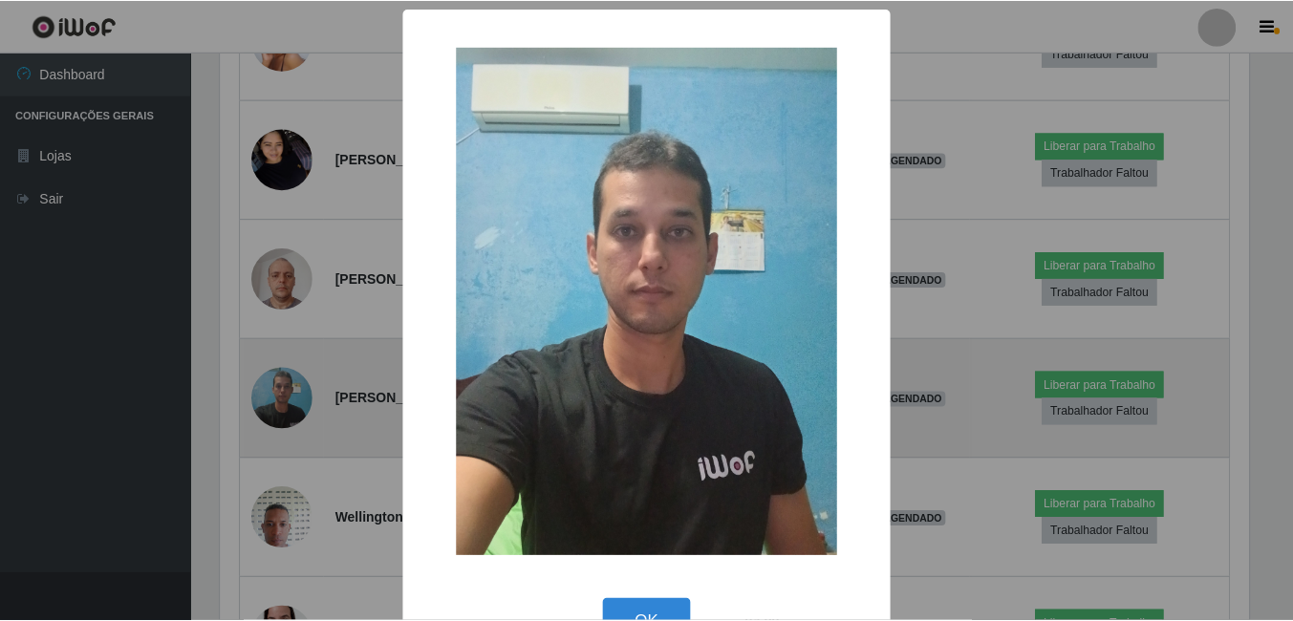
scroll to position [397, 1033]
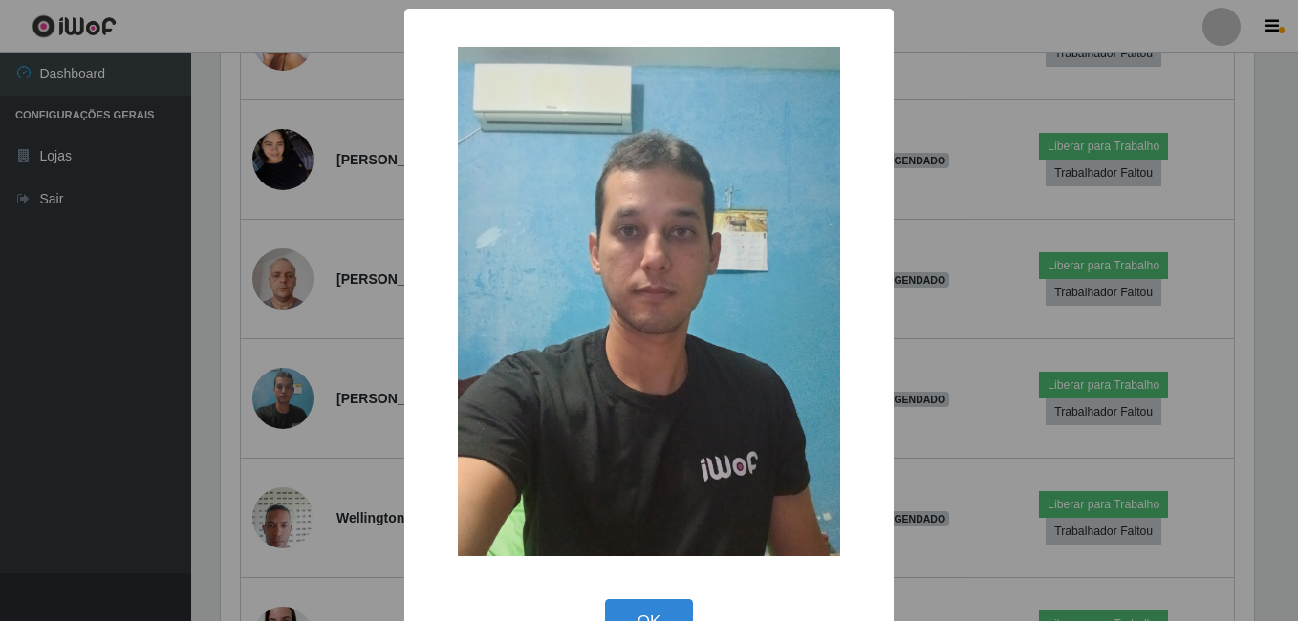
click at [287, 405] on div "× OK Cancel" at bounding box center [649, 310] width 1298 height 621
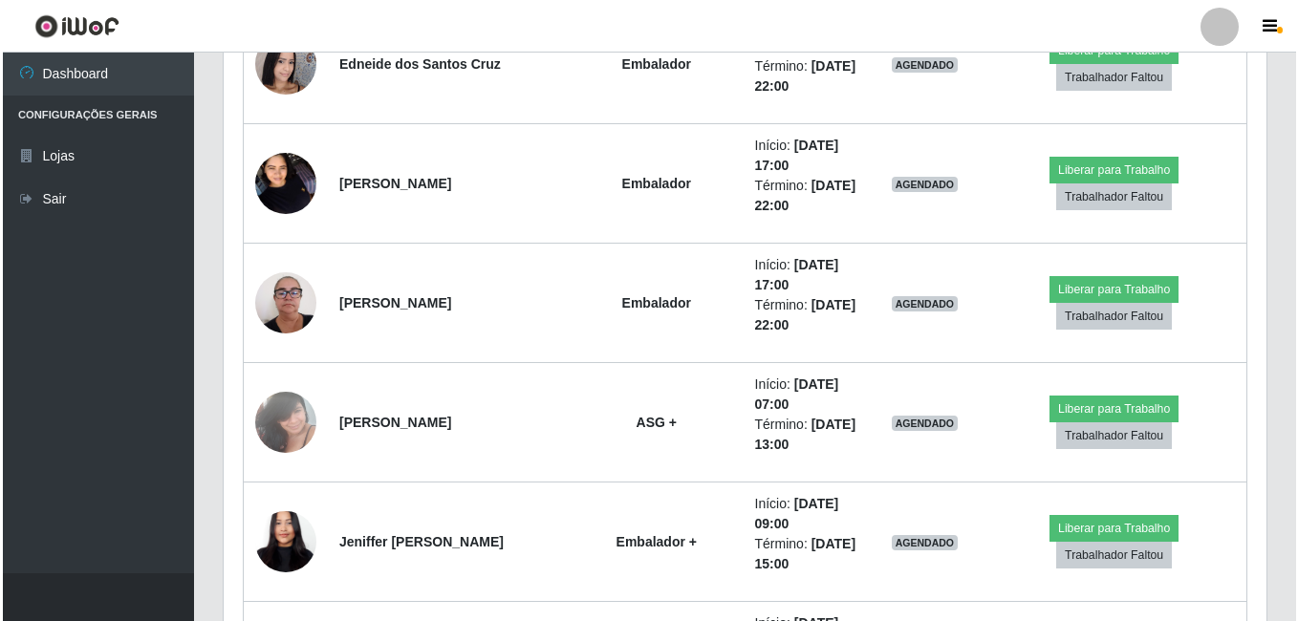
scroll to position [12156, 0]
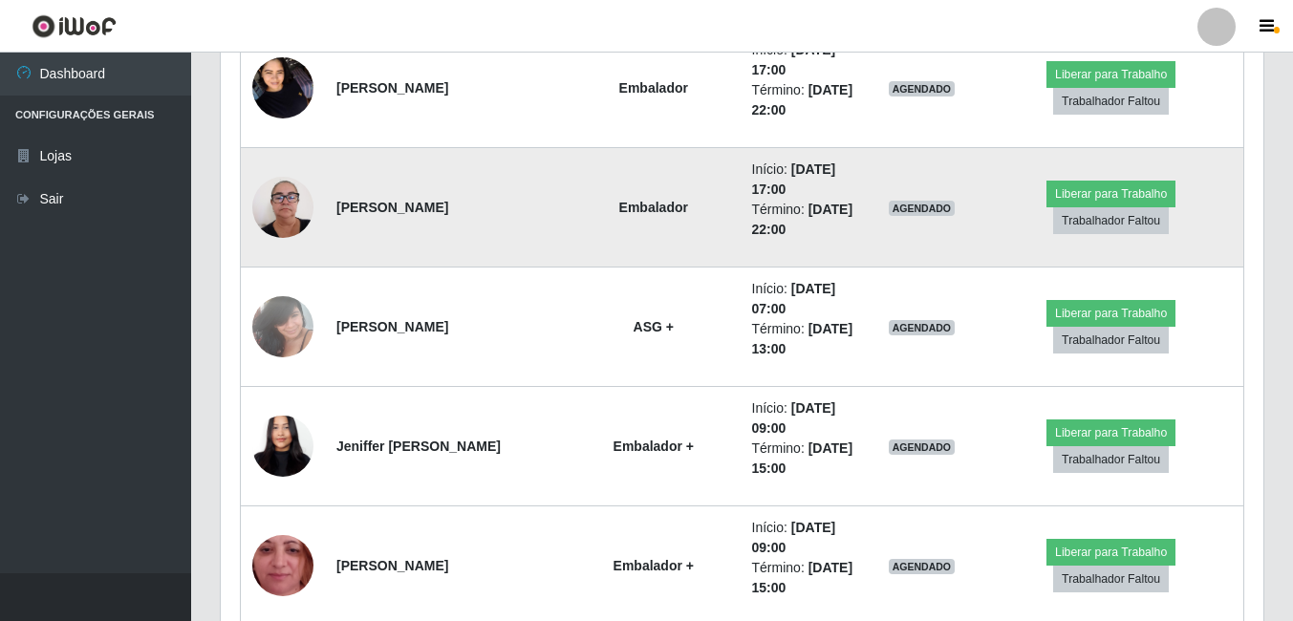
click at [292, 207] on img at bounding box center [282, 206] width 61 height 81
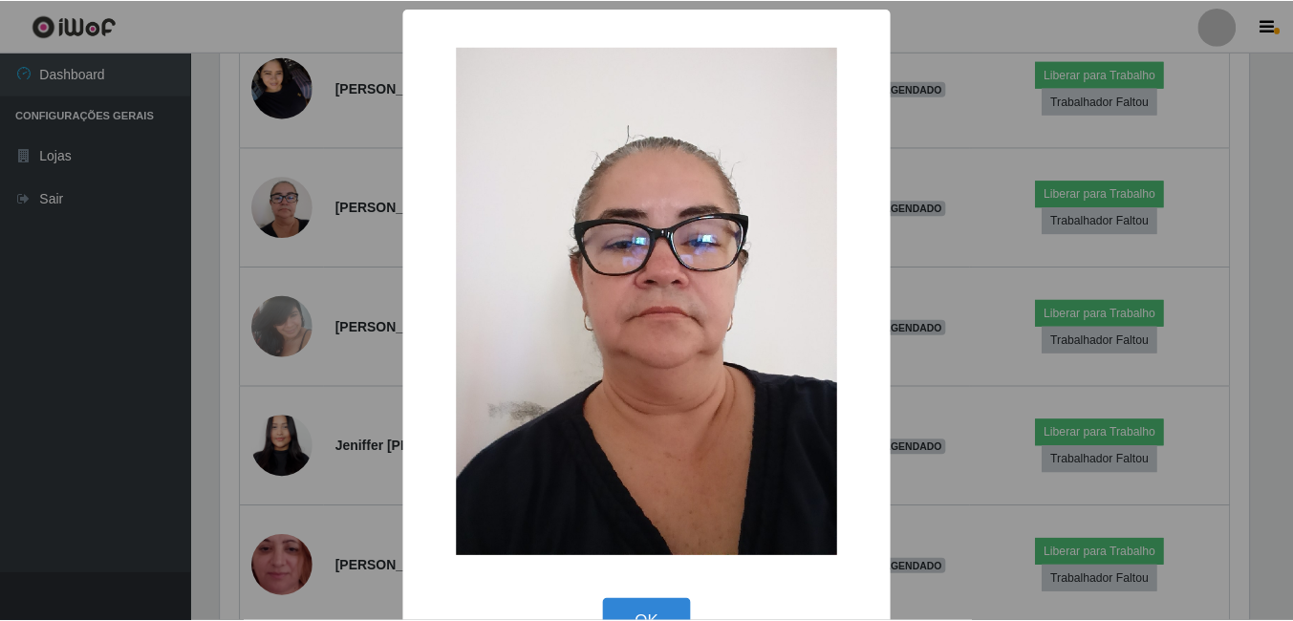
scroll to position [397, 1033]
click at [306, 289] on div "× OK Cancel" at bounding box center [649, 310] width 1298 height 621
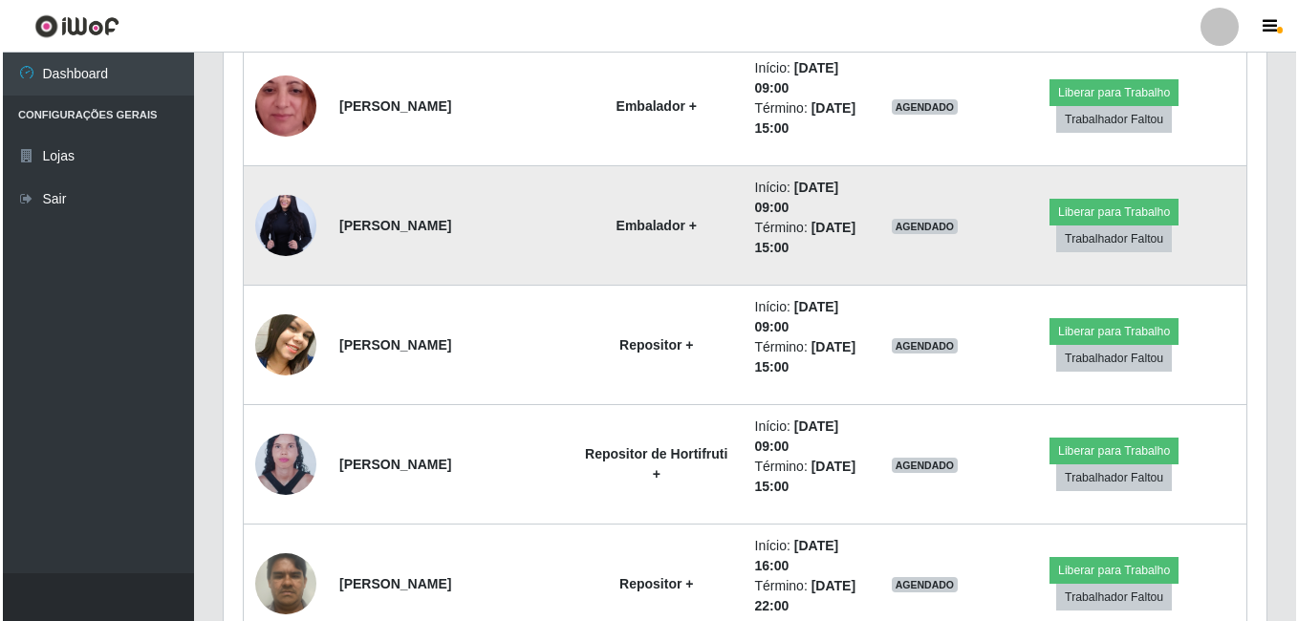
scroll to position [12730, 0]
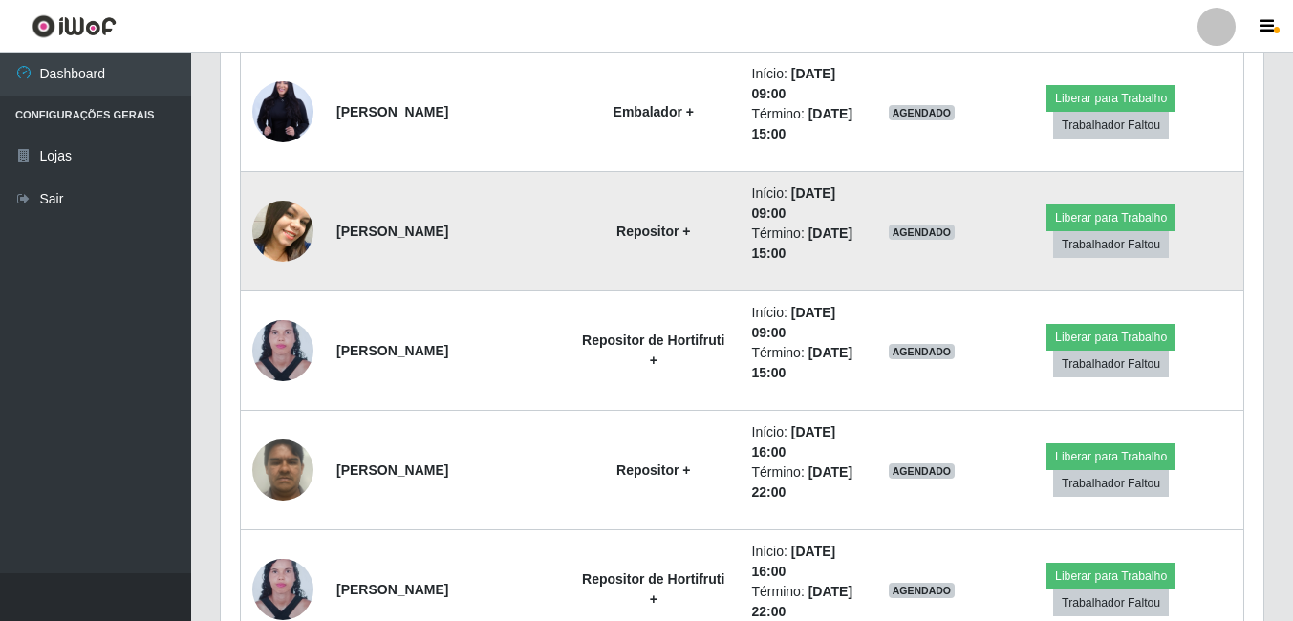
click at [299, 246] on img at bounding box center [282, 231] width 61 height 76
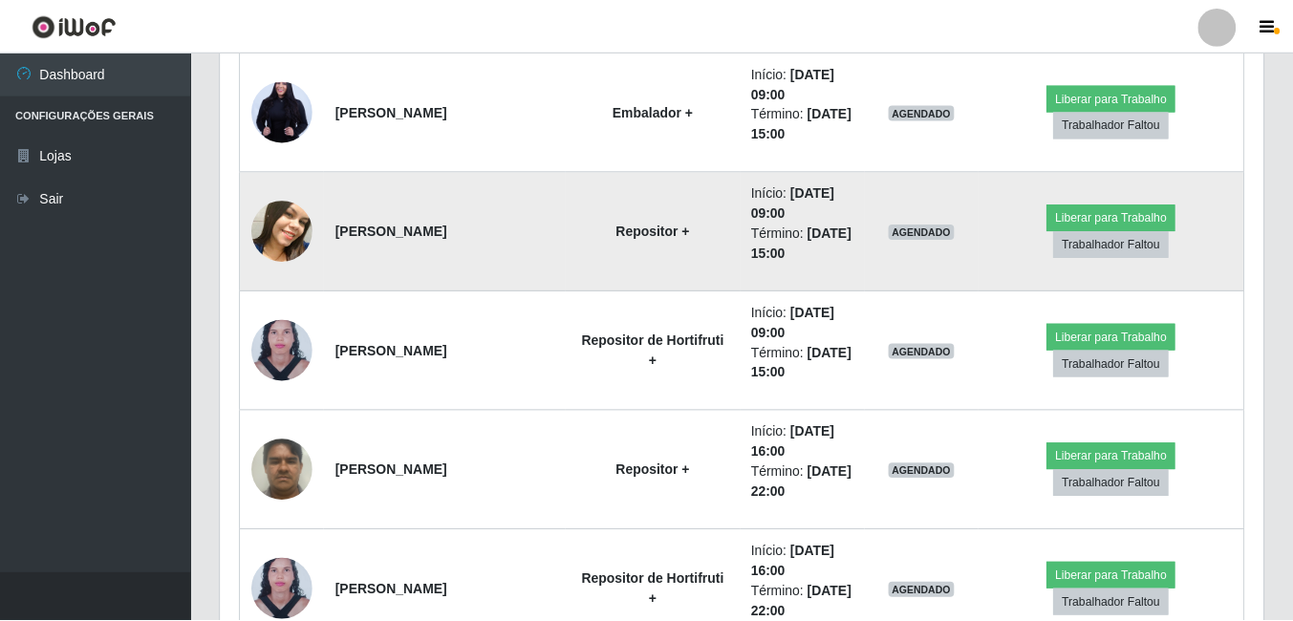
scroll to position [397, 1033]
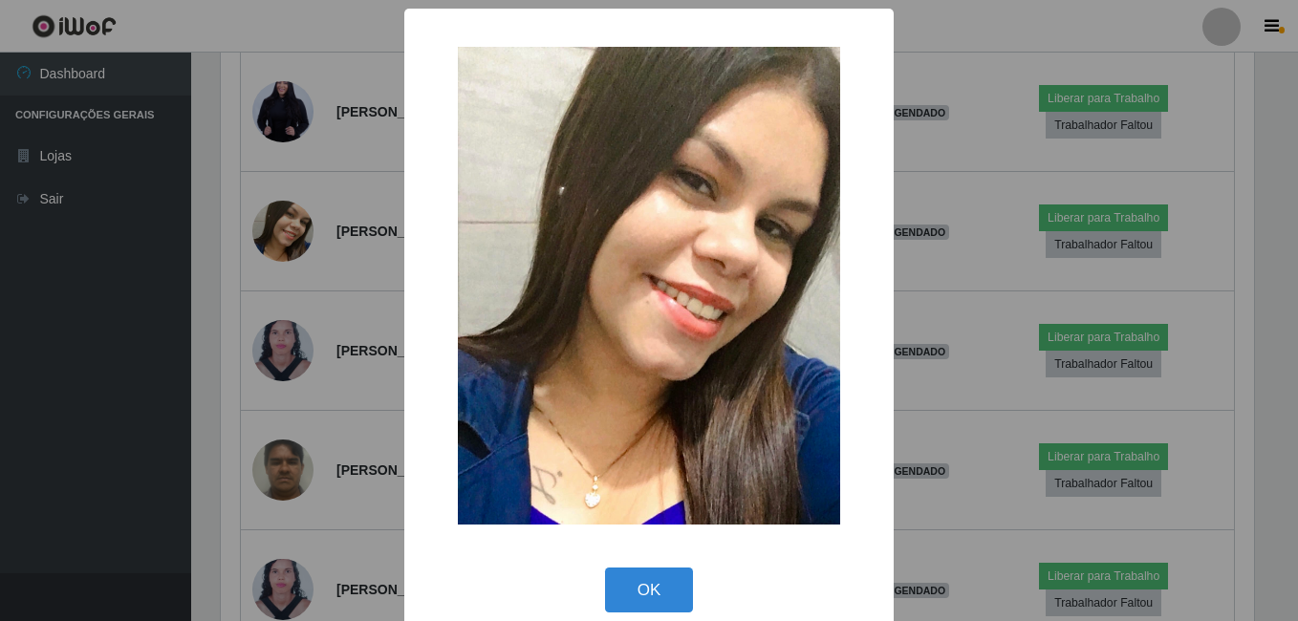
click at [311, 314] on div "× OK Cancel" at bounding box center [649, 310] width 1298 height 621
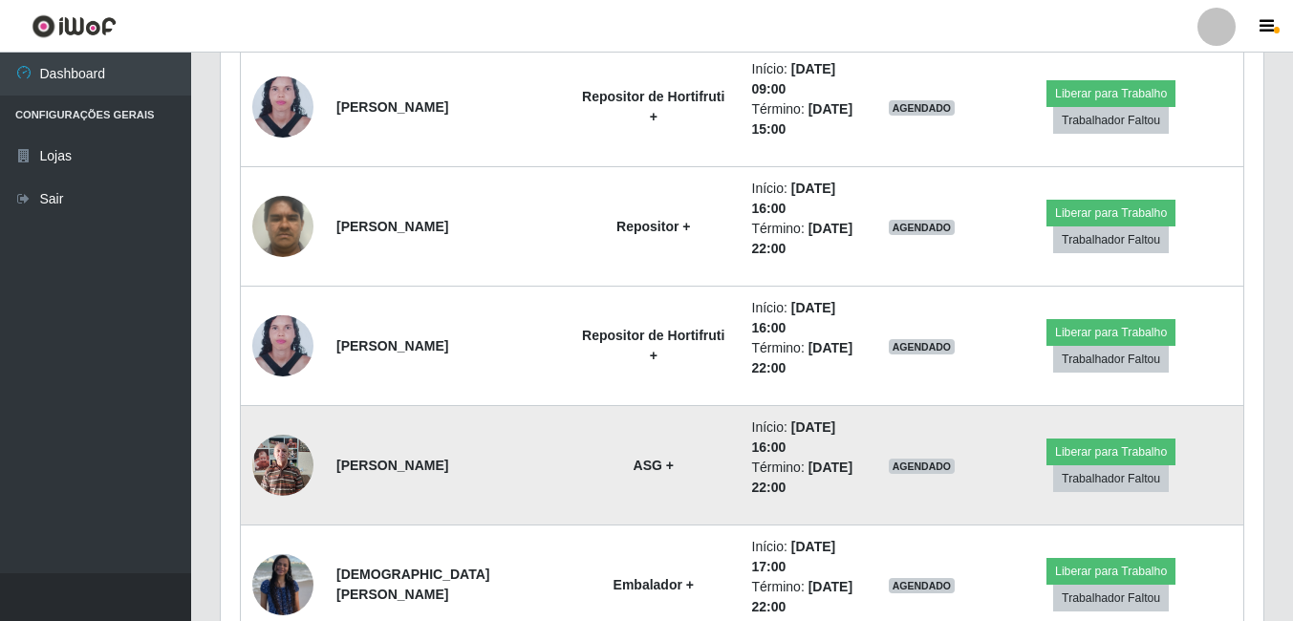
scroll to position [13016, 0]
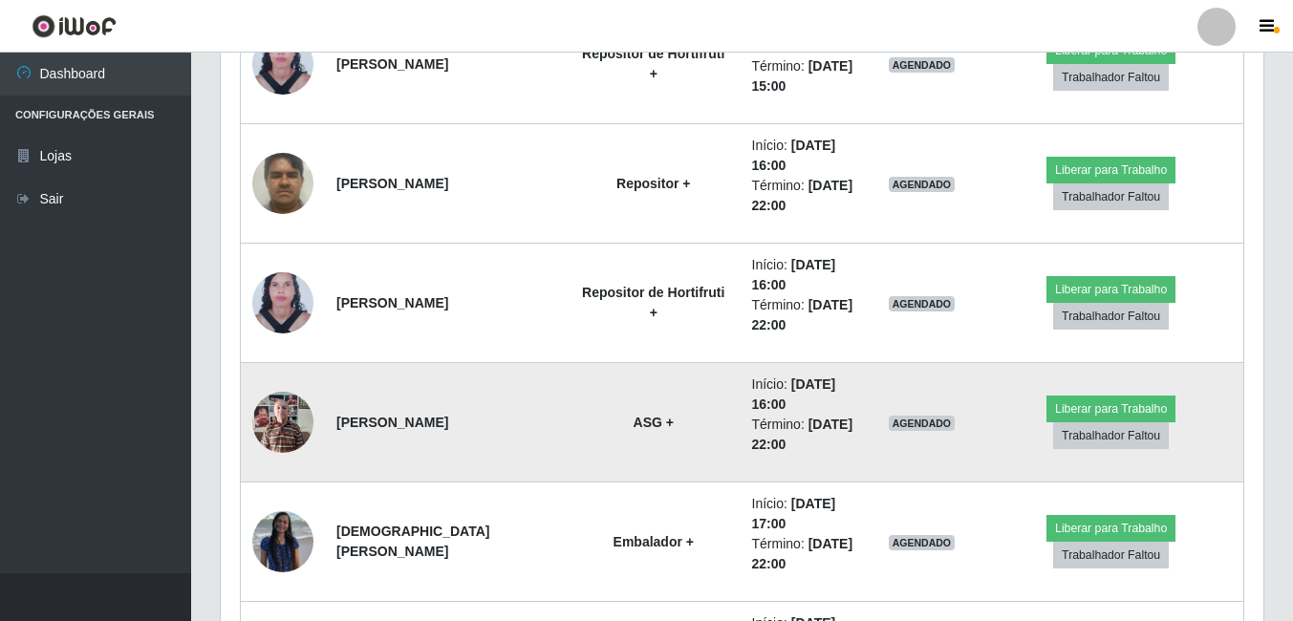
click at [297, 424] on img at bounding box center [282, 421] width 61 height 81
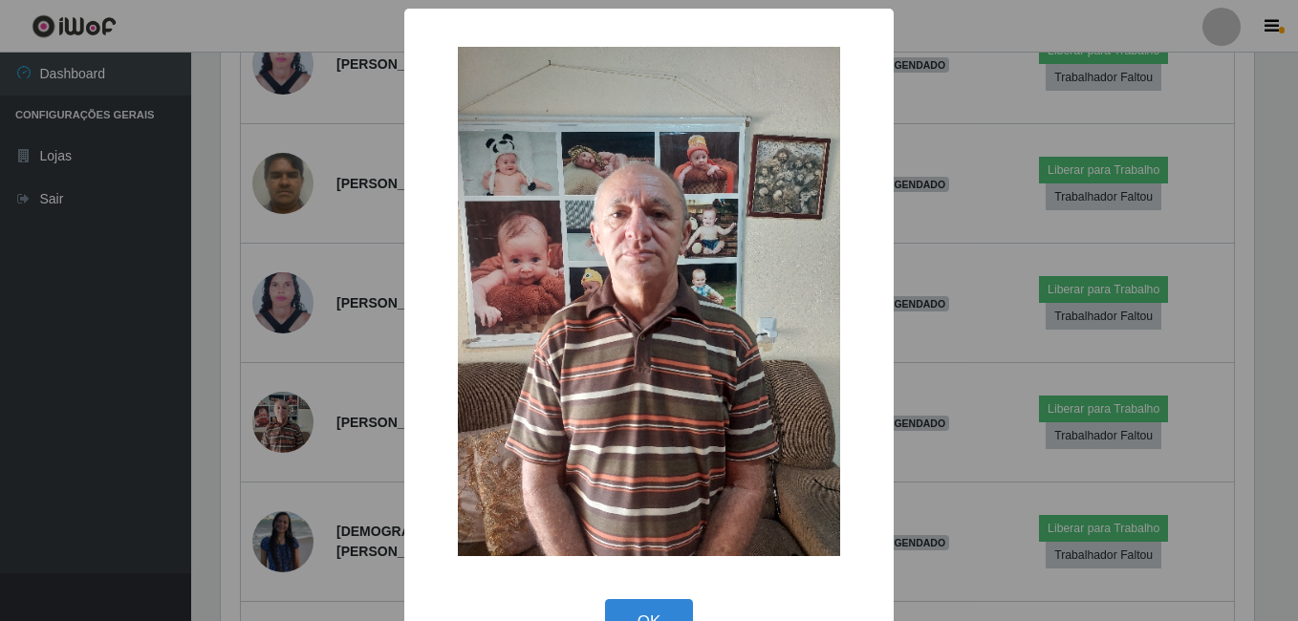
click at [344, 405] on div "× OK Cancel" at bounding box center [649, 310] width 1298 height 621
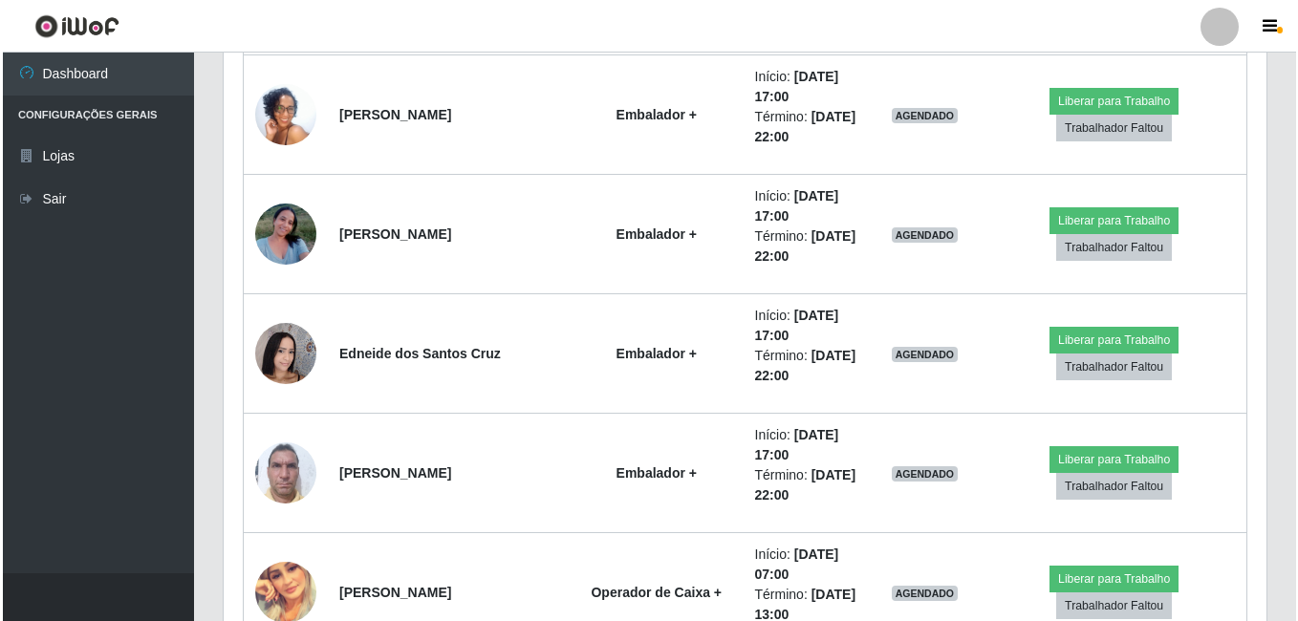
scroll to position [13685, 0]
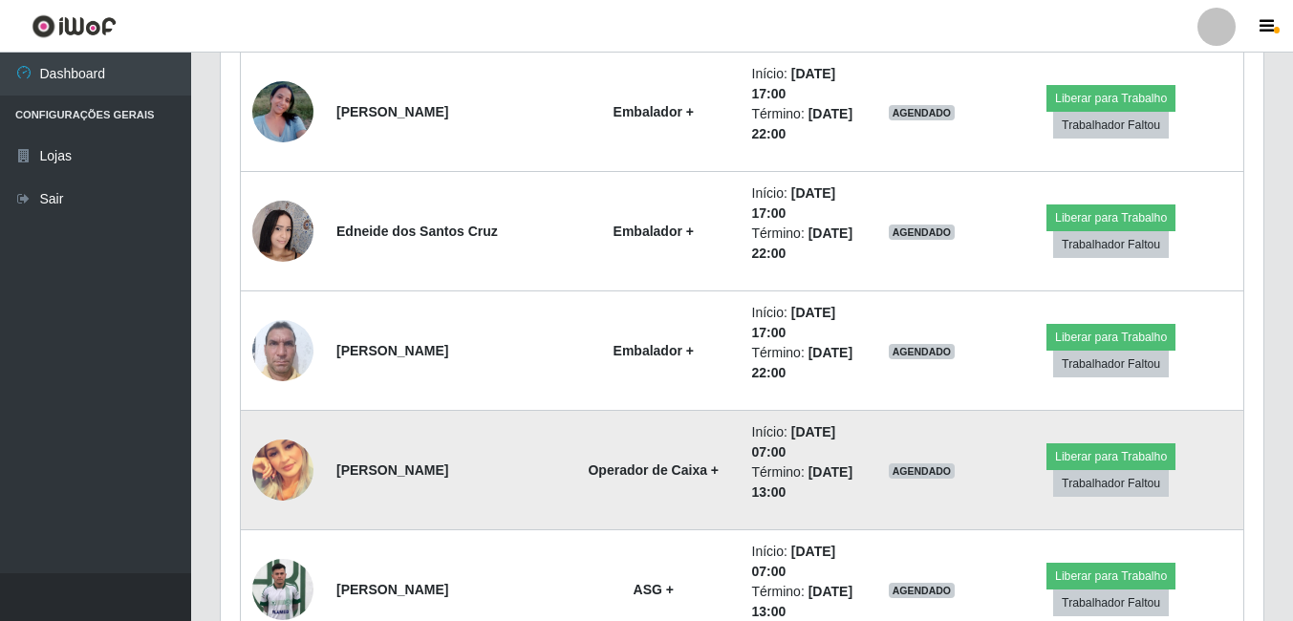
click at [269, 451] on img at bounding box center [282, 470] width 61 height 61
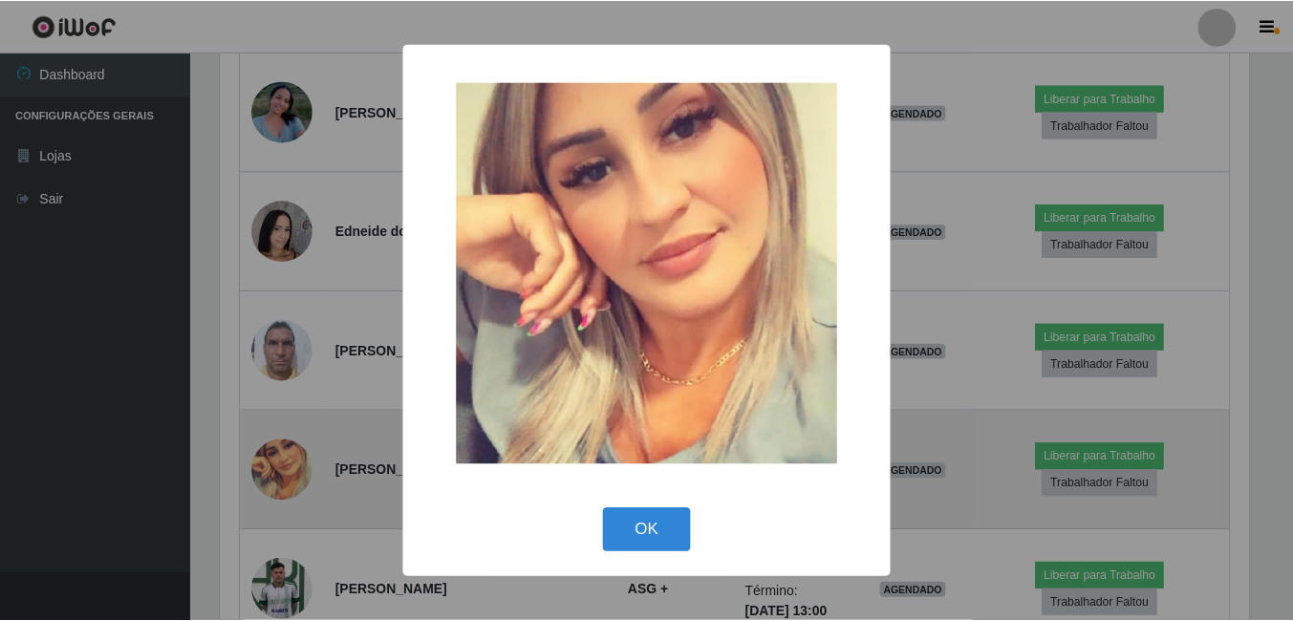
scroll to position [397, 1033]
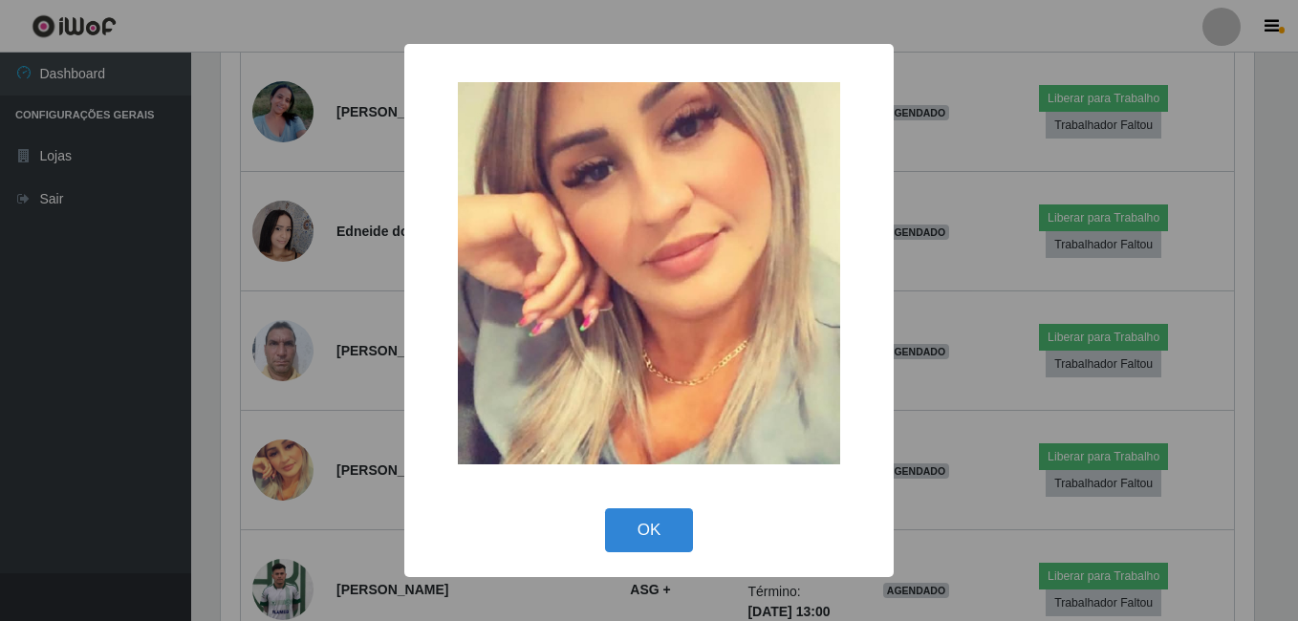
click at [289, 395] on div "× OK Cancel" at bounding box center [649, 310] width 1298 height 621
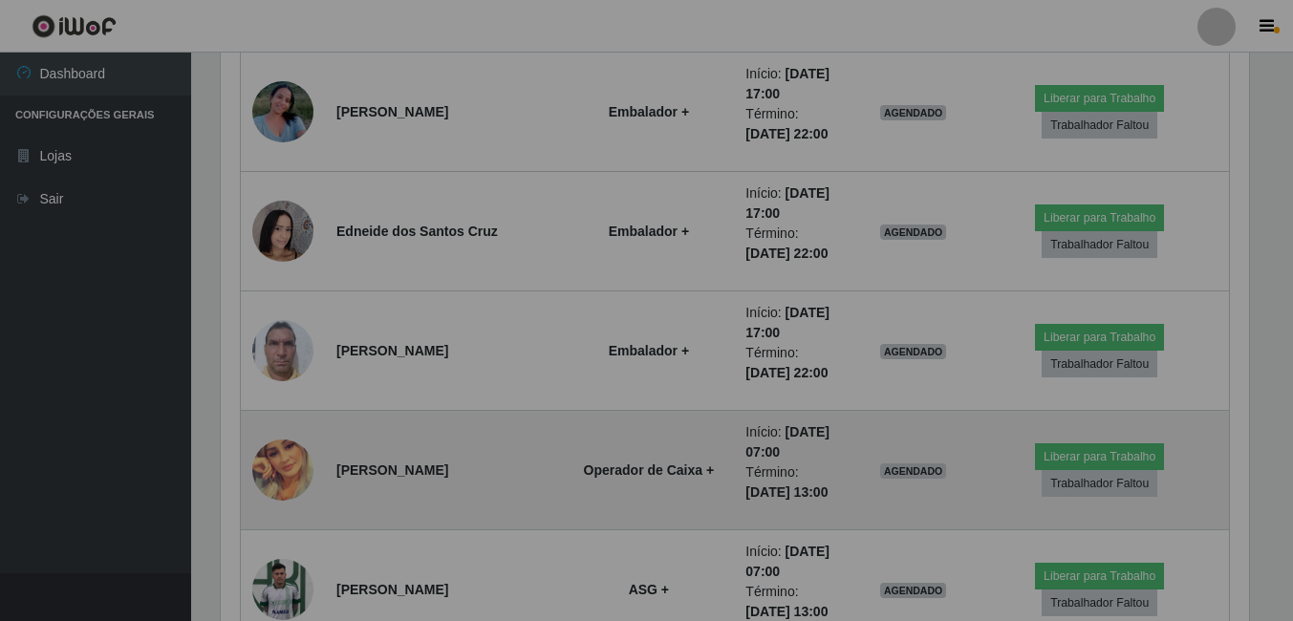
scroll to position [955132, 954486]
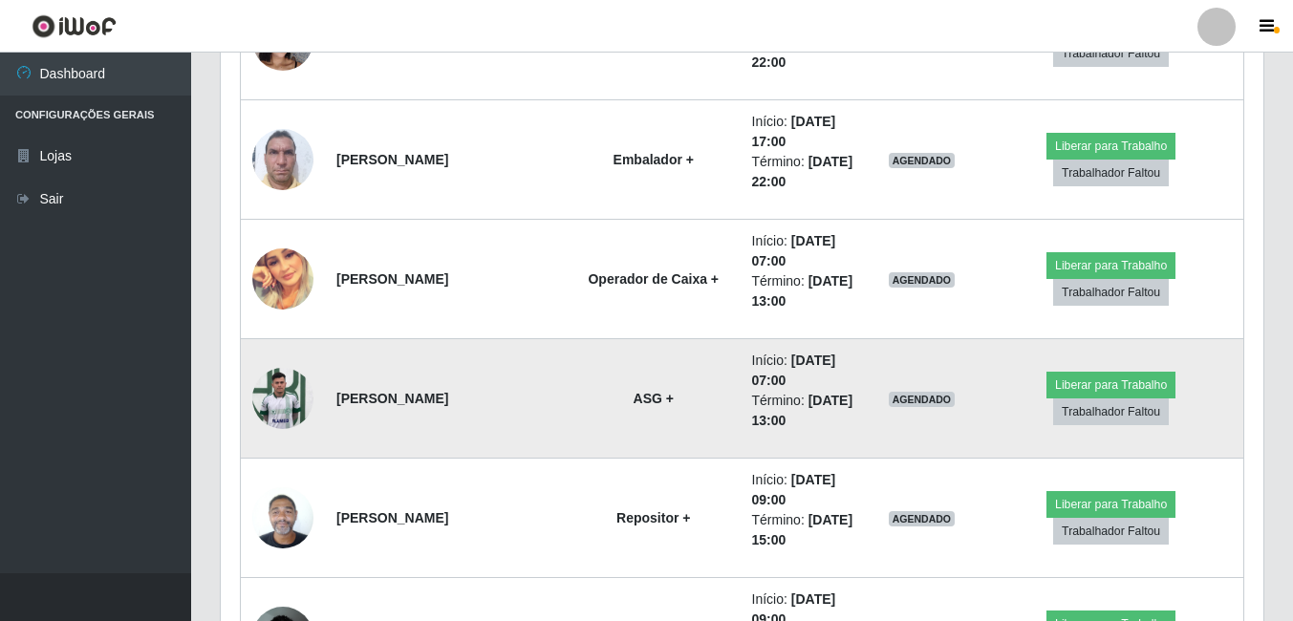
click at [288, 406] on img at bounding box center [282, 397] width 61 height 81
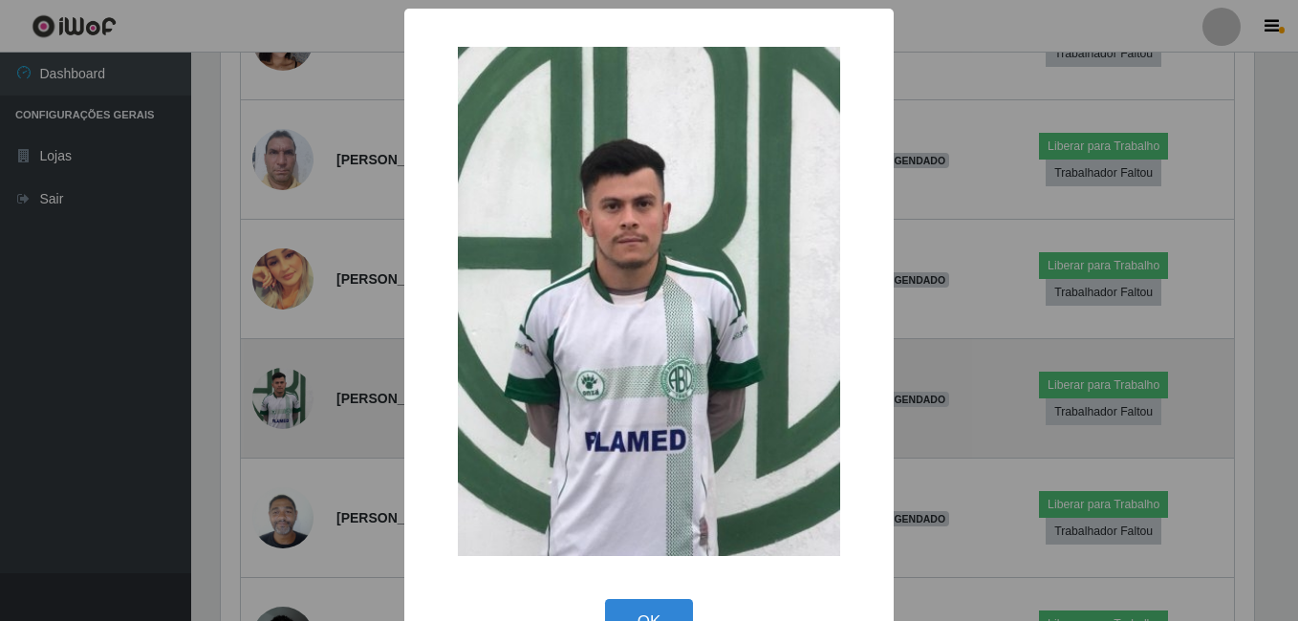
click at [288, 406] on div "× OK Cancel" at bounding box center [649, 310] width 1298 height 621
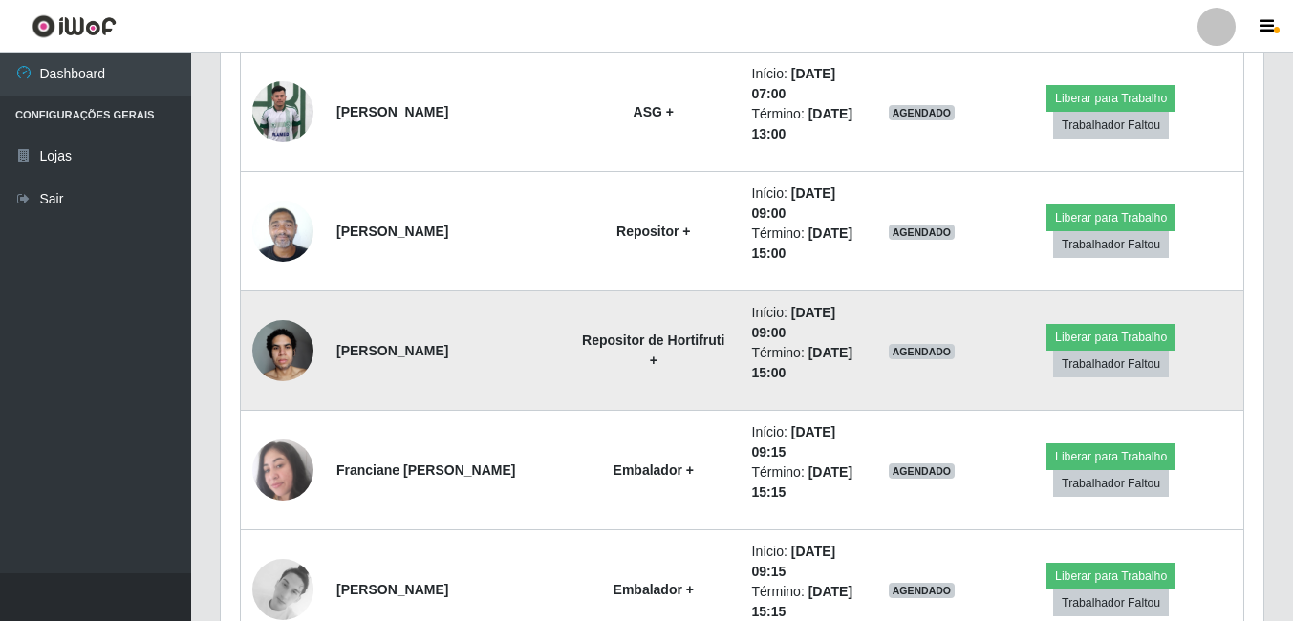
click at [294, 360] on img at bounding box center [282, 350] width 61 height 81
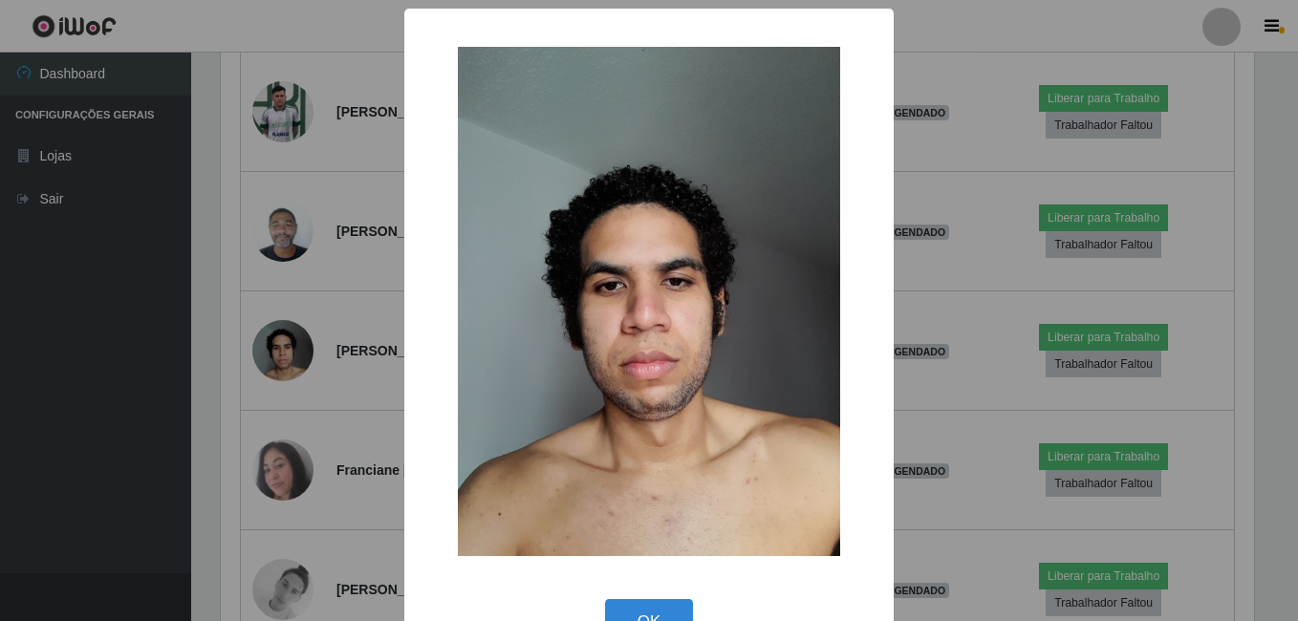
click at [307, 432] on div "× OK Cancel" at bounding box center [649, 310] width 1298 height 621
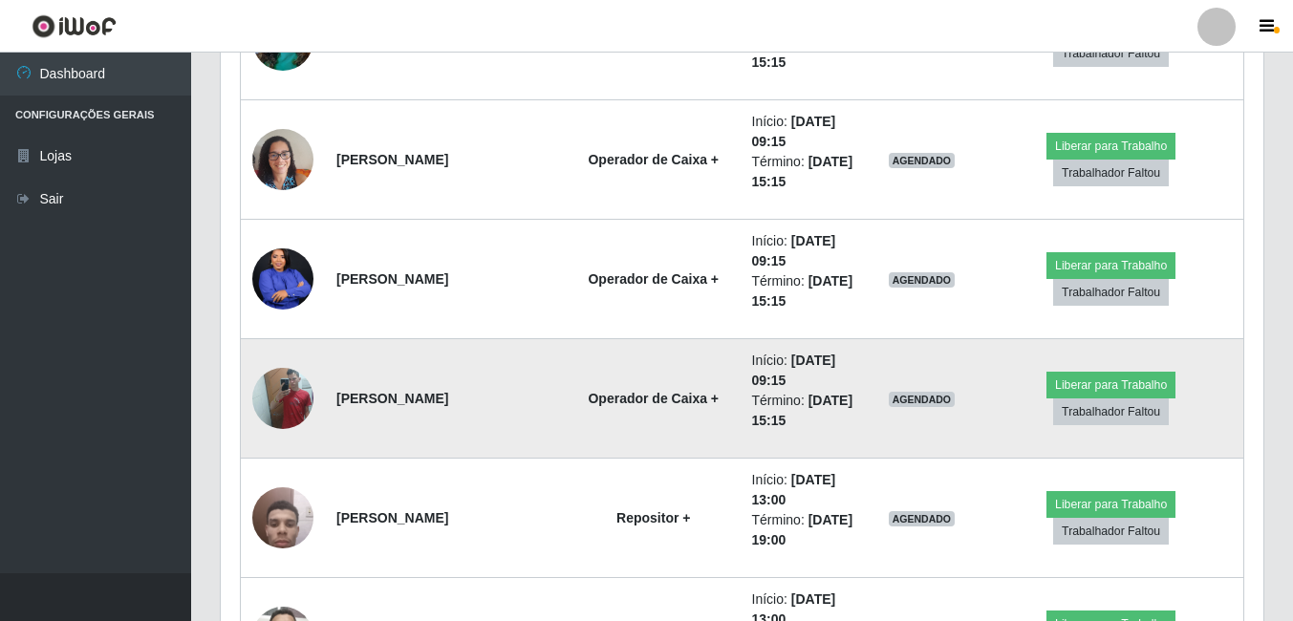
click at [301, 404] on img at bounding box center [282, 397] width 61 height 81
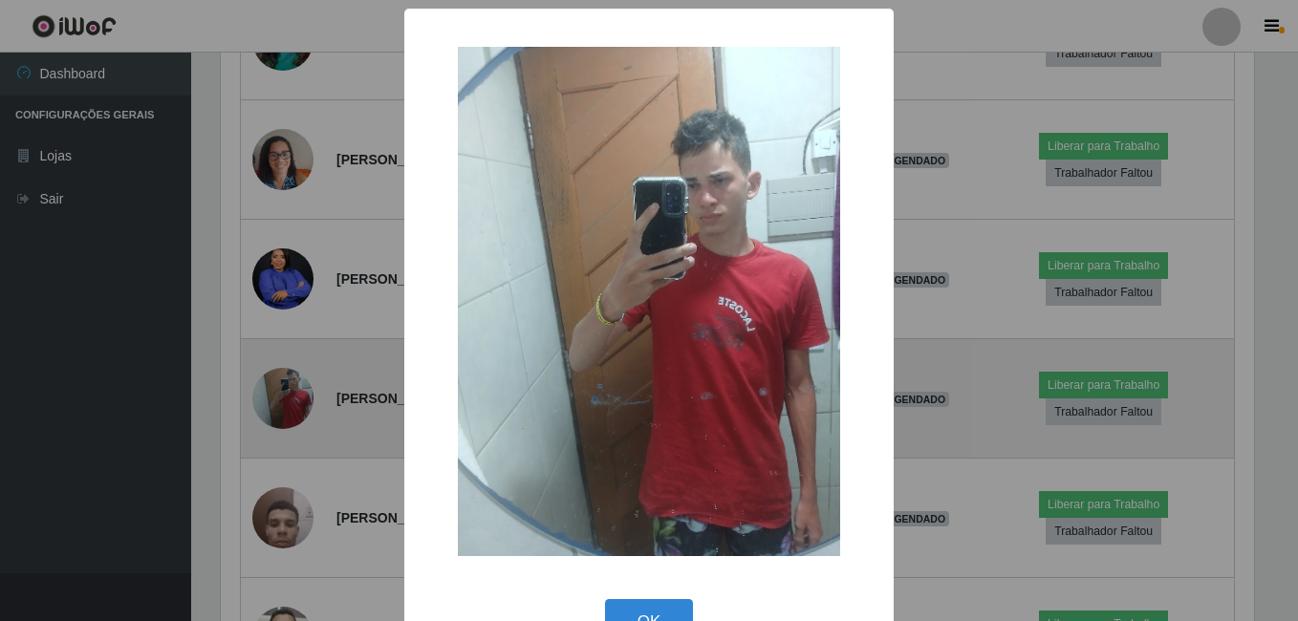
click at [301, 404] on div "× OK Cancel" at bounding box center [649, 310] width 1298 height 621
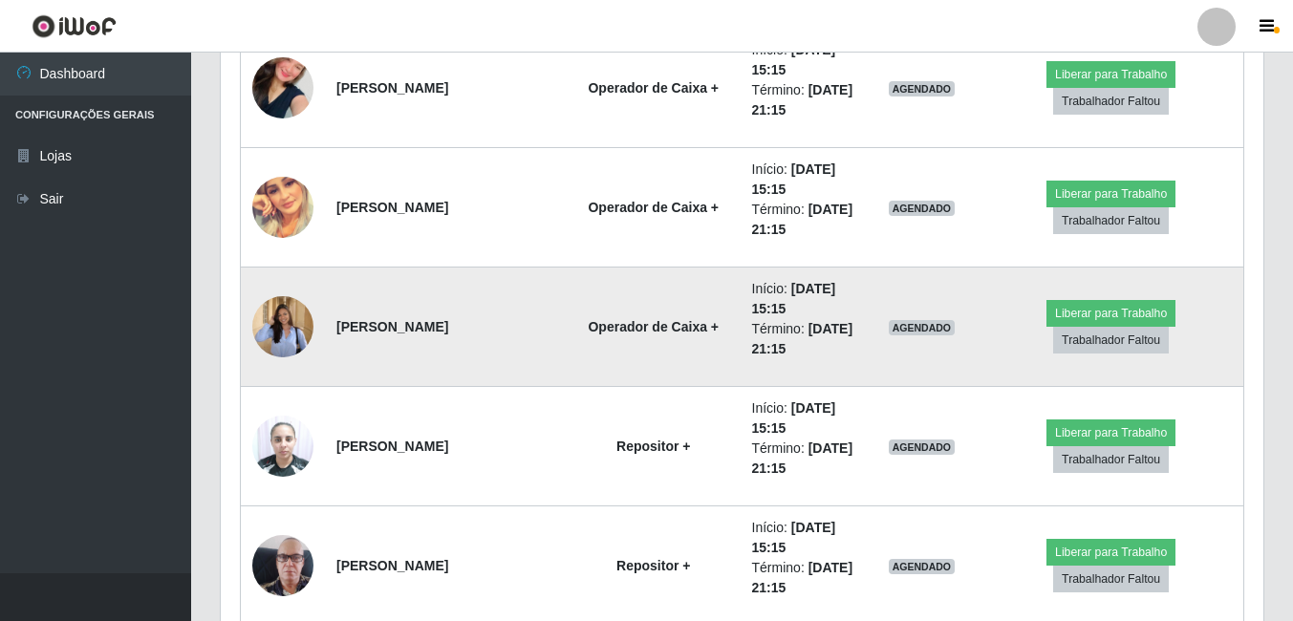
click at [276, 333] on img at bounding box center [282, 326] width 61 height 79
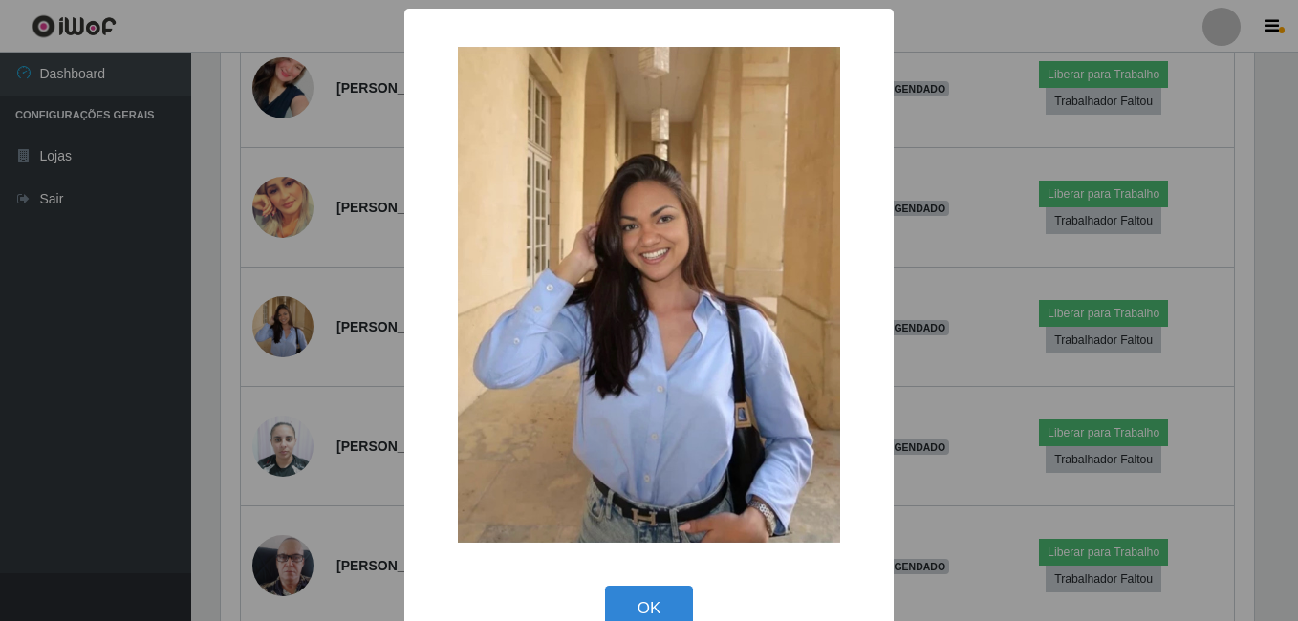
click at [312, 407] on div "× OK Cancel" at bounding box center [649, 310] width 1298 height 621
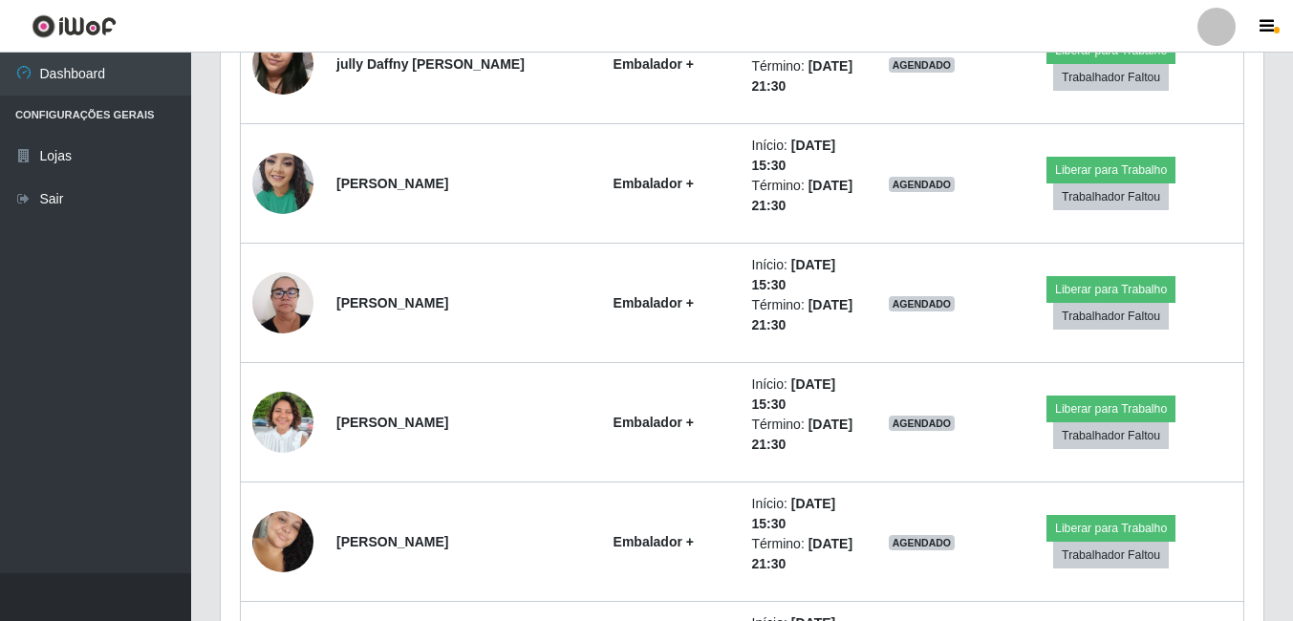
click at [309, 416] on img at bounding box center [282, 422] width 61 height 82
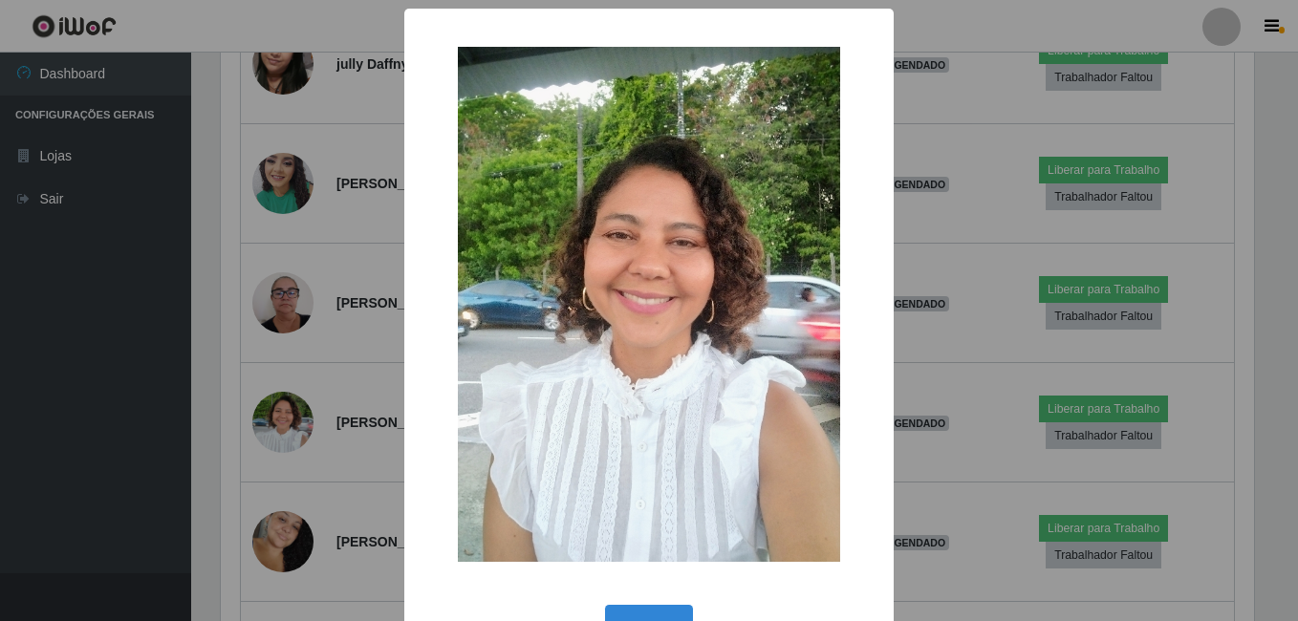
click at [309, 416] on div "× OK Cancel" at bounding box center [649, 310] width 1298 height 621
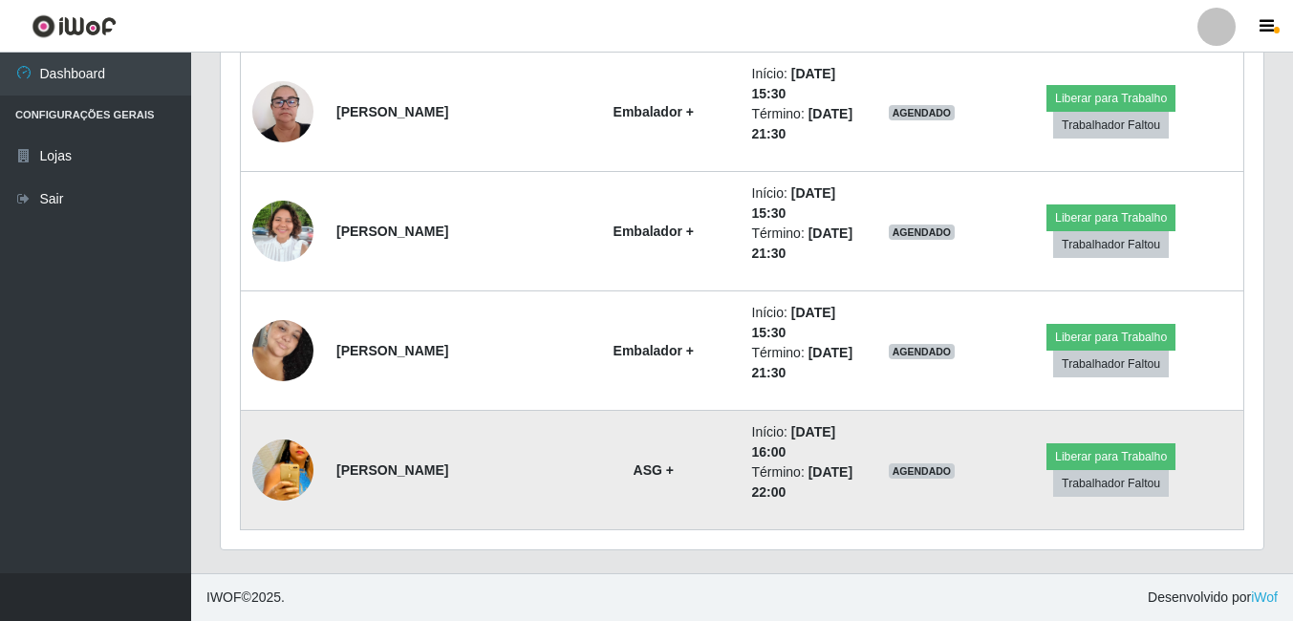
click at [260, 483] on img at bounding box center [282, 470] width 61 height 90
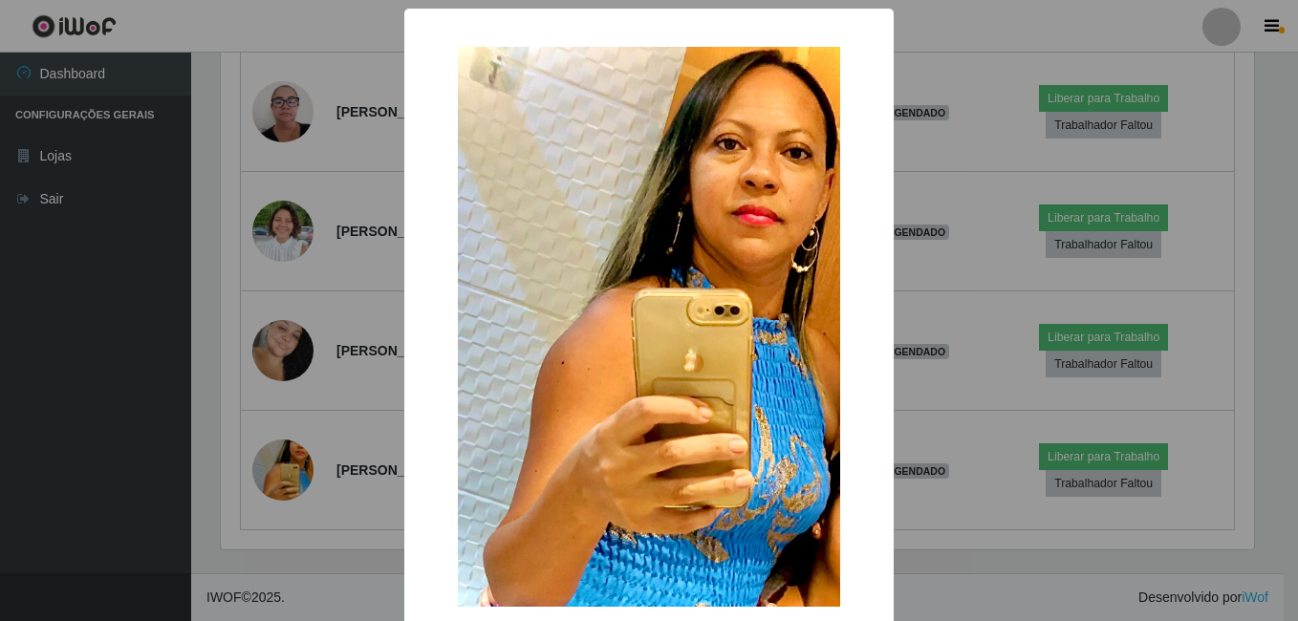
click at [333, 422] on div "× OK Cancel" at bounding box center [649, 310] width 1298 height 621
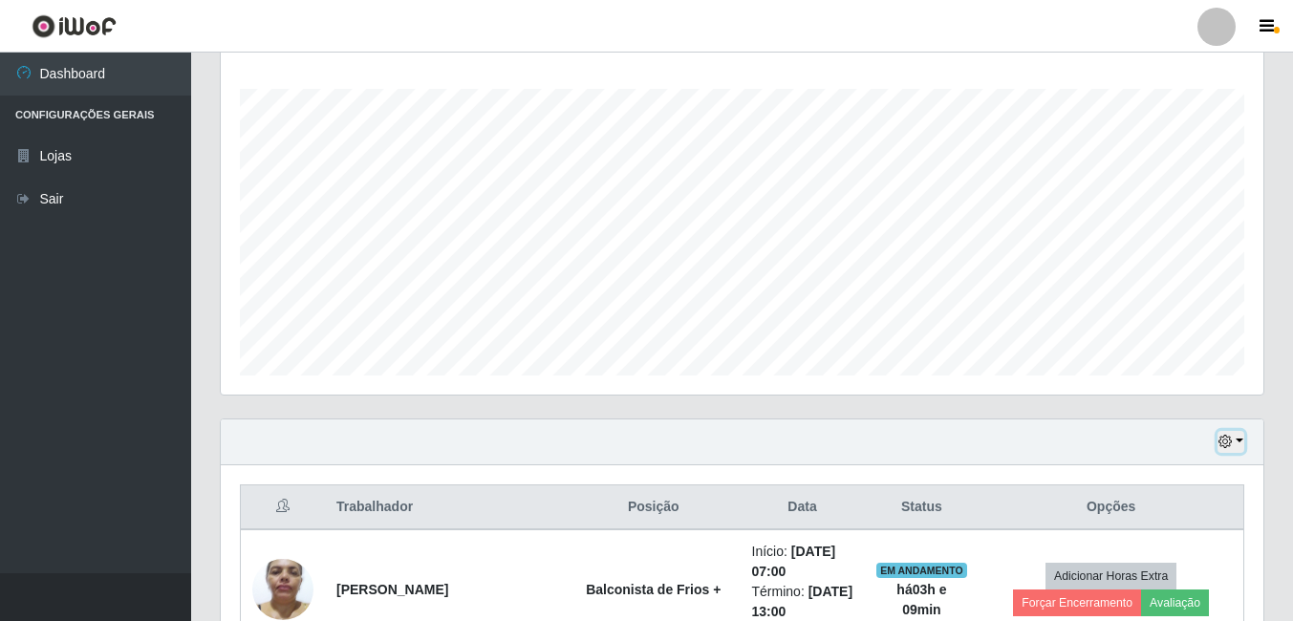
click at [1222, 440] on icon "button" at bounding box center [1224, 441] width 13 height 13
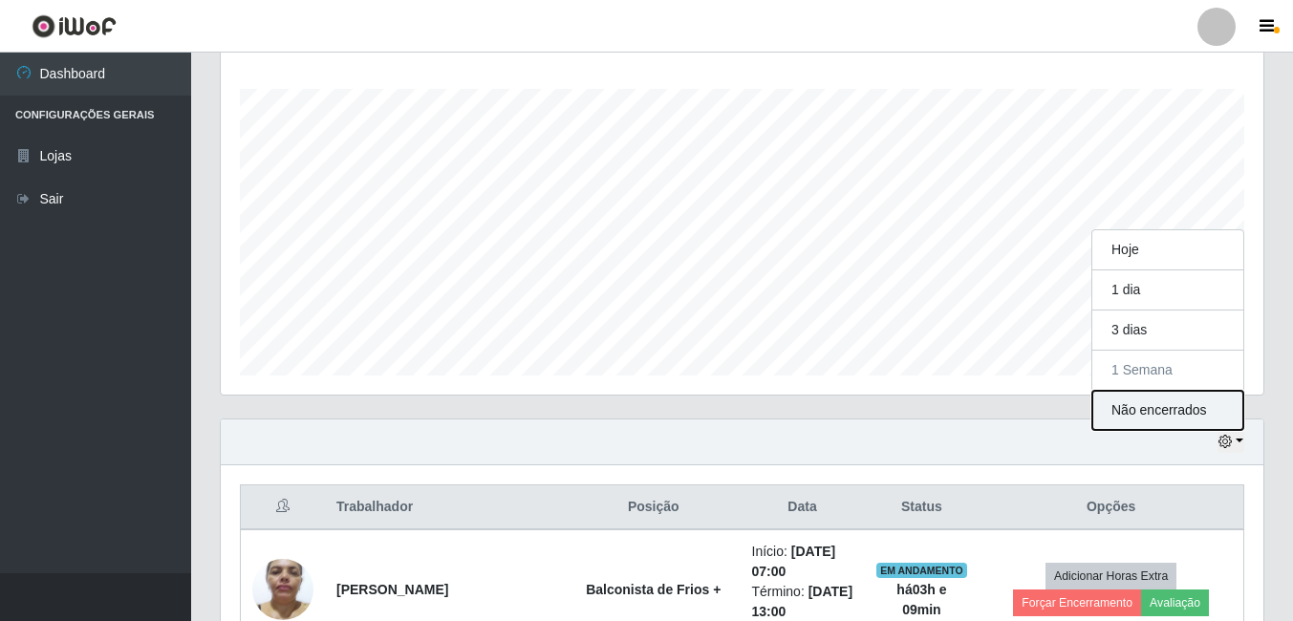
click at [1172, 408] on button "Não encerrados" at bounding box center [1167, 410] width 151 height 39
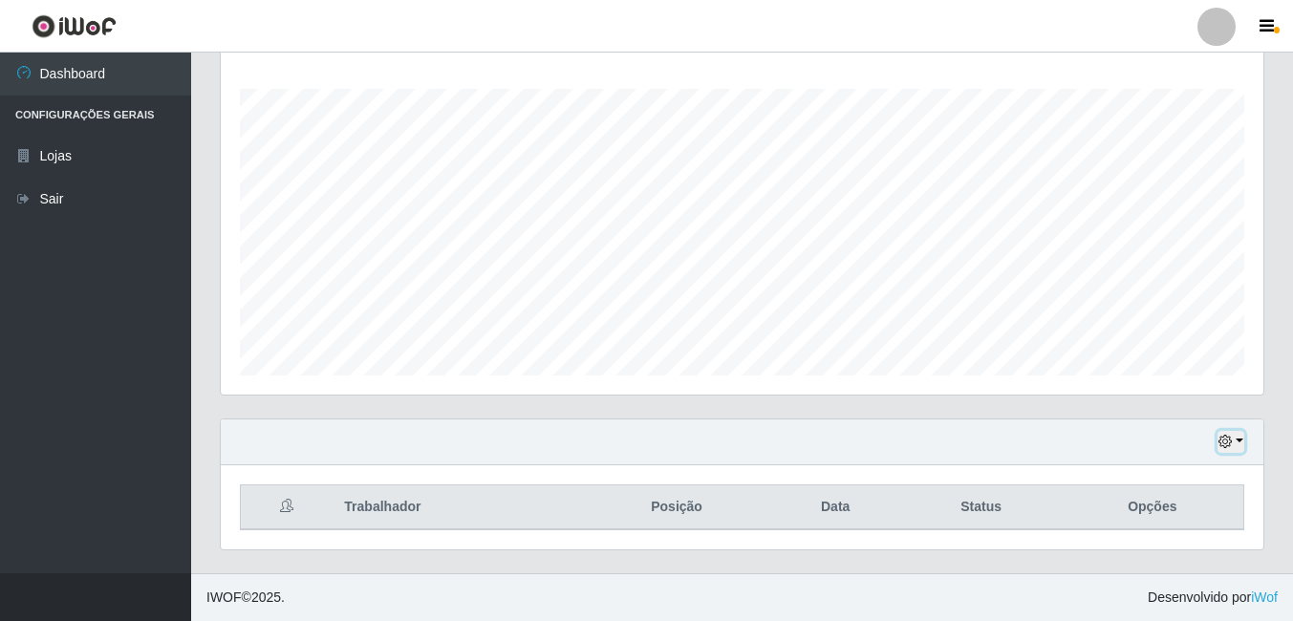
click at [1231, 435] on button "button" at bounding box center [1230, 442] width 27 height 22
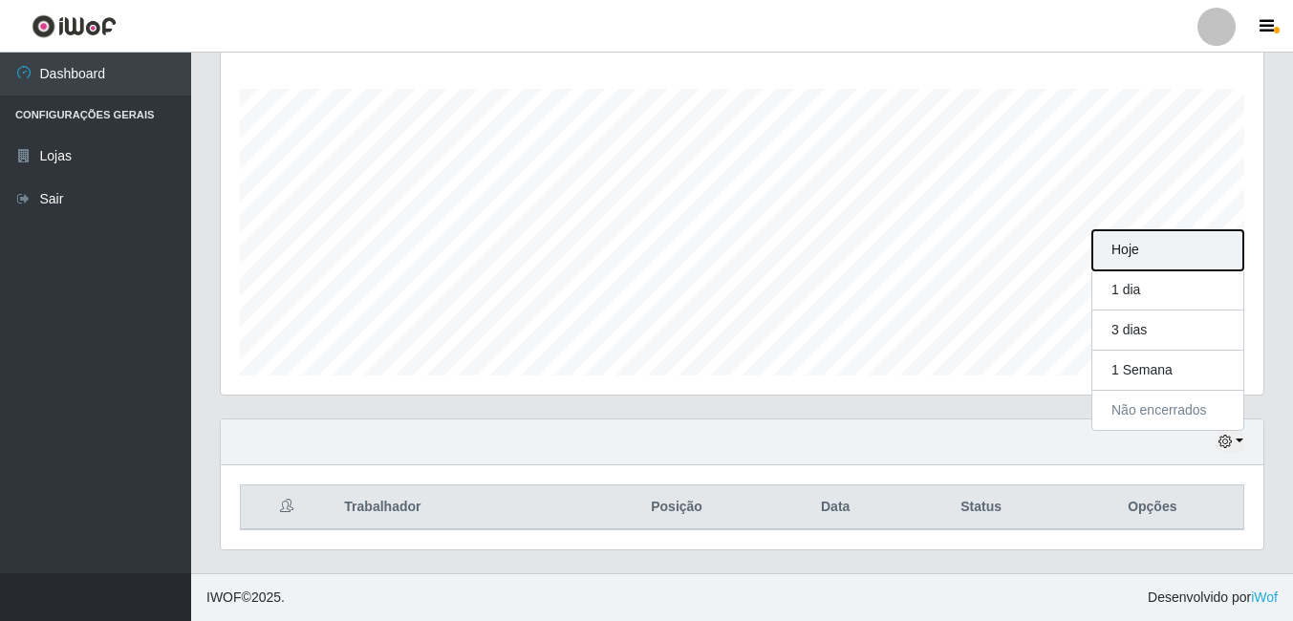
click at [1179, 255] on button "Hoje" at bounding box center [1167, 250] width 151 height 40
